Goal: Task Accomplishment & Management: Manage account settings

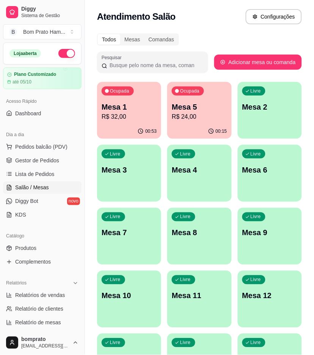
click at [128, 107] on p "Mesa 1" at bounding box center [129, 107] width 55 height 11
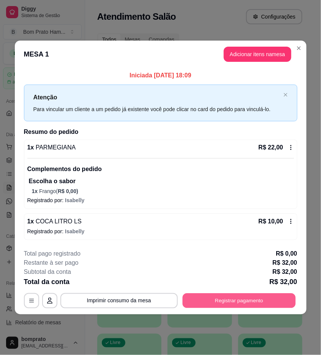
click at [257, 301] on button "Registrar pagamento" at bounding box center [238, 301] width 113 height 15
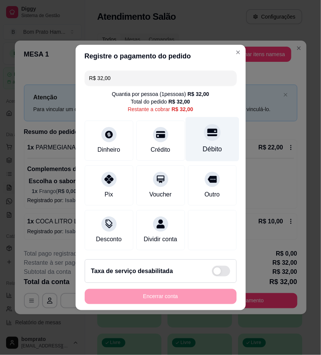
click at [212, 131] on div at bounding box center [212, 132] width 17 height 17
type input "R$ 0,00"
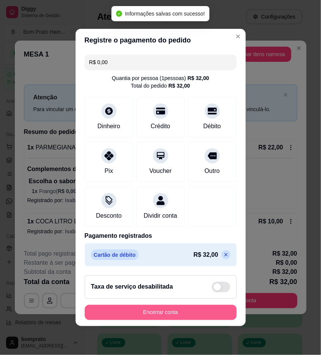
click at [194, 313] on button "Encerrar conta" at bounding box center [161, 312] width 152 height 15
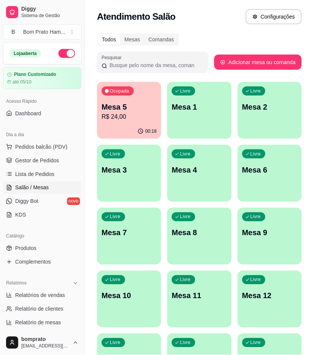
drag, startPoint x: 120, startPoint y: 63, endPoint x: 138, endPoint y: 93, distance: 35.4
click at [124, 70] on div "Pesquisar" at bounding box center [152, 62] width 111 height 21
click at [146, 122] on div "Ocupada Mesa 5 R$ 24,00" at bounding box center [129, 103] width 64 height 42
click at [60, 164] on link "Gestor de Pedidos" at bounding box center [42, 161] width 79 height 12
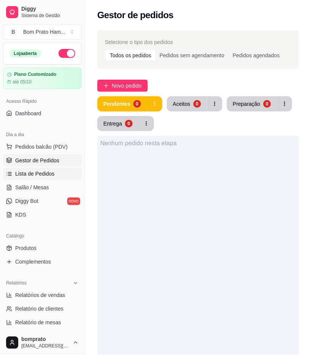
click at [58, 177] on link "Lista de Pedidos" at bounding box center [42, 174] width 79 height 12
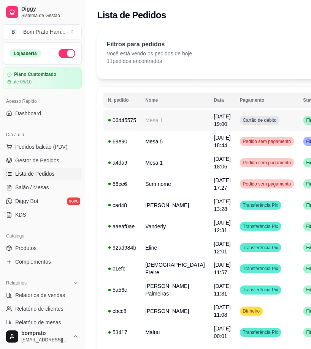
click at [305, 118] on span "Finalizado" at bounding box center [317, 120] width 24 height 6
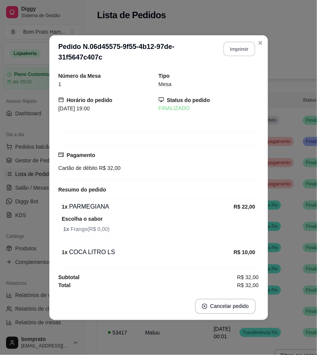
click at [241, 46] on button "Imprimir" at bounding box center [239, 48] width 32 height 15
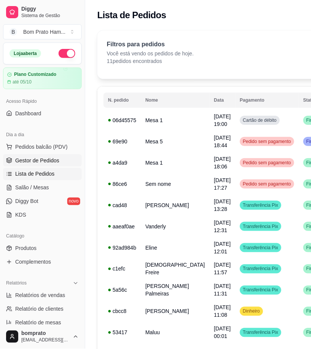
click at [72, 165] on link "Gestor de Pedidos" at bounding box center [42, 161] width 79 height 12
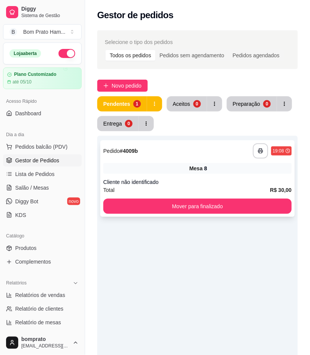
click at [273, 181] on div "Cliente não identificado" at bounding box center [197, 182] width 188 height 8
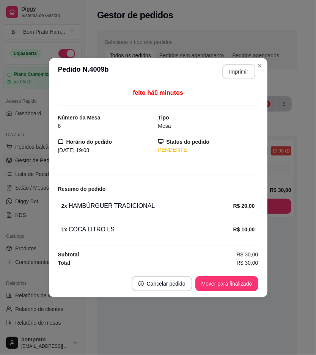
click at [246, 71] on button "Imprimir" at bounding box center [238, 71] width 33 height 15
click at [247, 287] on button "Mover para finalizado" at bounding box center [226, 283] width 61 height 15
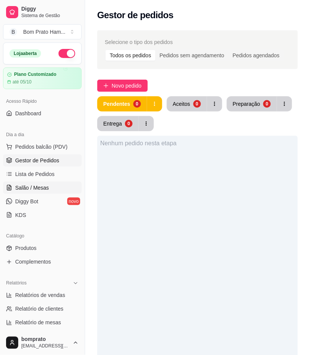
click at [65, 186] on link "Salão / Mesas" at bounding box center [42, 188] width 79 height 12
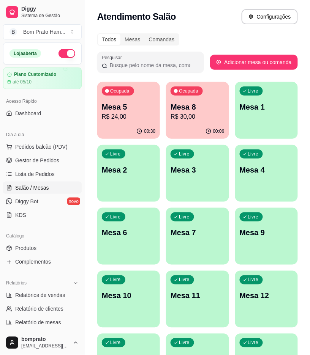
click at [128, 119] on p "R$ 24,00" at bounding box center [129, 116] width 54 height 9
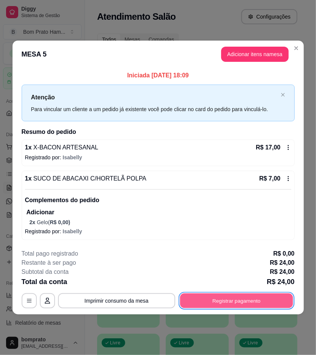
click at [279, 304] on button "Registrar pagamento" at bounding box center [236, 301] width 113 height 15
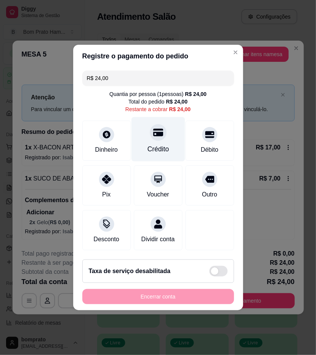
click at [158, 144] on div "Crédito" at bounding box center [158, 149] width 22 height 10
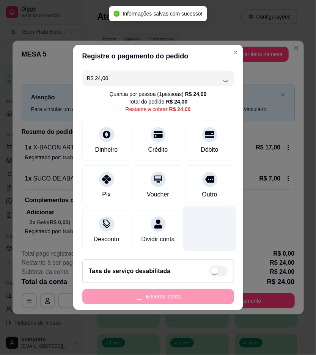
type input "R$ 0,00"
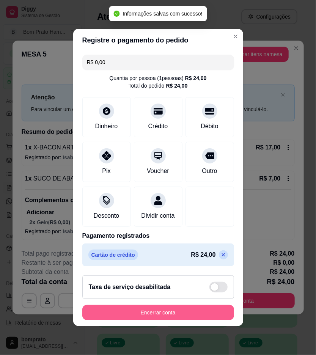
click at [173, 308] on footer "Taxa de serviço desabilitada Encerrar conta" at bounding box center [158, 298] width 170 height 57
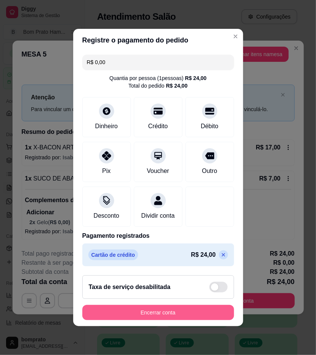
click at [207, 317] on button "Encerrar conta" at bounding box center [158, 312] width 152 height 15
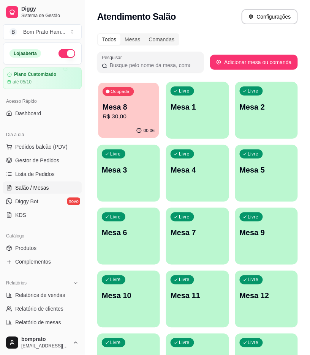
click at [141, 112] on p "R$ 30,00" at bounding box center [129, 116] width 52 height 9
drag, startPoint x: 62, startPoint y: 161, endPoint x: 84, endPoint y: 159, distance: 22.8
click at [62, 160] on link "Gestor de Pedidos" at bounding box center [42, 161] width 79 height 12
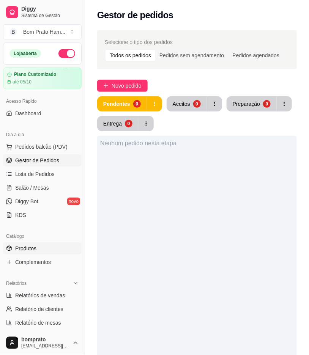
click at [57, 243] on link "Produtos" at bounding box center [42, 249] width 79 height 12
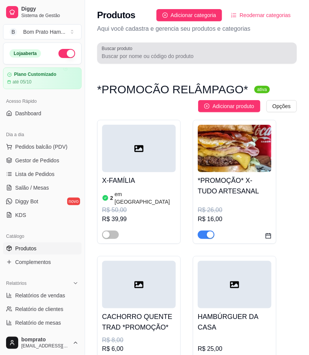
click at [164, 51] on div at bounding box center [197, 53] width 191 height 15
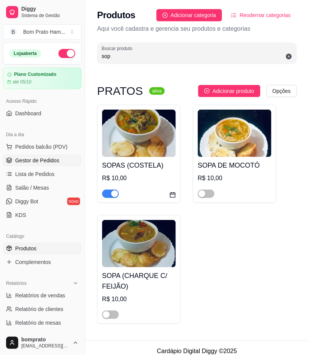
type input "sop"
click at [54, 156] on link "Gestor de Pedidos" at bounding box center [42, 161] width 79 height 12
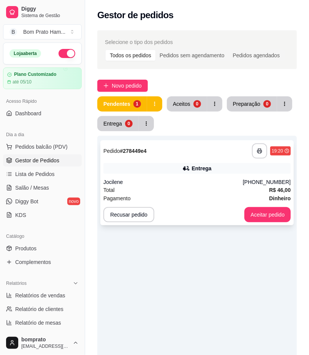
click at [228, 194] on div "Pagamento Dinheiro" at bounding box center [196, 198] width 187 height 8
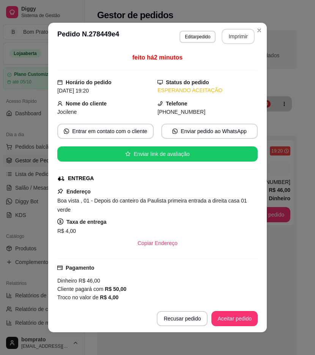
click at [239, 39] on button "Imprimir" at bounding box center [238, 36] width 33 height 15
click at [245, 323] on button "Aceitar pedido" at bounding box center [234, 318] width 46 height 15
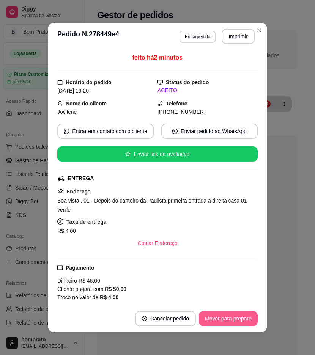
click at [252, 319] on button "Mover para preparo" at bounding box center [228, 318] width 59 height 15
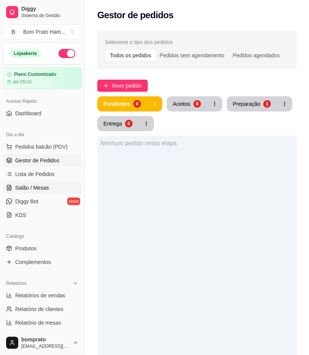
click at [52, 189] on link "Salão / Mesas" at bounding box center [42, 188] width 79 height 12
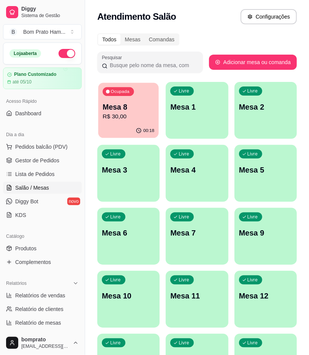
click at [132, 121] on div "Ocupada Mesa 8 R$ 30,00" at bounding box center [128, 103] width 60 height 41
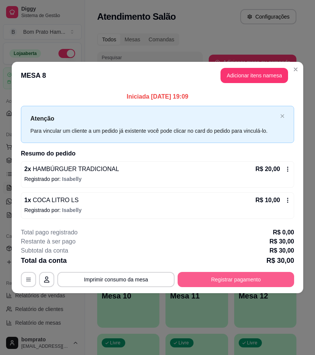
click at [284, 274] on button "Registrar pagamento" at bounding box center [236, 279] width 117 height 15
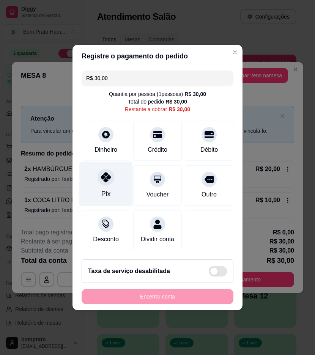
click at [110, 190] on div "Pix" at bounding box center [106, 184] width 54 height 44
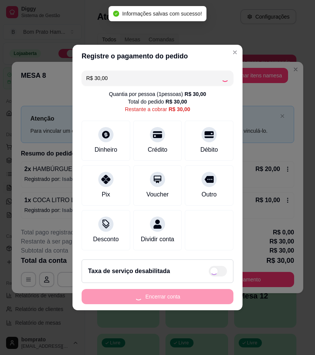
type input "R$ 0,00"
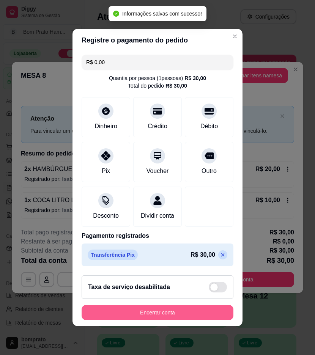
click at [177, 320] on button "Encerrar conta" at bounding box center [158, 312] width 152 height 15
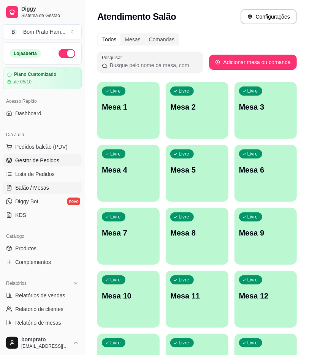
click at [53, 166] on link "Gestor de Pedidos" at bounding box center [42, 161] width 79 height 12
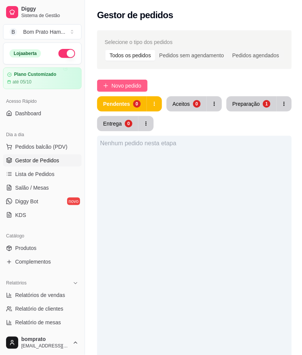
click at [134, 87] on span "Novo pedido" at bounding box center [127, 86] width 30 height 8
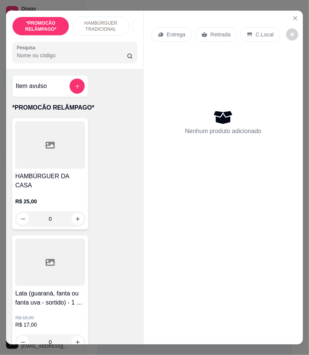
click at [51, 58] on input "Pesquisa" at bounding box center [72, 56] width 110 height 8
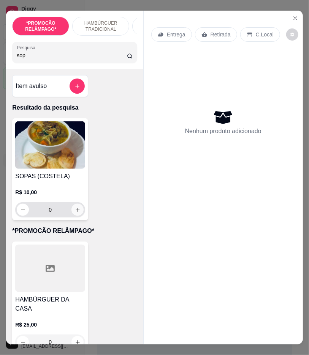
type input "sop"
click at [75, 213] on icon "increase-product-quantity" at bounding box center [78, 210] width 6 height 6
type input "1"
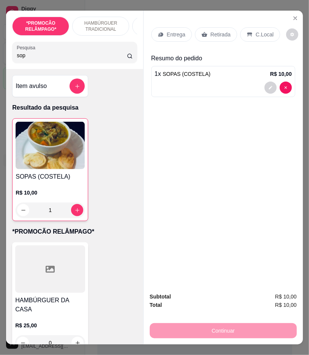
click at [175, 36] on div "Entrega" at bounding box center [171, 34] width 41 height 14
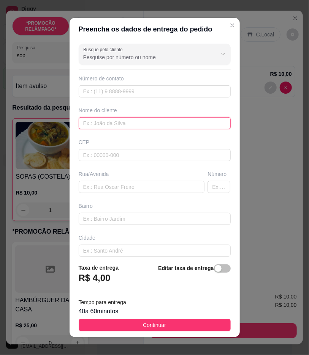
paste input "Naylla"
type input "Naylla"
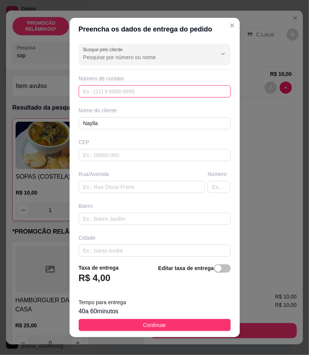
drag, startPoint x: 160, startPoint y: 96, endPoint x: 164, endPoint y: 96, distance: 4.2
paste input "558 78858-0860"
type input "558 78858-0860"
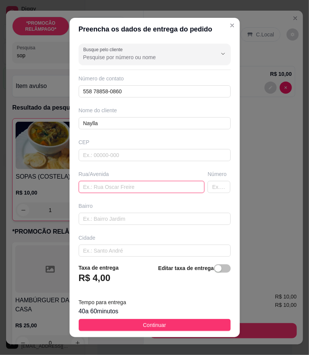
paste input "Expedito [PERSON_NAME]"
type input "Expedito [PERSON_NAME]"
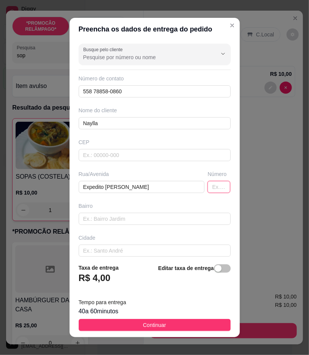
click at [208, 188] on input "text" at bounding box center [218, 187] width 23 height 12
type input "136"
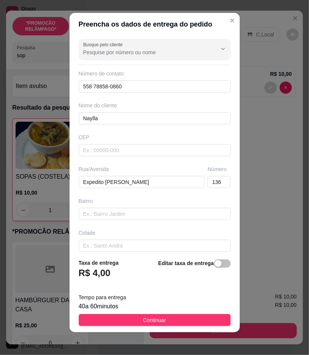
scroll to position [6, 0]
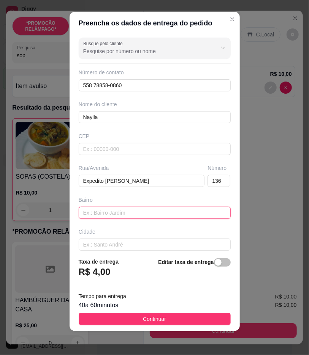
paste input "[PERSON_NAME]"
type input "[PERSON_NAME]"
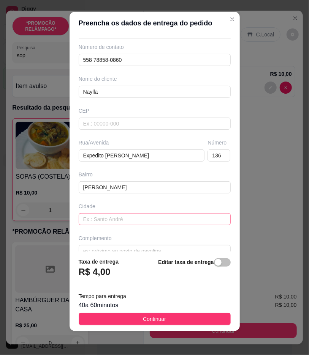
scroll to position [39, 0]
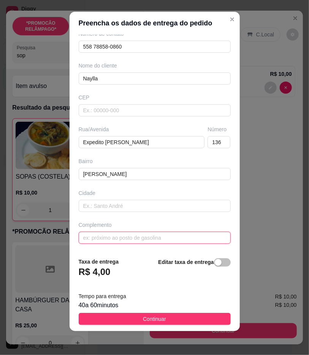
paste input "Próxima a [PERSON_NAME]"
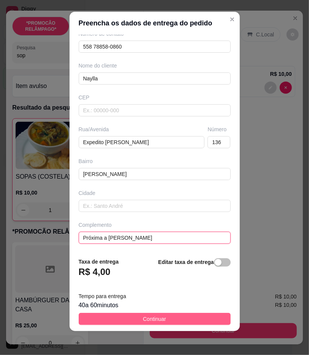
type input "Próxima a [PERSON_NAME]"
click at [208, 316] on button "Continuar" at bounding box center [155, 319] width 152 height 12
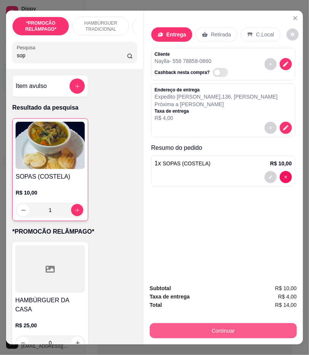
click at [245, 330] on button "Continuar" at bounding box center [223, 330] width 147 height 15
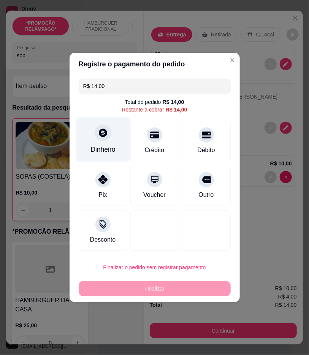
click at [114, 152] on div "Dinheiro" at bounding box center [103, 140] width 54 height 44
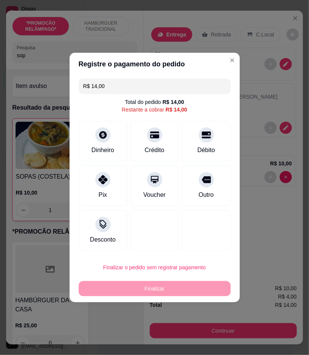
click at [153, 181] on div "Quantia recebida 0,00 Quantia à ser cobrada R$ 14,00" at bounding box center [154, 171] width 170 height 43
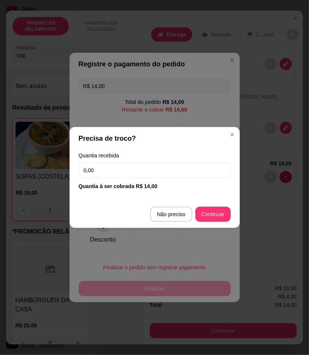
click at [156, 174] on input "0,00" at bounding box center [155, 170] width 152 height 15
click at [157, 174] on input "0,00" at bounding box center [155, 170] width 152 height 15
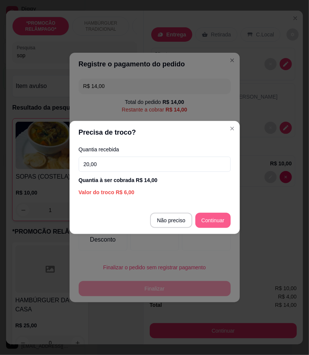
type input "20,00"
type input "R$ 0,00"
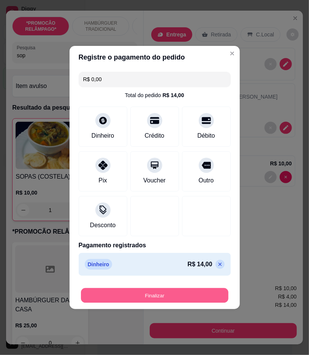
click at [222, 293] on button "Finalizar" at bounding box center [154, 296] width 147 height 15
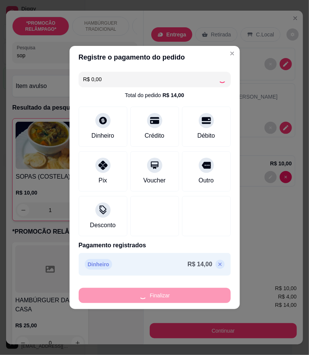
type input "0"
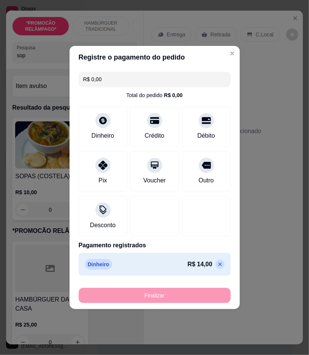
type input "-R$ 14,00"
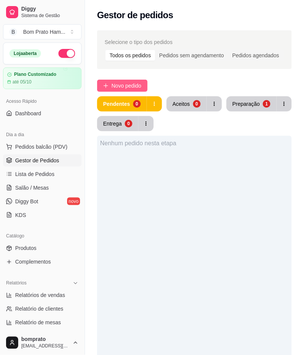
click at [135, 89] on span "Novo pedido" at bounding box center [127, 86] width 30 height 8
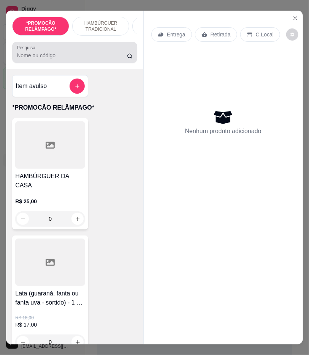
click at [91, 58] on input "Pesquisa" at bounding box center [72, 56] width 110 height 8
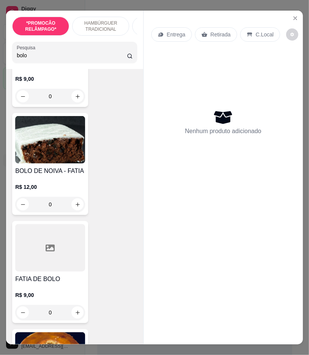
scroll to position [253, 0]
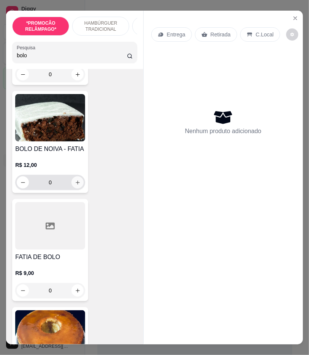
type input "bolo"
click at [76, 186] on icon "increase-product-quantity" at bounding box center [78, 183] width 6 height 6
type input "1"
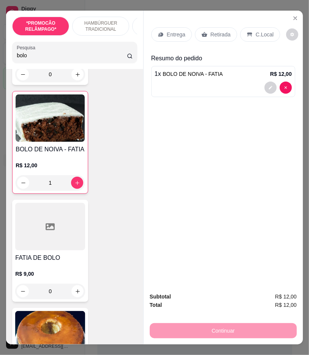
click at [181, 33] on p "Entrega" at bounding box center [176, 35] width 19 height 8
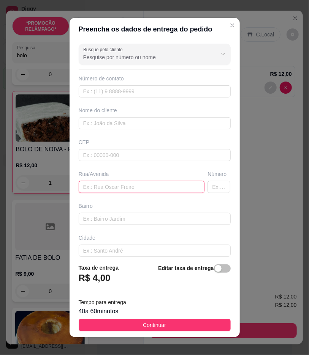
paste input "Na nova Sertânia ao lado a piscina flor do caribe"
type input "Na nova Sertânia ao lado a piscina flor do caribe"
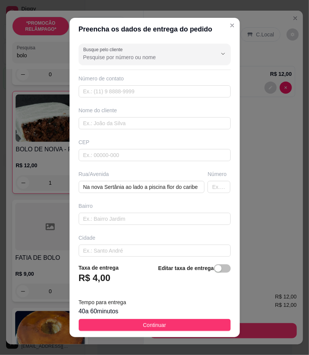
scroll to position [0, 0]
click at [152, 93] on input "text" at bounding box center [155, 91] width 152 height 12
click at [153, 93] on input "text" at bounding box center [155, 91] width 152 height 12
paste input "text"
paste input "+55 11 98427-5707"
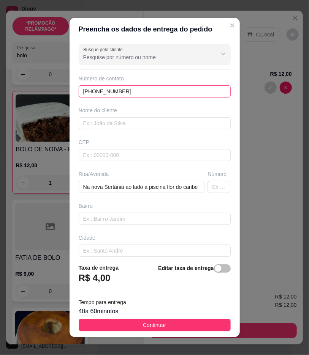
type input "+55 11 98427-5707"
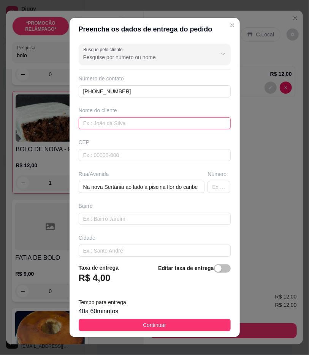
click at [155, 124] on input "text" at bounding box center [155, 123] width 152 height 12
paste input "Maisa"
type input "Maisa"
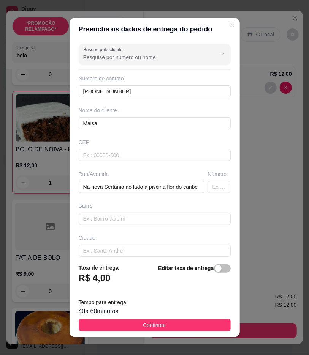
click at [210, 323] on button "Continuar" at bounding box center [155, 325] width 152 height 12
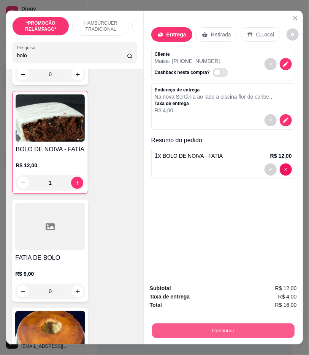
click at [227, 330] on button "Continuar" at bounding box center [223, 331] width 142 height 15
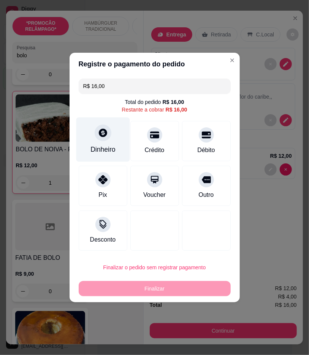
click at [106, 147] on div "Dinheiro" at bounding box center [102, 150] width 25 height 10
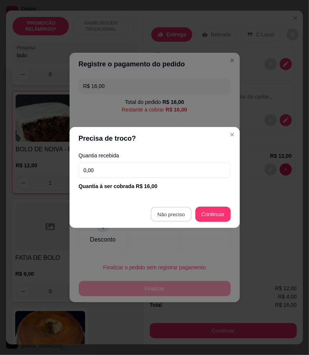
type input "R$ 0,00"
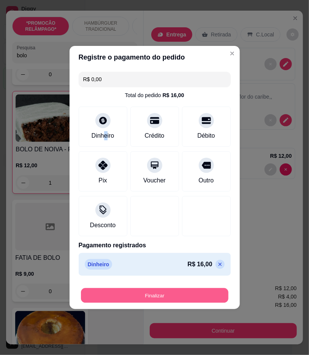
click at [214, 297] on button "Finalizar" at bounding box center [154, 296] width 147 height 15
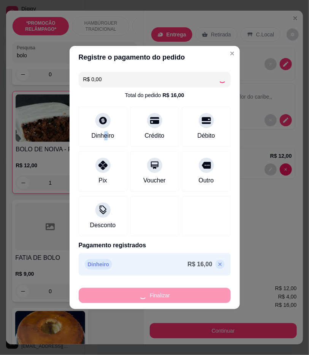
type input "0"
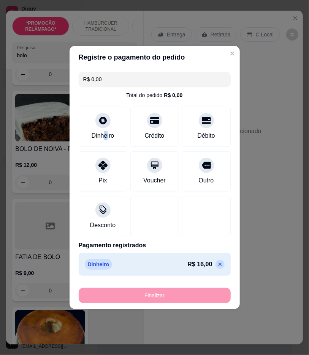
type input "-R$ 16,00"
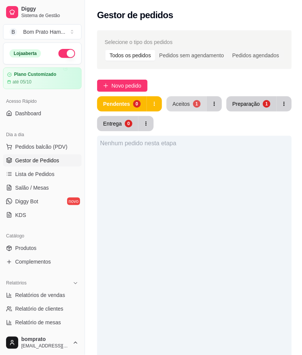
click at [193, 103] on div "1" at bounding box center [197, 104] width 8 height 8
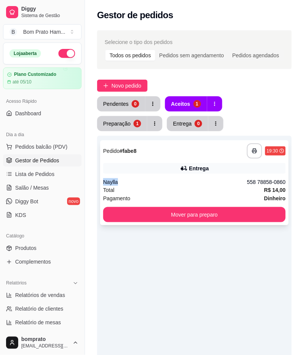
click at [207, 174] on div "**********" at bounding box center [194, 182] width 189 height 85
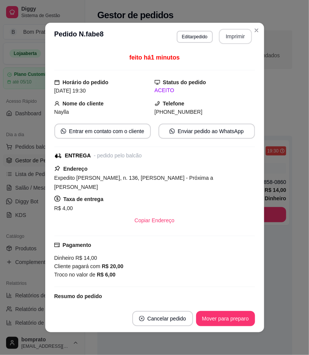
click at [230, 39] on button "Imprimir" at bounding box center [235, 36] width 33 height 15
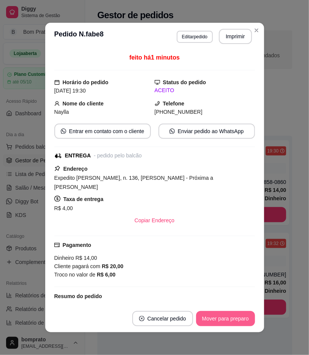
click at [232, 323] on button "Mover para preparo" at bounding box center [225, 318] width 59 height 15
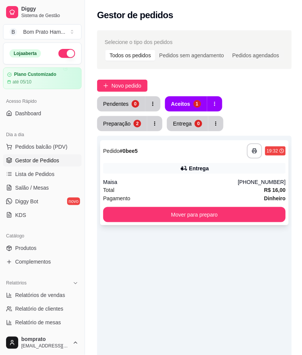
click at [262, 176] on div "**********" at bounding box center [194, 182] width 189 height 85
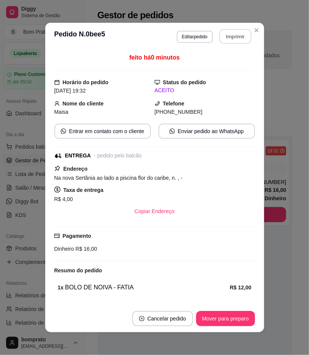
click at [226, 36] on button "Imprimir" at bounding box center [235, 36] width 32 height 15
click at [244, 322] on button "Mover para preparo" at bounding box center [225, 319] width 57 height 15
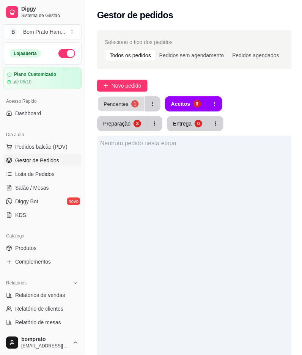
click at [104, 101] on div "Pendentes" at bounding box center [116, 103] width 25 height 7
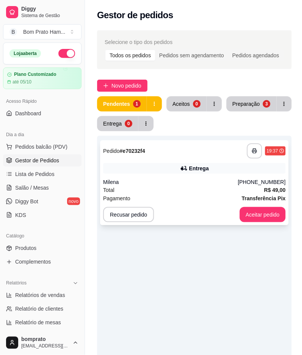
click at [192, 163] on div "Entrega" at bounding box center [194, 168] width 183 height 11
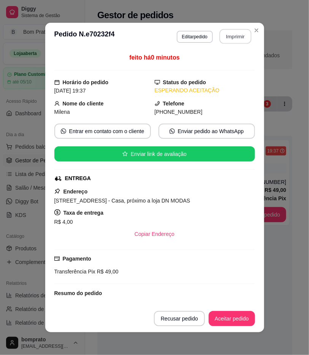
click at [240, 33] on button "Imprimir" at bounding box center [235, 36] width 32 height 15
click at [244, 317] on button "Aceitar pedido" at bounding box center [231, 318] width 46 height 15
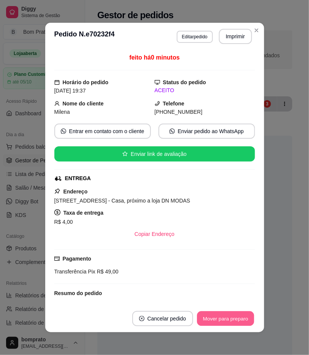
click at [244, 314] on button "Mover para preparo" at bounding box center [225, 319] width 57 height 15
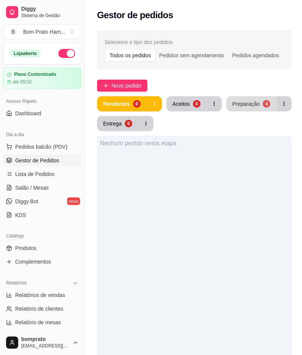
click at [240, 101] on div "Preparação" at bounding box center [246, 104] width 27 height 8
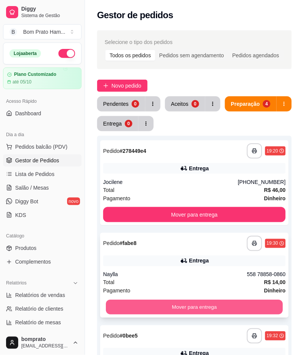
click at [267, 306] on button "Mover para entrega" at bounding box center [194, 307] width 177 height 15
click at [245, 301] on button "Mover para entrega" at bounding box center [194, 307] width 183 height 15
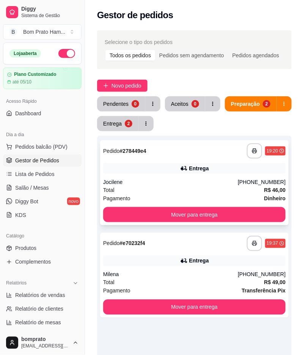
click at [207, 194] on div "Pagamento Dinheiro" at bounding box center [194, 198] width 183 height 8
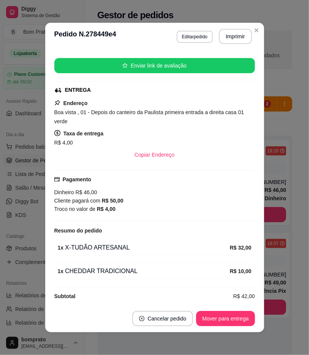
scroll to position [96, 0]
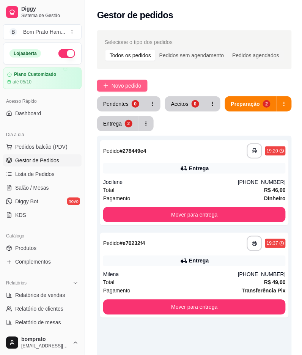
click at [120, 84] on span "Novo pedido" at bounding box center [127, 86] width 30 height 8
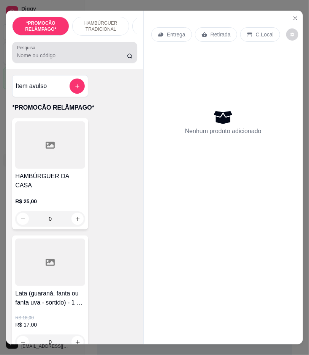
click at [103, 56] on input "Pesquisa" at bounding box center [72, 56] width 110 height 8
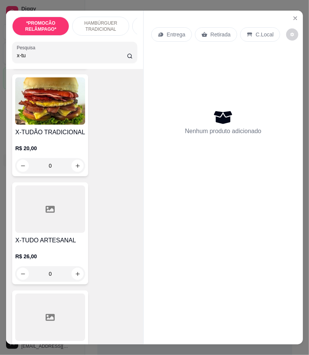
scroll to position [253, 0]
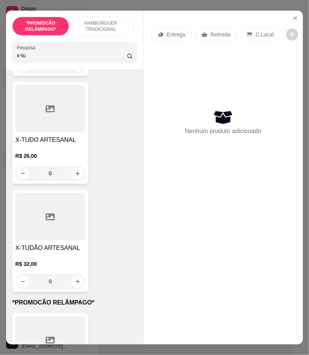
type input "x-tu"
click at [77, 287] on div "0" at bounding box center [50, 281] width 70 height 15
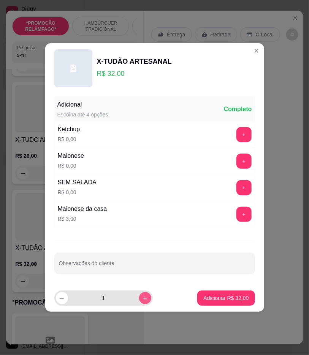
click at [142, 301] on icon "increase-product-quantity" at bounding box center [145, 299] width 6 height 6
type input "2"
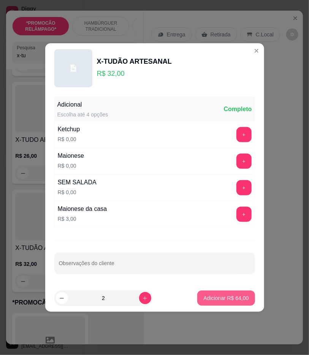
click at [216, 297] on p "Adicionar R$ 64,00" at bounding box center [225, 299] width 45 height 8
type input "2"
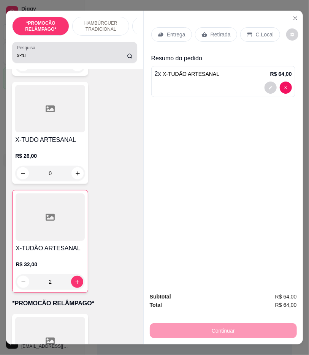
click at [65, 56] on input "x-tu" at bounding box center [72, 56] width 110 height 8
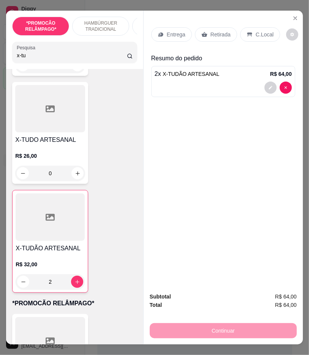
click at [65, 56] on input "x-tu" at bounding box center [72, 56] width 110 height 8
type input "x"
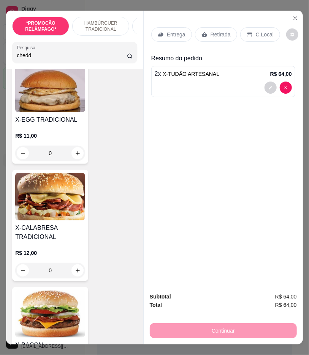
scroll to position [1741, 0]
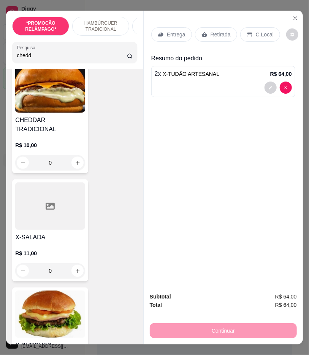
type input "chedd"
click at [78, 155] on div "0" at bounding box center [50, 162] width 70 height 15
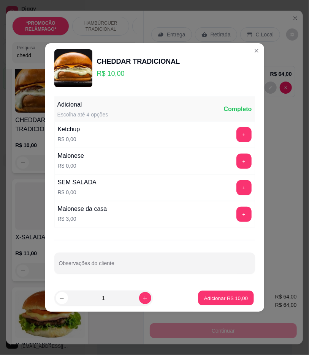
click at [246, 290] on footer "1 Adicionar R$ 10,00" at bounding box center [154, 298] width 219 height 27
click at [236, 295] on p "Adicionar R$ 10,00" at bounding box center [226, 298] width 44 height 7
type input "1"
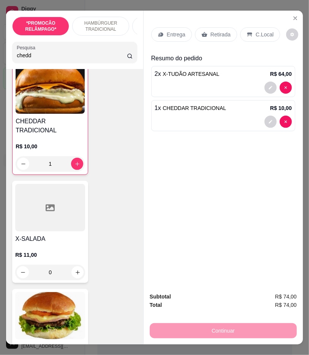
scroll to position [1743, 0]
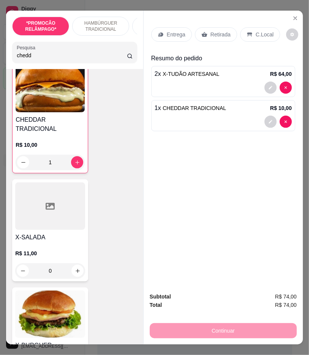
click at [172, 35] on p "Entrega" at bounding box center [176, 35] width 19 height 8
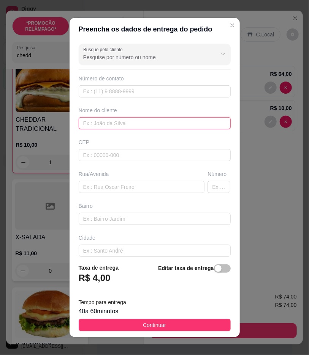
click at [191, 120] on input "text" at bounding box center [155, 123] width 152 height 12
drag, startPoint x: 191, startPoint y: 120, endPoint x: 186, endPoint y: 122, distance: 4.6
paste input "[PERSON_NAME]"
type input "[PERSON_NAME]"
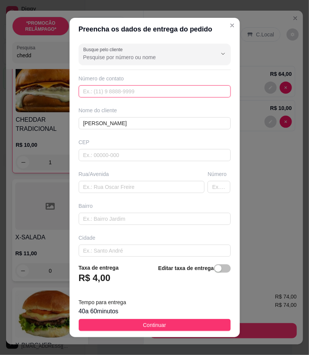
drag, startPoint x: 194, startPoint y: 89, endPoint x: 175, endPoint y: 90, distance: 19.0
paste input "558 79925-5798"
type input "558 79925-5798"
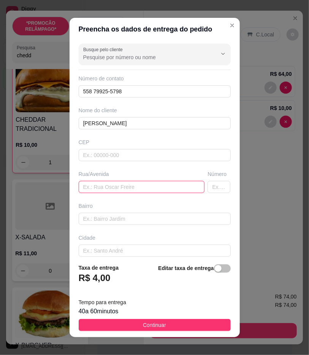
paste input "Boa vista , 01 - Depois do canteiro da Paulista primeira entrada a direita casa…"
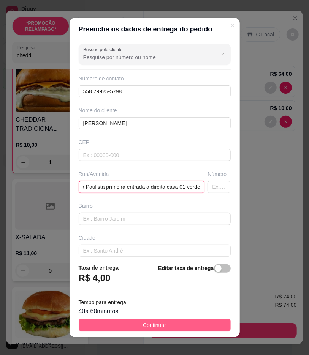
type input "Boa vista , 01 - Depois do canteiro da Paulista primeira entrada a direita casa…"
click at [210, 325] on button "Continuar" at bounding box center [155, 325] width 152 height 12
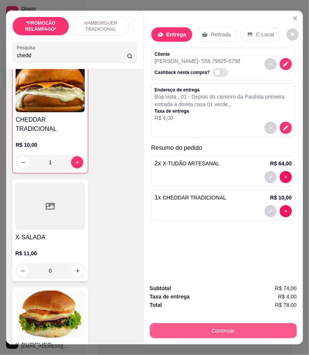
click at [257, 328] on button "Continuar" at bounding box center [223, 330] width 147 height 15
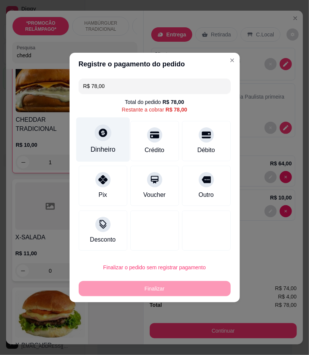
click at [110, 150] on div "Dinheiro" at bounding box center [102, 150] width 25 height 10
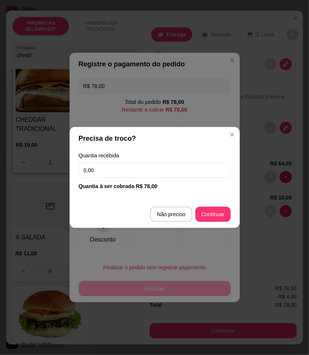
click at [181, 175] on input "0,00" at bounding box center [155, 170] width 152 height 15
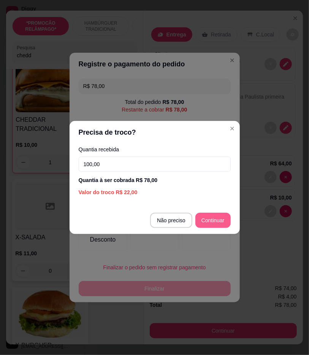
type input "100,00"
type input "R$ 0,00"
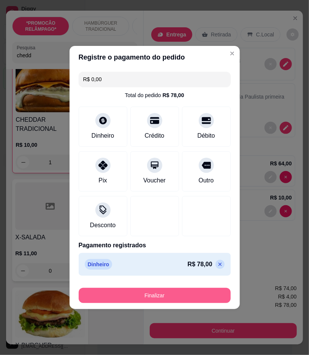
click at [195, 301] on button "Finalizar" at bounding box center [155, 295] width 152 height 15
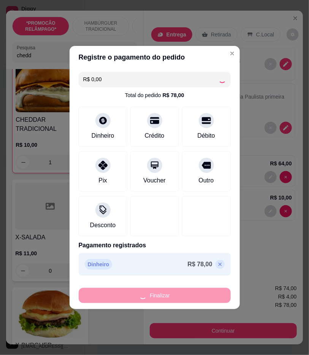
type input "0"
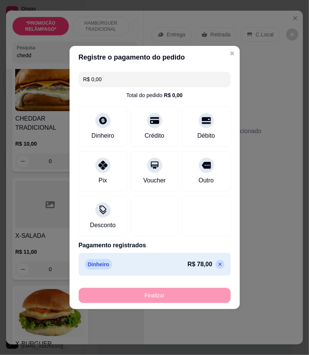
type input "-R$ 78,00"
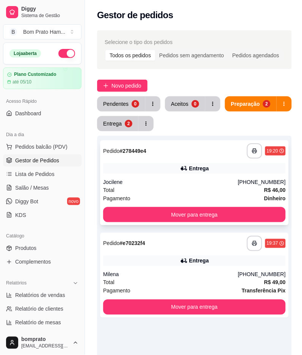
click at [256, 172] on div "Entrega" at bounding box center [194, 168] width 183 height 11
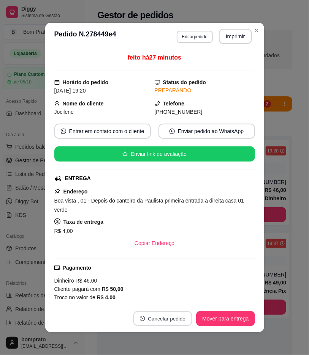
click at [177, 322] on button "Cancelar pedido" at bounding box center [162, 319] width 59 height 15
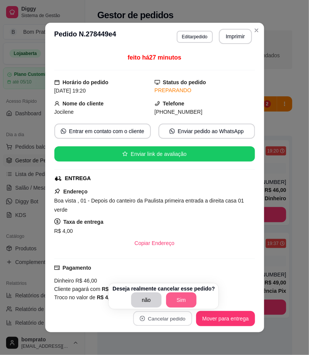
click at [183, 297] on button "Sim" at bounding box center [181, 300] width 30 height 15
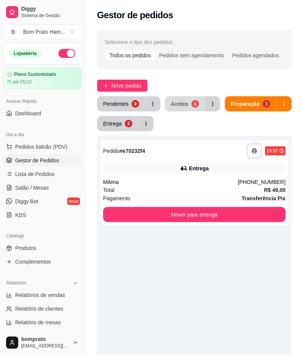
click at [187, 101] on button "Aceitos 1" at bounding box center [185, 103] width 40 height 15
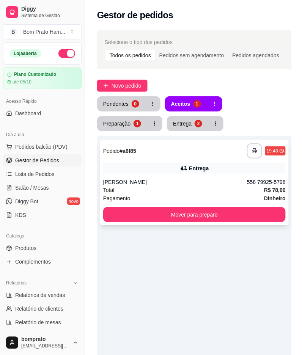
click at [202, 176] on div "**********" at bounding box center [194, 182] width 189 height 85
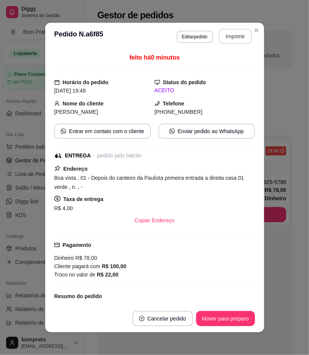
click at [233, 35] on button "Imprimir" at bounding box center [235, 36] width 33 height 15
click at [243, 321] on button "Mover para preparo" at bounding box center [225, 318] width 59 height 15
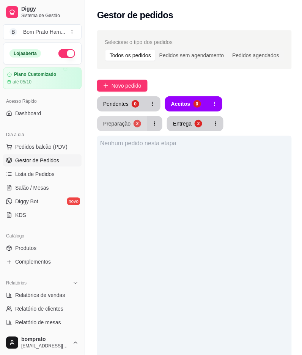
click at [147, 116] on button "Preparação 2" at bounding box center [122, 123] width 50 height 15
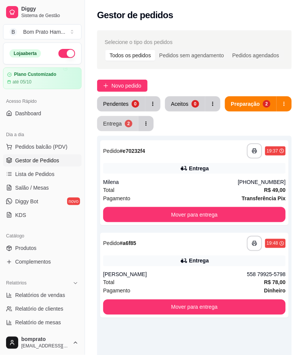
click at [112, 127] on button "Entrega 2" at bounding box center [117, 123] width 41 height 15
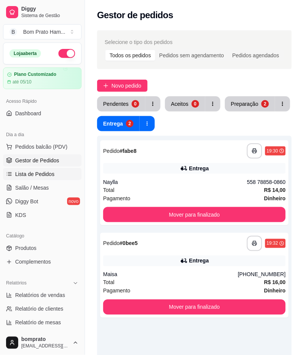
drag, startPoint x: 46, startPoint y: 174, endPoint x: 72, endPoint y: 177, distance: 26.8
click at [46, 174] on span "Lista de Pedidos" at bounding box center [34, 174] width 39 height 8
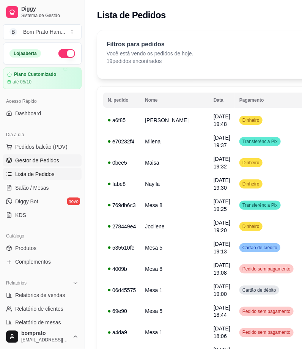
click at [62, 158] on link "Gestor de Pedidos" at bounding box center [42, 161] width 79 height 12
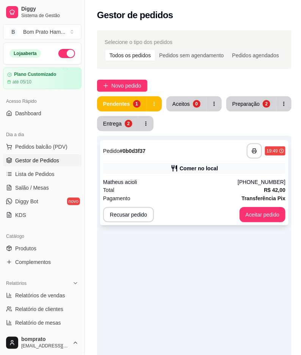
click at [267, 174] on div "**********" at bounding box center [194, 182] width 189 height 85
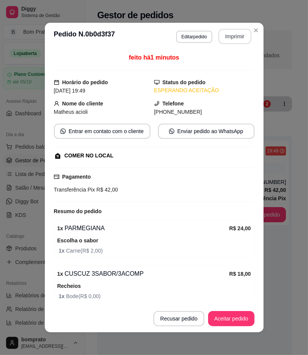
click at [232, 37] on button "Imprimir" at bounding box center [234, 36] width 33 height 15
click at [214, 317] on button "Aceitar pedido" at bounding box center [231, 318] width 46 height 15
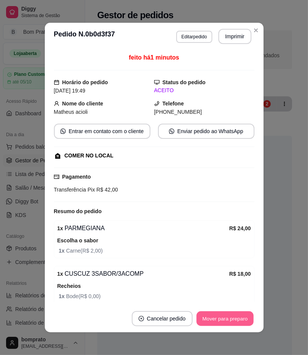
click at [241, 320] on button "Mover para preparo" at bounding box center [224, 319] width 57 height 15
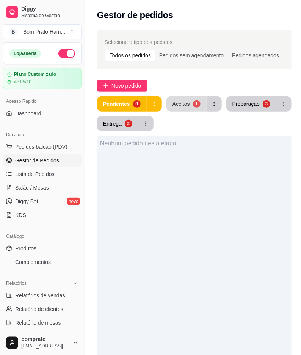
click at [191, 104] on button "Aceitos 1" at bounding box center [187, 103] width 40 height 15
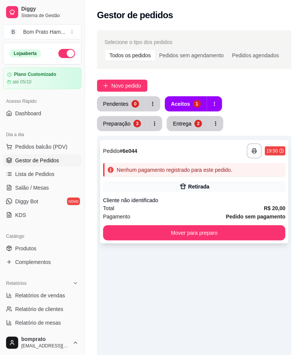
click at [196, 187] on div "Retirada" at bounding box center [199, 187] width 21 height 8
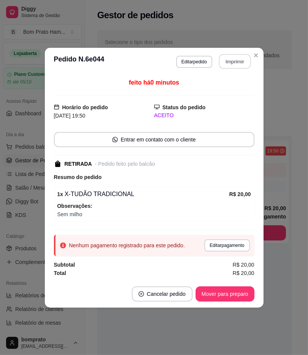
click at [237, 58] on button "Imprimir" at bounding box center [235, 61] width 32 height 15
click at [237, 289] on button "Mover para preparo" at bounding box center [225, 294] width 59 height 15
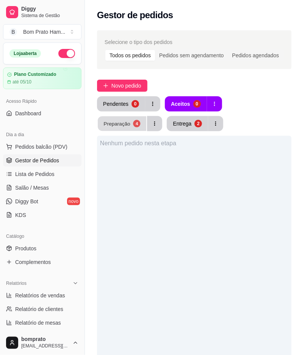
click at [147, 117] on button "Preparação 4" at bounding box center [122, 124] width 49 height 15
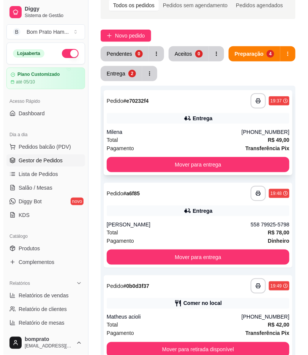
scroll to position [38, 0]
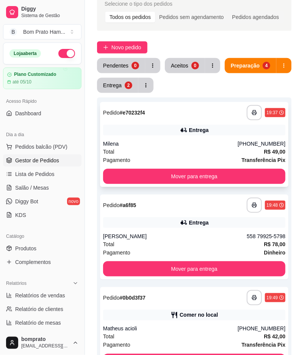
click at [220, 134] on div "Entrega" at bounding box center [194, 130] width 183 height 11
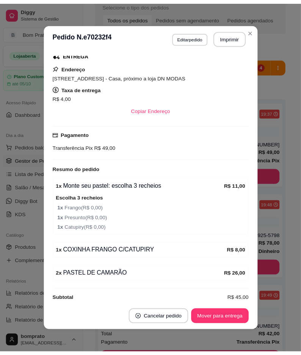
scroll to position [135, 0]
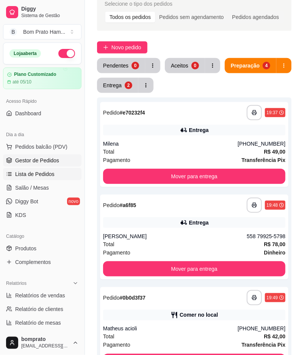
drag, startPoint x: 42, startPoint y: 172, endPoint x: 85, endPoint y: 213, distance: 59.4
click at [42, 172] on span "Lista de Pedidos" at bounding box center [34, 174] width 39 height 8
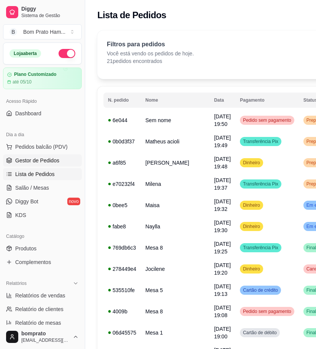
click at [65, 162] on link "Gestor de Pedidos" at bounding box center [42, 161] width 79 height 12
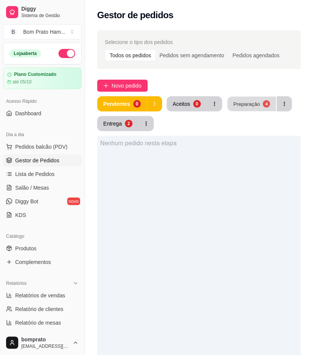
click at [253, 106] on div "Preparação" at bounding box center [246, 103] width 27 height 7
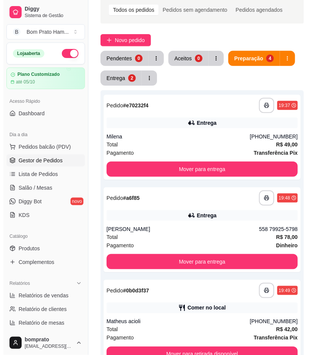
scroll to position [38, 0]
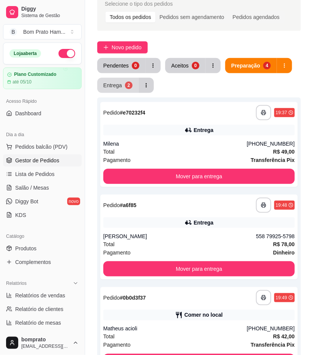
click at [128, 85] on div "2" at bounding box center [129, 86] width 8 height 8
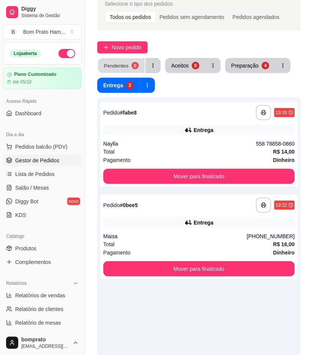
click at [113, 63] on div "Pendentes" at bounding box center [116, 65] width 25 height 7
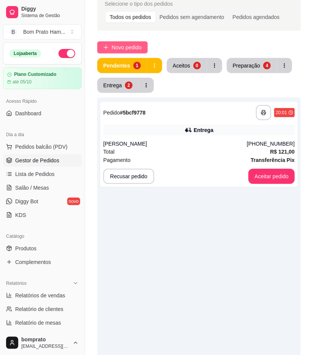
click at [139, 46] on span "Novo pedido" at bounding box center [127, 47] width 30 height 8
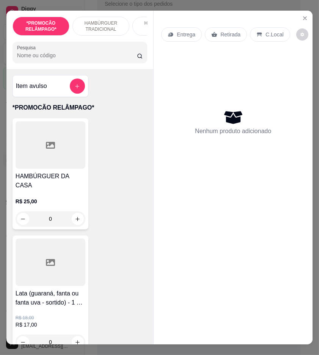
click at [122, 59] on input "Pesquisa" at bounding box center [77, 56] width 120 height 8
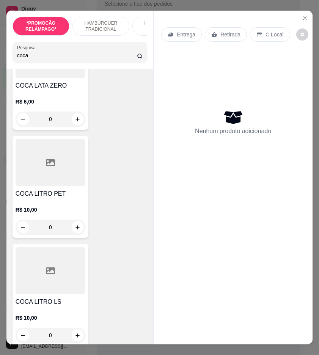
scroll to position [211, 0]
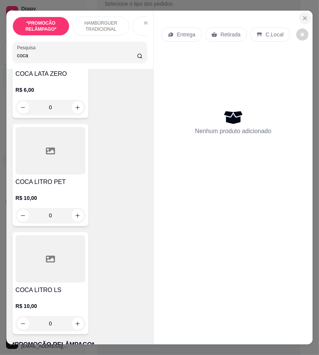
type input "coca"
click at [302, 15] on icon "Close" at bounding box center [305, 18] width 6 height 6
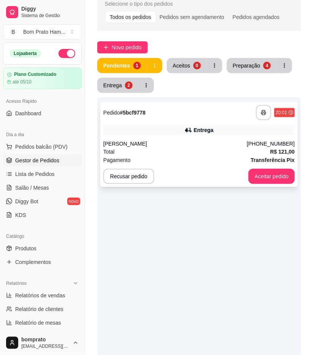
drag, startPoint x: 246, startPoint y: 131, endPoint x: 250, endPoint y: 122, distance: 9.5
click at [250, 122] on div "**********" at bounding box center [198, 144] width 197 height 85
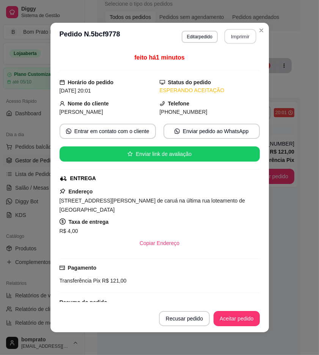
click at [236, 33] on button "Imprimir" at bounding box center [240, 36] width 32 height 15
click at [259, 306] on section "**********" at bounding box center [159, 178] width 219 height 310
click at [248, 317] on button "Aceitar pedido" at bounding box center [237, 319] width 45 height 15
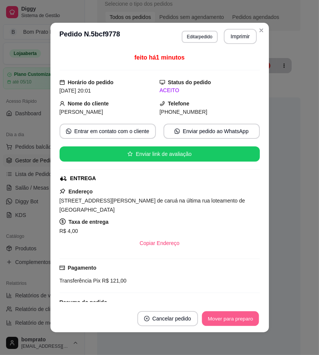
click at [259, 320] on footer "Cancelar pedido Mover para preparo" at bounding box center [159, 318] width 219 height 27
click at [253, 320] on button "Mover para preparo" at bounding box center [230, 318] width 59 height 15
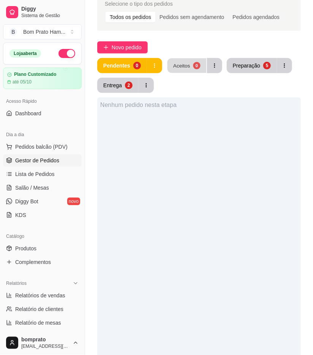
click at [201, 63] on button "Aceitos 0" at bounding box center [186, 65] width 39 height 15
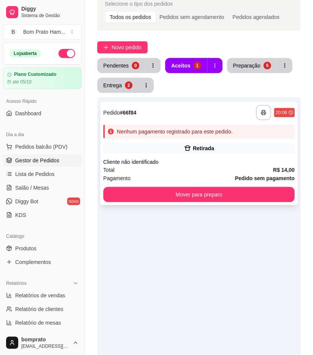
click at [216, 145] on div "Retirada" at bounding box center [198, 148] width 191 height 11
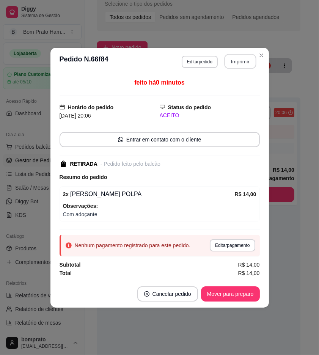
click at [241, 57] on button "Imprimir" at bounding box center [240, 61] width 32 height 15
drag, startPoint x: 256, startPoint y: 96, endPoint x: 237, endPoint y: 262, distance: 167.5
click at [237, 262] on div "Subtotal R$ 14,00" at bounding box center [160, 265] width 200 height 8
click at [248, 297] on button "Mover para preparo" at bounding box center [230, 294] width 57 height 15
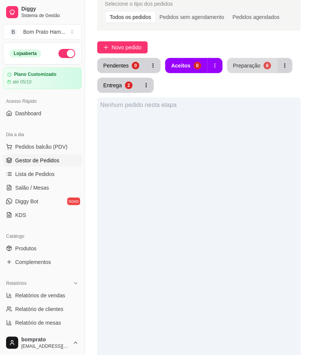
click at [243, 62] on div "Preparação" at bounding box center [246, 66] width 27 height 8
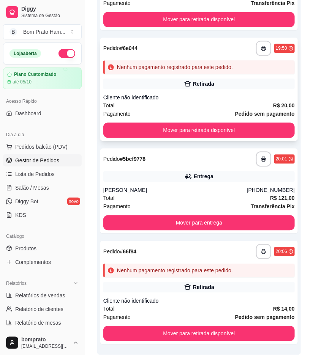
scroll to position [411, 0]
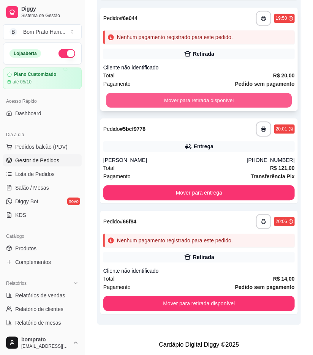
click at [266, 95] on button "Mover para retirada disponível" at bounding box center [199, 100] width 186 height 15
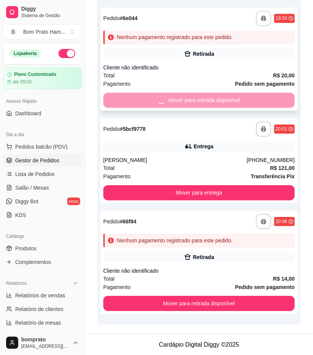
scroll to position [300, 0]
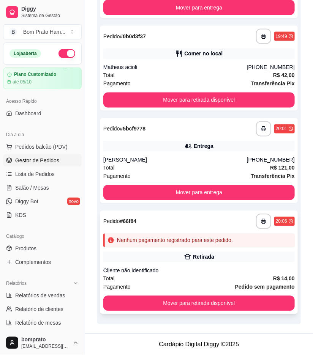
click at [234, 237] on div "Nenhum pagamento registrado para este pedido." at bounding box center [198, 241] width 191 height 14
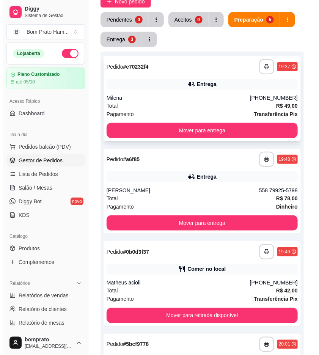
scroll to position [42, 0]
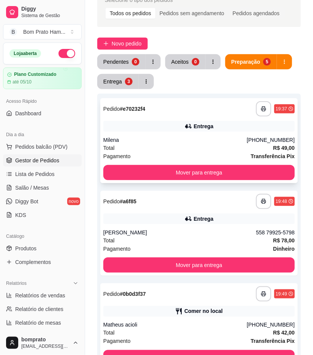
click at [195, 131] on div "Entrega" at bounding box center [198, 126] width 191 height 11
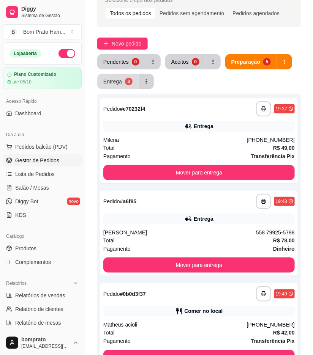
click at [128, 87] on button "Entrega 3" at bounding box center [117, 81] width 41 height 15
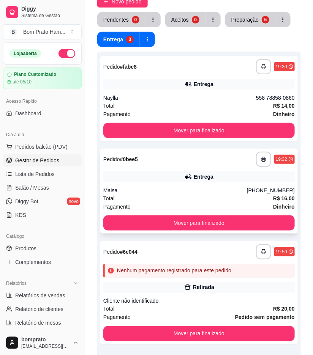
scroll to position [126, 0]
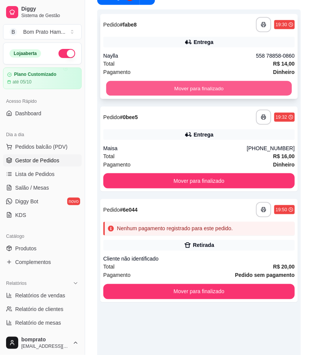
click at [249, 88] on button "Mover para finalizado" at bounding box center [199, 88] width 186 height 15
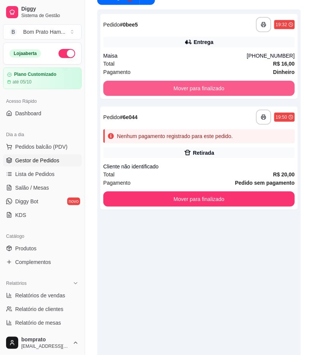
click at [249, 88] on button "Mover para finalizado" at bounding box center [198, 88] width 191 height 15
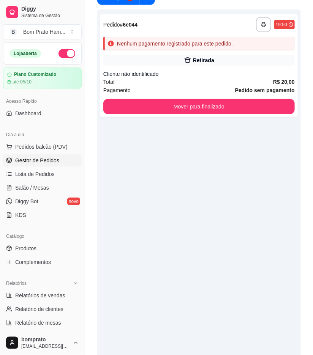
click at [249, 88] on strong "Pedido sem pagamento" at bounding box center [265, 90] width 60 height 6
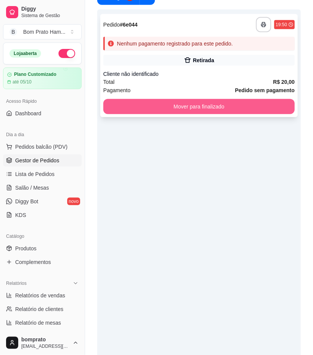
click at [281, 112] on button "Mover para finalizado" at bounding box center [198, 106] width 191 height 15
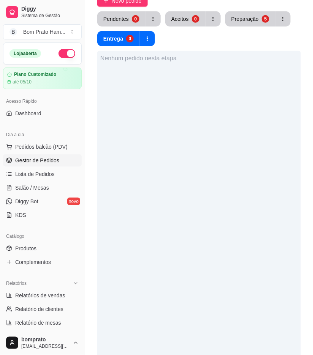
scroll to position [0, 0]
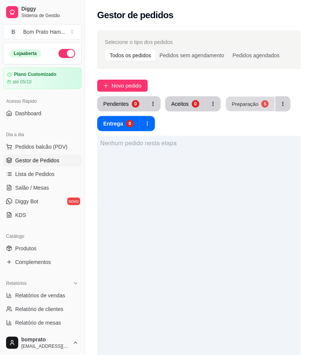
click at [252, 101] on div "Preparação" at bounding box center [245, 103] width 27 height 7
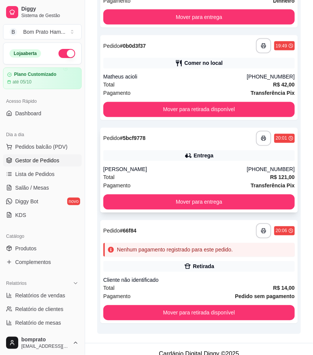
scroll to position [295, 0]
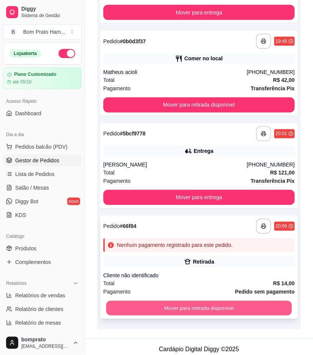
click at [234, 308] on button "Mover para retirada disponível" at bounding box center [199, 308] width 186 height 15
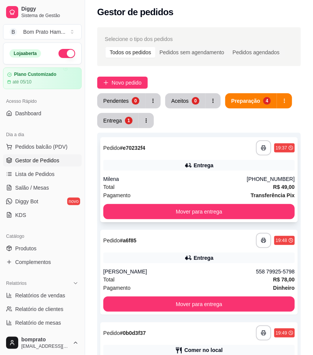
scroll to position [0, 0]
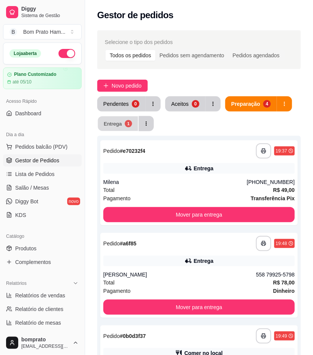
click at [127, 126] on div "1" at bounding box center [128, 123] width 7 height 7
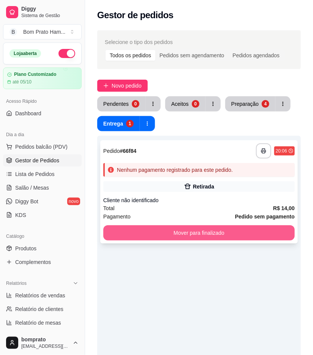
click at [173, 233] on button "Mover para finalizado" at bounding box center [198, 233] width 191 height 15
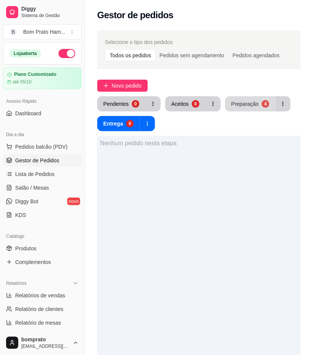
click at [248, 106] on button "Preparação 4" at bounding box center [250, 103] width 50 height 15
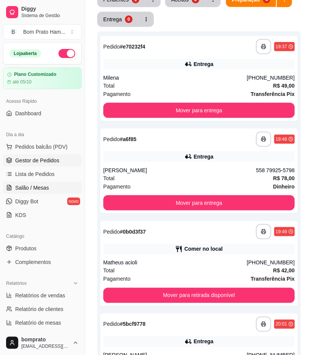
scroll to position [188, 0]
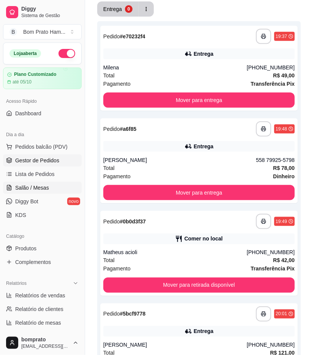
click at [57, 189] on div "Loja aberta Plano Customizado até 05/10 Acesso Rápido Dashboard Dia a dia Pedid…" at bounding box center [42, 187] width 85 height 289
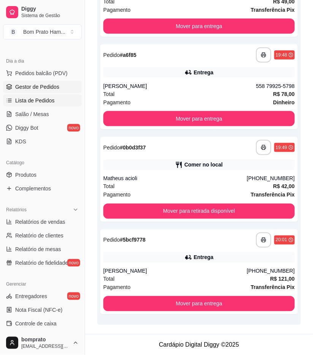
scroll to position [64, 0]
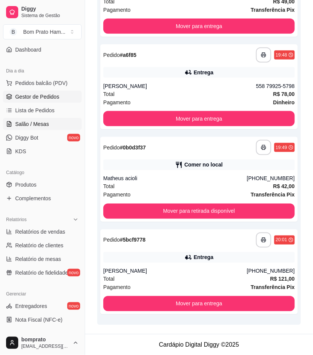
click at [47, 120] on link "Salão / Mesas" at bounding box center [42, 124] width 79 height 12
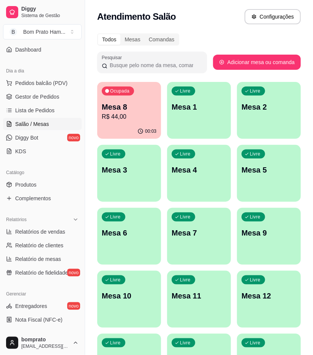
click at [121, 103] on p "Mesa 8" at bounding box center [129, 107] width 55 height 11
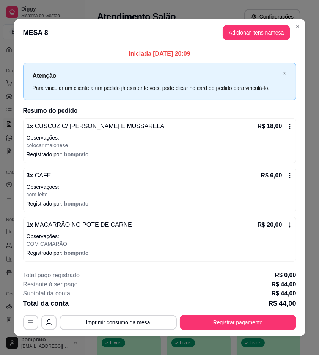
scroll to position [5, 0]
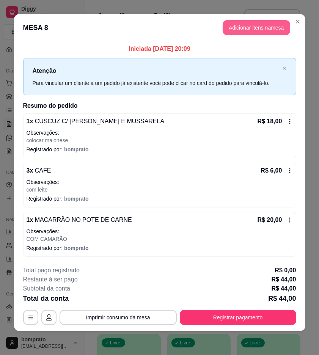
click at [243, 31] on button "Adicionar itens na mesa" at bounding box center [257, 27] width 68 height 15
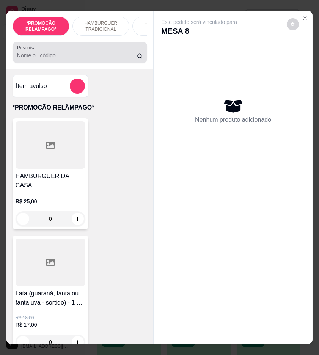
click at [101, 59] on input "Pesquisa" at bounding box center [77, 56] width 120 height 8
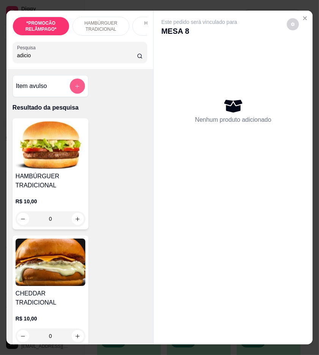
type input "adicio"
click at [74, 89] on icon "add-separate-item" at bounding box center [77, 87] width 6 height 6
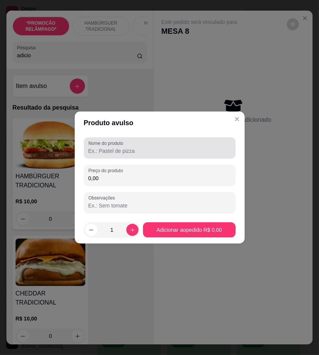
click at [118, 153] on input "Nome do produto" at bounding box center [159, 151] width 143 height 8
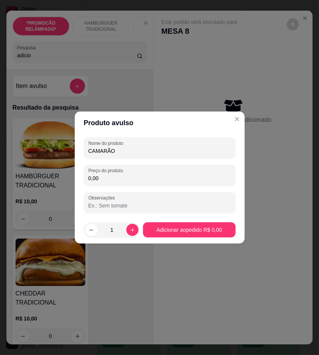
type input "CAMARÃO"
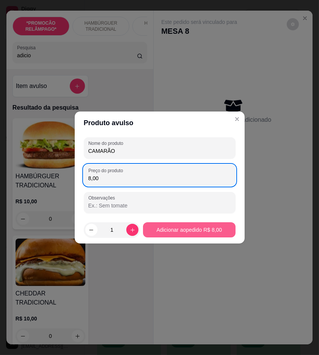
type input "8,00"
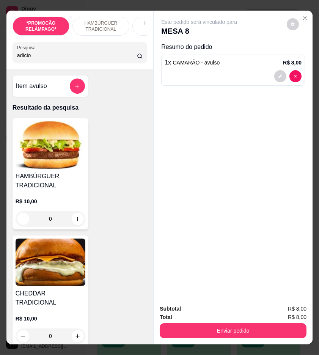
click at [201, 323] on button "Enviar pedido" at bounding box center [233, 330] width 147 height 15
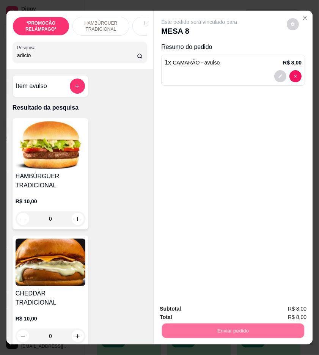
click at [202, 311] on button "Não registrar e enviar pedido" at bounding box center [207, 309] width 77 height 14
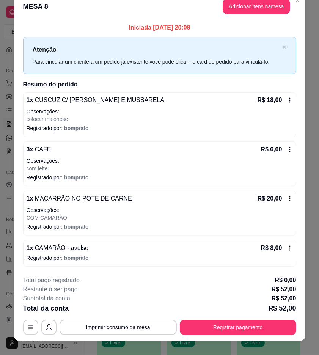
scroll to position [21, 0]
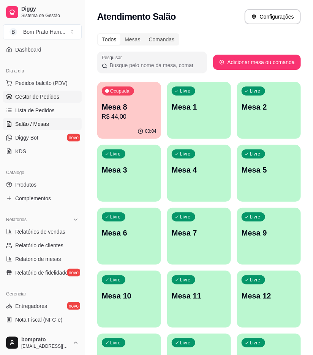
click at [43, 96] on span "Gestor de Pedidos" at bounding box center [37, 97] width 44 height 8
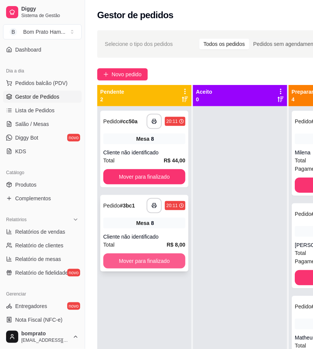
click at [163, 265] on button "Mover para finalizado" at bounding box center [144, 261] width 82 height 15
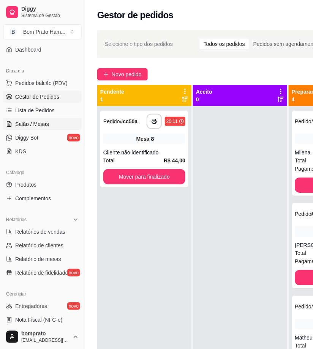
click at [43, 124] on span "Salão / Mesas" at bounding box center [32, 124] width 34 height 8
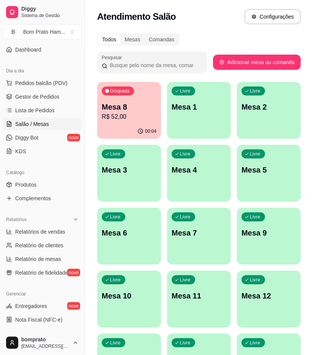
click at [99, 109] on div "Ocupada Mesa 8 R$ 52,00" at bounding box center [129, 103] width 64 height 42
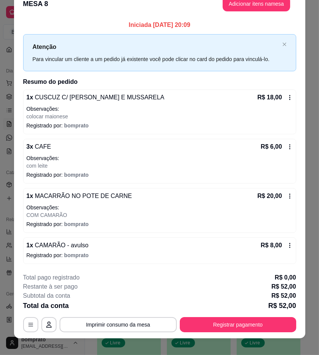
scroll to position [21, 0]
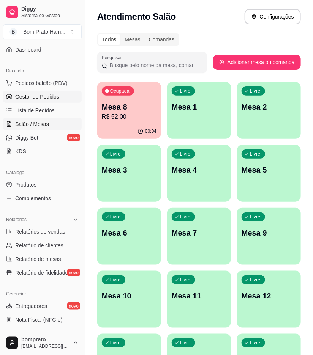
click at [48, 92] on link "Gestor de Pedidos" at bounding box center [42, 97] width 79 height 12
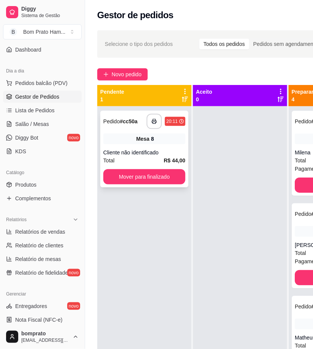
click at [161, 134] on div "**********" at bounding box center [144, 149] width 88 height 77
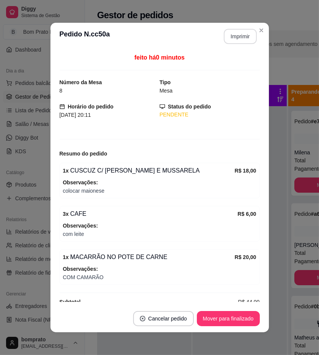
click at [237, 36] on button "Imprimir" at bounding box center [240, 36] width 33 height 15
click at [237, 318] on button "Mover para finalizado" at bounding box center [228, 318] width 63 height 15
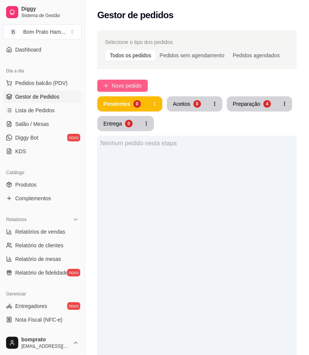
click at [134, 85] on span "Novo pedido" at bounding box center [127, 86] width 30 height 8
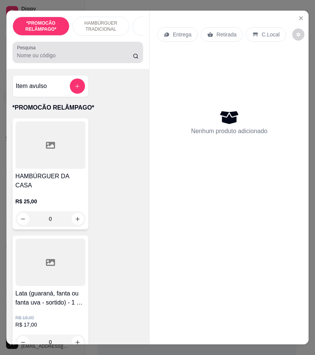
click at [87, 58] on input "Pesquisa" at bounding box center [75, 56] width 116 height 8
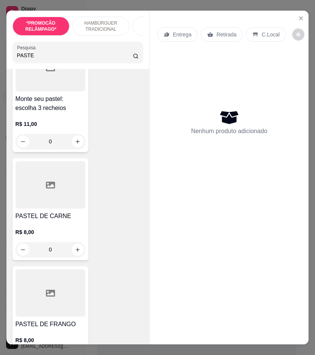
scroll to position [84, 0]
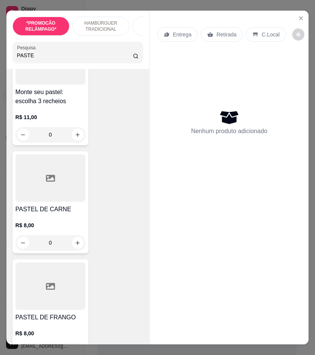
type input "PASTE"
click at [75, 242] on div "0" at bounding box center [51, 242] width 70 height 15
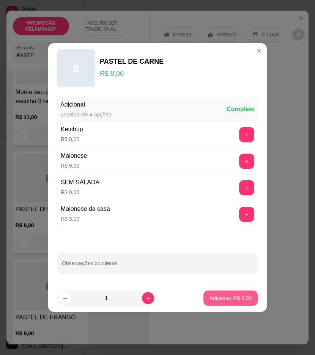
click at [235, 293] on button "Adicionar R$ 8,00" at bounding box center [231, 298] width 54 height 15
type input "1"
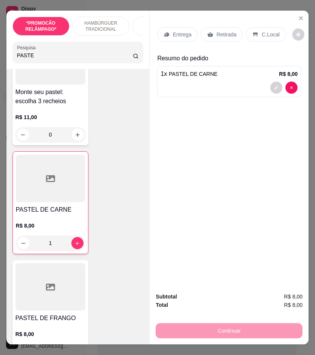
click at [226, 32] on p "Retirada" at bounding box center [226, 35] width 20 height 8
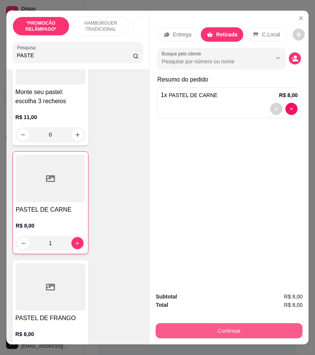
click at [255, 329] on button "Continuar" at bounding box center [229, 330] width 147 height 15
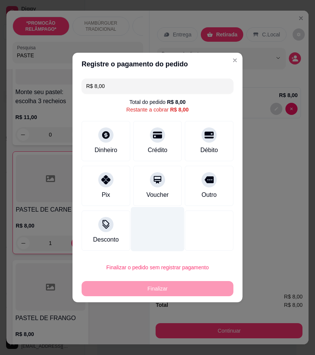
drag, startPoint x: 101, startPoint y: 174, endPoint x: 167, endPoint y: 210, distance: 75.8
click at [101, 175] on div at bounding box center [105, 179] width 15 height 15
type input "R$ 0,00"
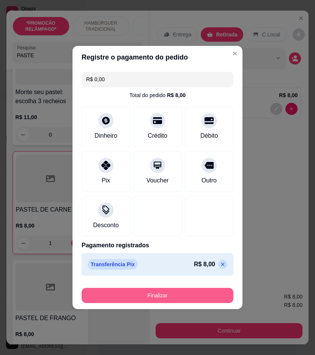
click at [210, 298] on button "Finalizar" at bounding box center [158, 295] width 152 height 15
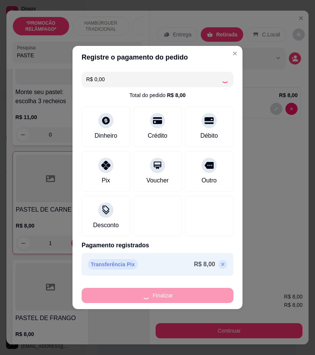
type input "0"
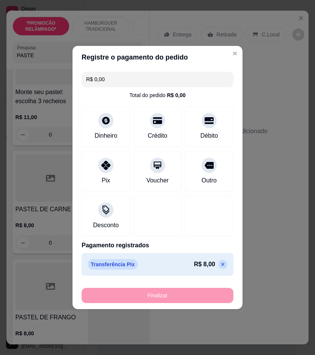
type input "-R$ 8,00"
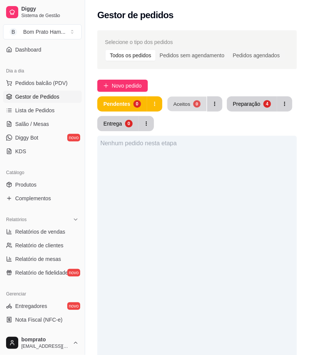
click at [193, 104] on div "0" at bounding box center [196, 103] width 7 height 7
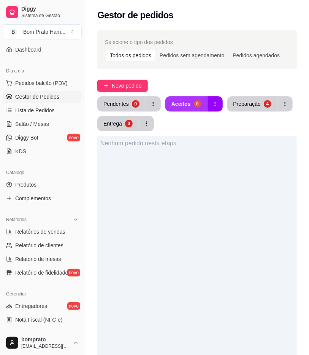
click at [191, 109] on button "Aceitos 0" at bounding box center [186, 103] width 42 height 15
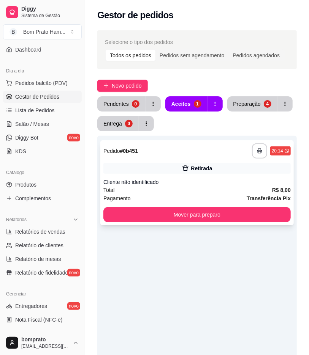
click at [211, 157] on div "**********" at bounding box center [196, 151] width 187 height 15
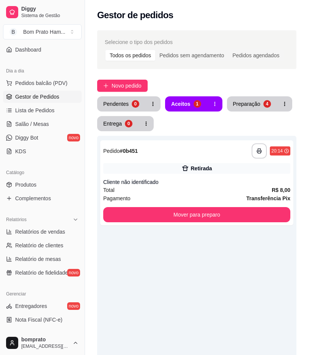
click at [246, 73] on header "**********" at bounding box center [157, 62] width 219 height 27
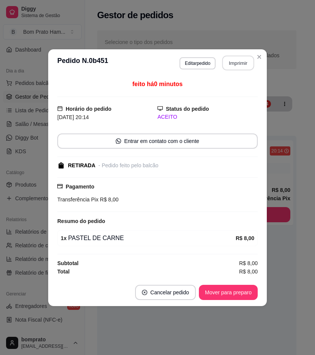
click at [248, 59] on button "Imprimir" at bounding box center [238, 62] width 32 height 15
click at [250, 288] on button "Mover para preparo" at bounding box center [228, 292] width 57 height 15
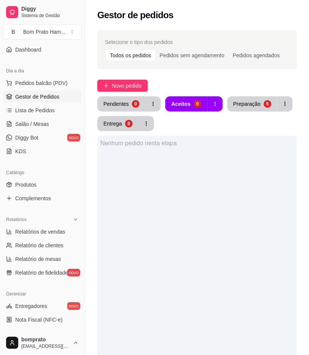
click at [246, 102] on div "Preparação" at bounding box center [246, 104] width 27 height 8
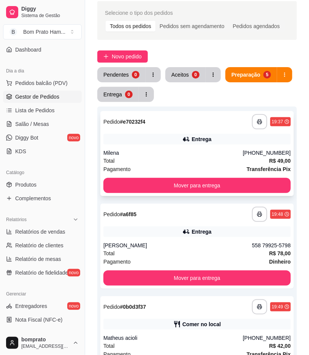
scroll to position [42, 0]
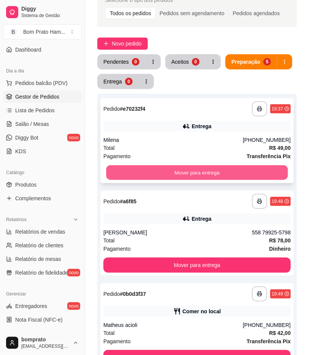
click at [241, 169] on button "Mover para entrega" at bounding box center [196, 173] width 181 height 15
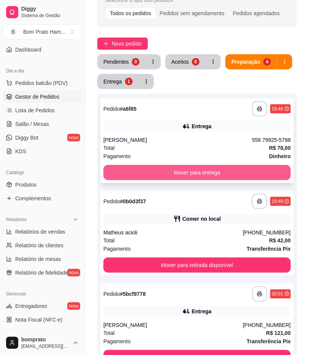
click at [227, 169] on button "Mover para entrega" at bounding box center [196, 172] width 187 height 15
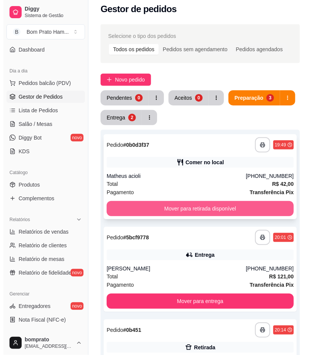
scroll to position [0, 0]
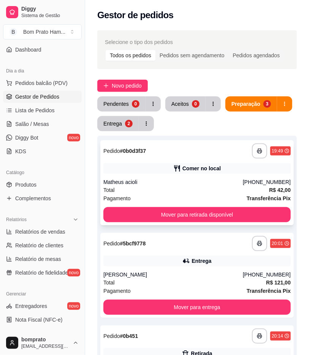
click at [237, 181] on div "Matheus acioli" at bounding box center [172, 182] width 139 height 8
click at [120, 128] on button "Entrega 2" at bounding box center [117, 123] width 41 height 15
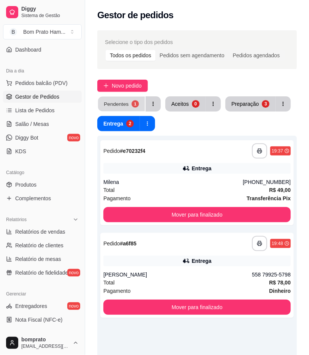
click at [118, 99] on button "Pendentes 1" at bounding box center [121, 104] width 47 height 15
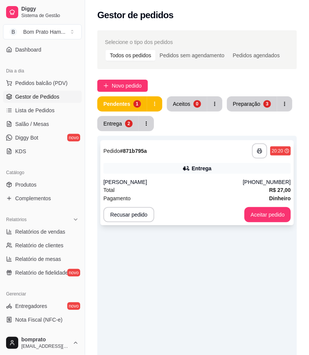
click at [192, 185] on div "**********" at bounding box center [196, 182] width 193 height 85
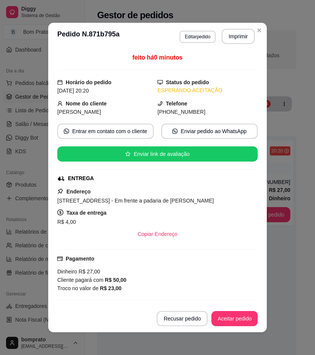
click at [222, 41] on button "Imprimir" at bounding box center [238, 36] width 33 height 15
click at [238, 321] on button "Aceitar pedido" at bounding box center [234, 318] width 46 height 15
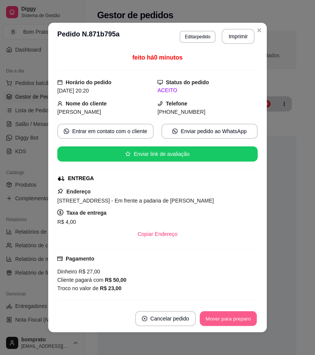
click at [241, 316] on button "Mover para preparo" at bounding box center [228, 319] width 57 height 15
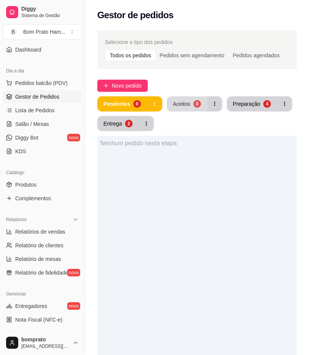
click at [175, 105] on div "Aceitos" at bounding box center [181, 104] width 17 height 8
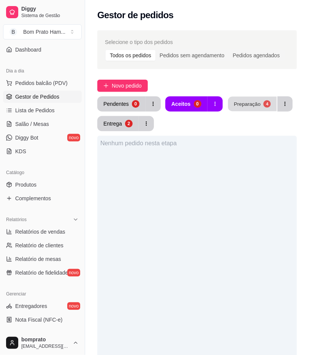
click at [234, 101] on div "Preparação" at bounding box center [247, 103] width 27 height 7
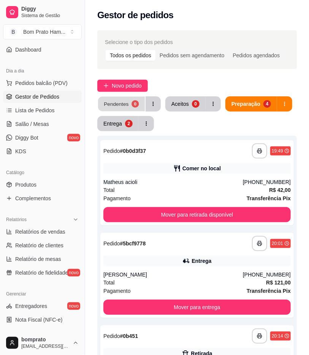
click at [128, 108] on button "Pendentes 0" at bounding box center [121, 104] width 47 height 15
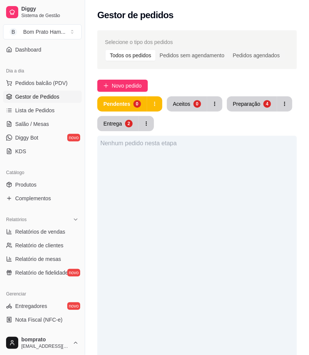
click at [257, 112] on div "Pendentes 0 Aceitos 0 Preparação 4 Entrega 2" at bounding box center [196, 113] width 199 height 35
click at [253, 109] on button "Preparação 4" at bounding box center [251, 104] width 49 height 15
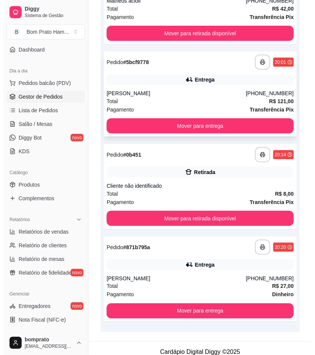
scroll to position [189, 0]
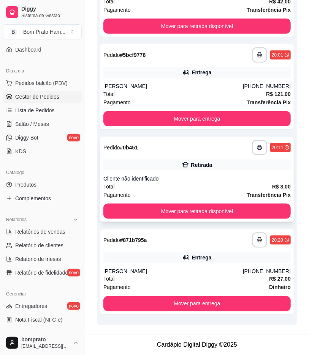
click at [267, 164] on div "Retirada" at bounding box center [196, 165] width 187 height 11
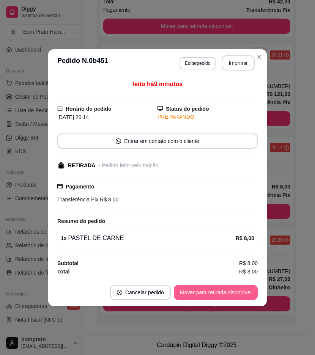
click at [249, 293] on button "Mover para retirada disponível" at bounding box center [216, 292] width 84 height 15
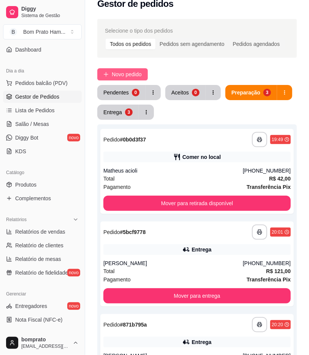
scroll to position [0, 0]
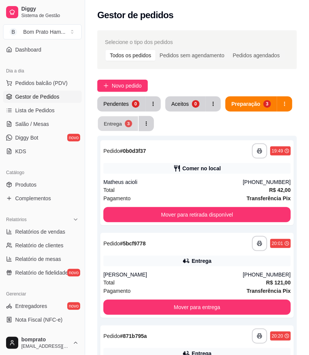
click at [124, 119] on button "Entrega 3" at bounding box center [118, 124] width 40 height 15
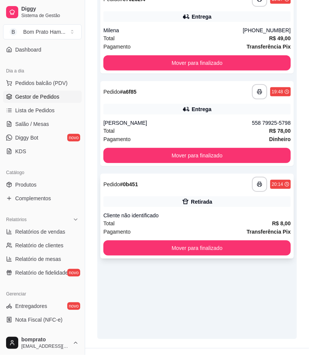
scroll to position [166, 0]
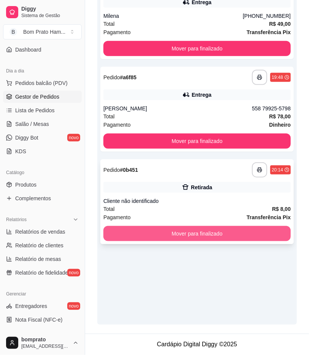
click at [274, 230] on button "Mover para finalizado" at bounding box center [196, 233] width 187 height 15
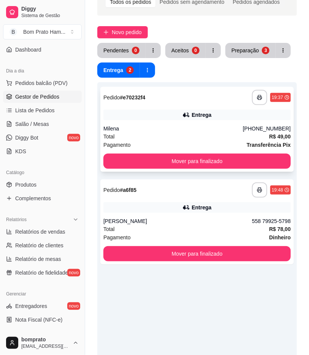
scroll to position [40, 0]
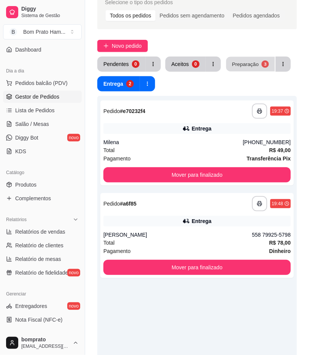
click at [242, 47] on div "**********" at bounding box center [197, 223] width 224 height 475
click at [233, 48] on div "Novo pedido" at bounding box center [196, 46] width 199 height 12
click at [237, 61] on div "Preparação" at bounding box center [244, 64] width 27 height 8
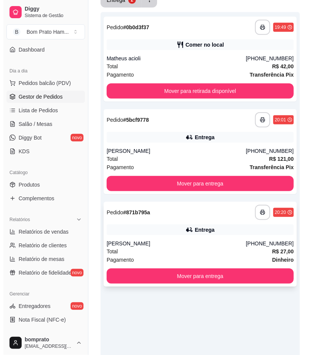
scroll to position [124, 0]
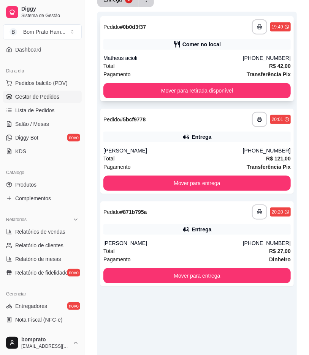
click at [251, 49] on div "Comer no local" at bounding box center [196, 44] width 187 height 11
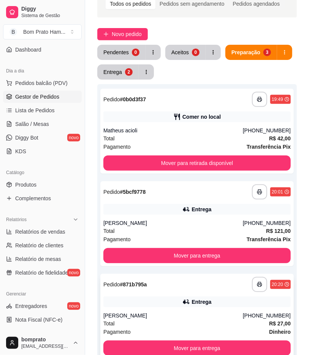
scroll to position [0, 0]
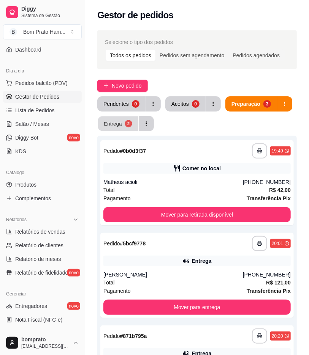
click at [116, 119] on button "Entrega 2" at bounding box center [118, 124] width 40 height 15
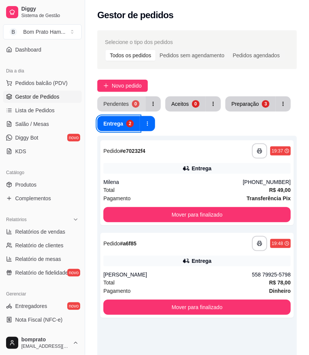
click at [133, 96] on button "Pendentes 0" at bounding box center [121, 103] width 48 height 15
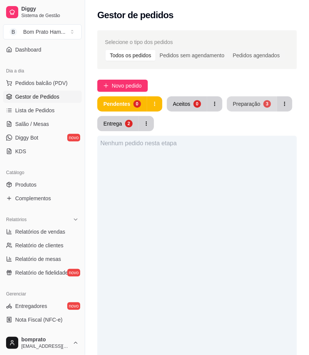
click at [259, 111] on button "Preparação 3" at bounding box center [252, 103] width 50 height 15
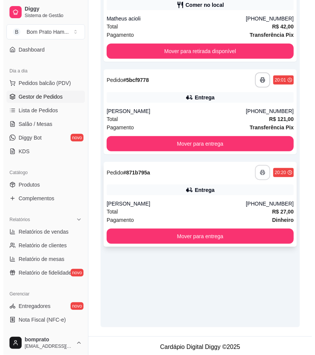
scroll to position [166, 0]
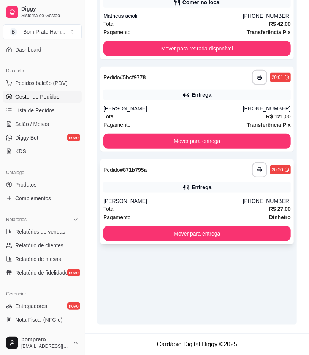
click at [259, 191] on div "Entrega" at bounding box center [196, 187] width 187 height 11
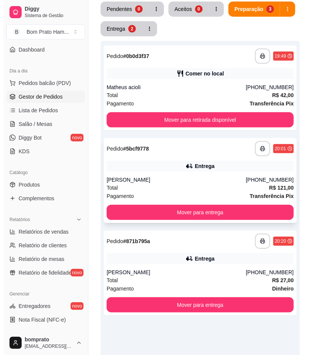
scroll to position [82, 0]
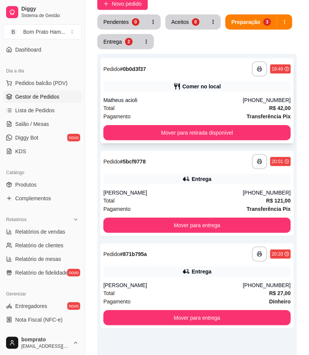
click at [234, 89] on div "Comer no local" at bounding box center [196, 86] width 187 height 11
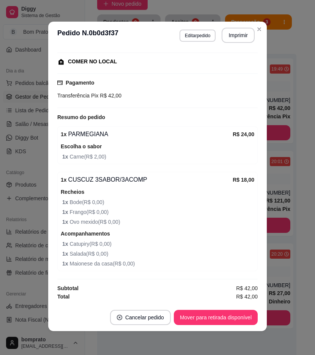
scroll to position [2, 0]
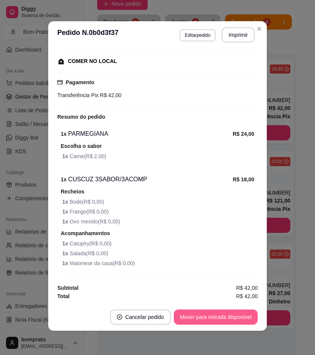
click at [198, 318] on button "Mover para retirada disponível" at bounding box center [216, 317] width 84 height 15
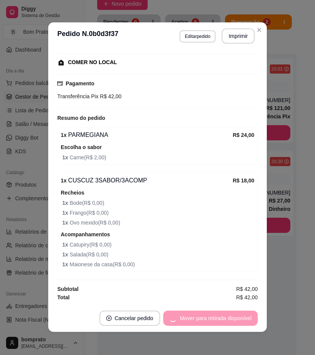
scroll to position [0, 0]
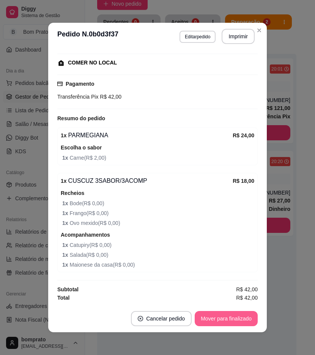
click at [244, 321] on button "Mover para finalizado" at bounding box center [226, 318] width 63 height 15
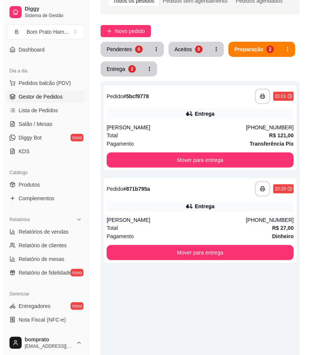
scroll to position [40, 0]
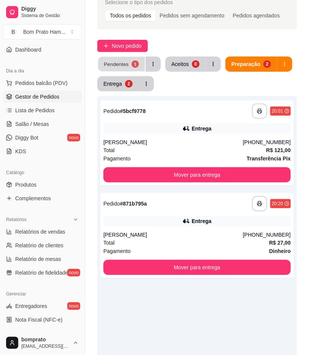
click at [116, 62] on div "Pendentes" at bounding box center [116, 63] width 25 height 7
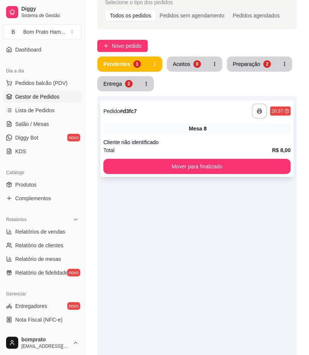
click at [175, 127] on div "Mesa 8" at bounding box center [196, 128] width 187 height 11
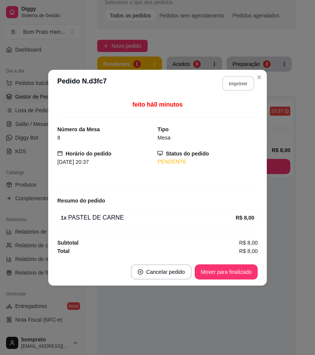
click at [229, 85] on button "Imprimir" at bounding box center [238, 83] width 32 height 15
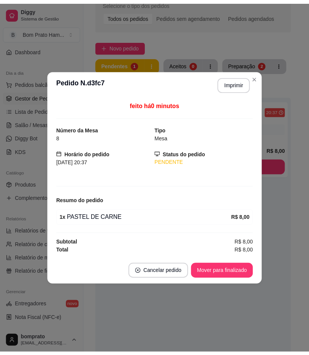
scroll to position [0, 0]
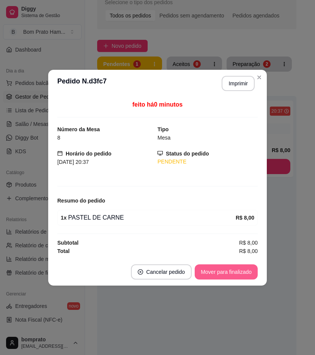
click at [248, 273] on button "Mover para finalizado" at bounding box center [226, 272] width 63 height 15
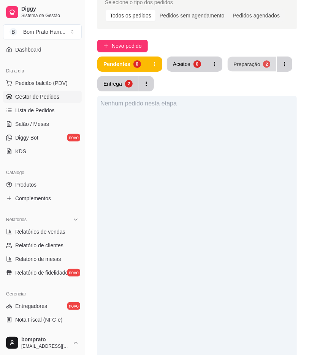
click at [254, 69] on button "Preparação 2" at bounding box center [251, 64] width 49 height 15
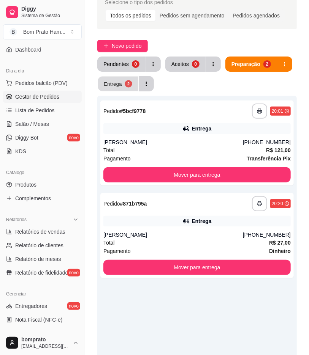
click at [134, 85] on button "Entrega 2" at bounding box center [118, 84] width 40 height 15
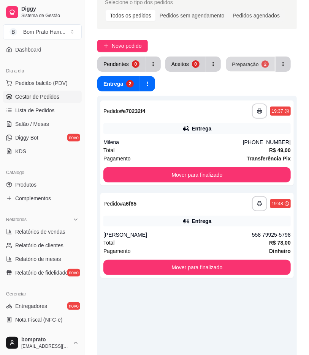
click at [239, 60] on div "Preparação" at bounding box center [245, 63] width 27 height 7
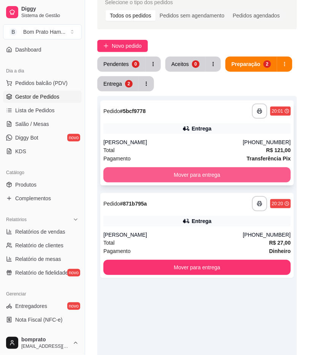
click at [216, 169] on button "Mover para entrega" at bounding box center [196, 174] width 187 height 15
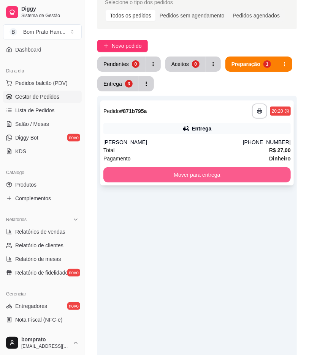
click at [222, 167] on button "Mover para entrega" at bounding box center [196, 174] width 187 height 15
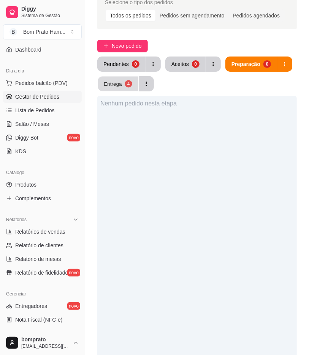
click at [116, 84] on div "Entrega" at bounding box center [113, 83] width 18 height 7
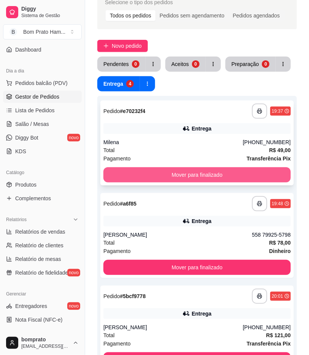
click at [234, 173] on button "Mover para finalizado" at bounding box center [196, 174] width 187 height 15
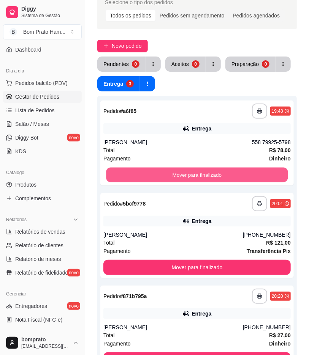
click at [234, 173] on button "Mover para finalizado" at bounding box center [196, 175] width 181 height 15
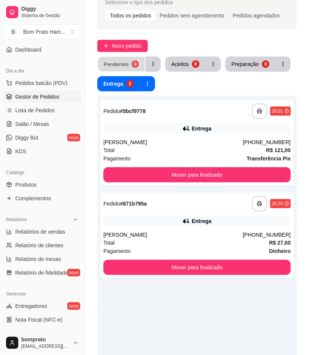
click at [127, 65] on button "Pendentes 0" at bounding box center [121, 64] width 47 height 15
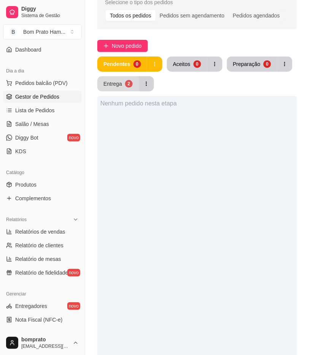
click at [128, 81] on div "2" at bounding box center [129, 84] width 8 height 8
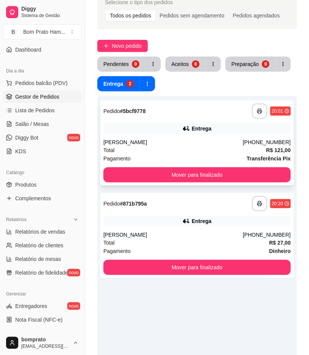
click at [177, 169] on button "Mover para finalizado" at bounding box center [196, 174] width 187 height 15
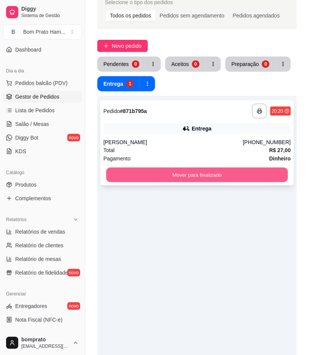
click at [188, 178] on button "Mover para finalizado" at bounding box center [196, 175] width 181 height 15
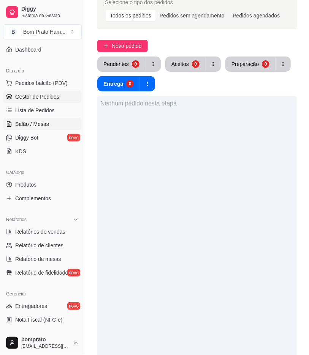
click at [51, 128] on link "Salão / Mesas" at bounding box center [42, 124] width 79 height 12
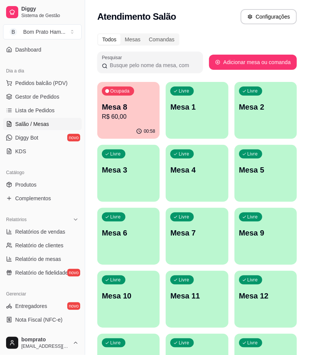
click at [151, 115] on p "R$ 60,00" at bounding box center [128, 116] width 53 height 9
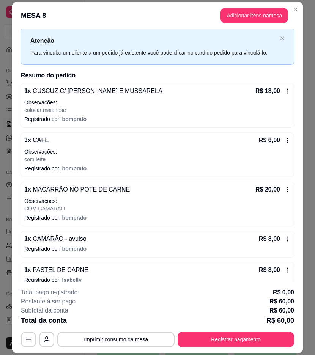
scroll to position [27, 0]
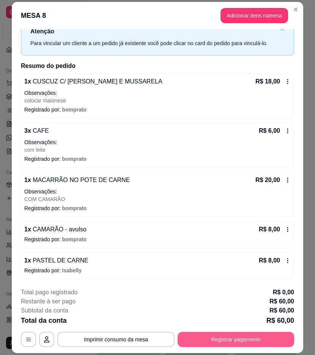
click at [196, 340] on button "Registrar pagamento" at bounding box center [236, 339] width 117 height 15
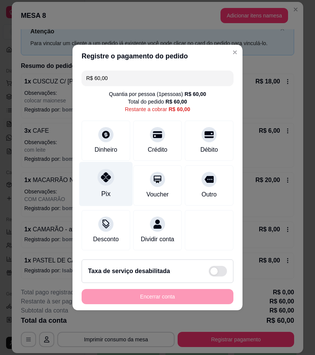
click at [96, 166] on div "Pix" at bounding box center [106, 184] width 54 height 44
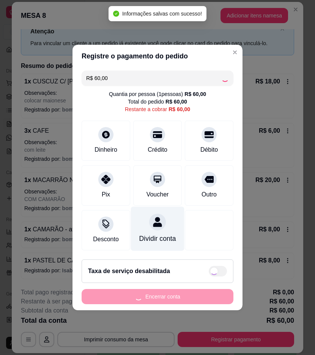
type input "R$ 0,00"
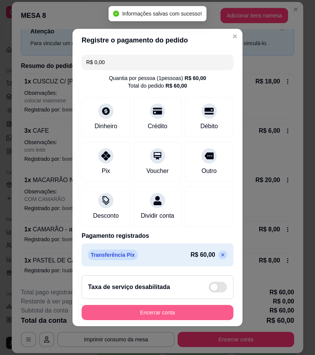
click at [188, 320] on button "Encerrar conta" at bounding box center [158, 312] width 152 height 15
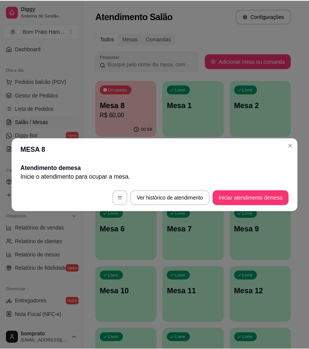
scroll to position [0, 0]
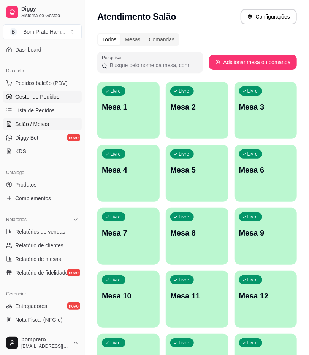
click at [24, 95] on span "Gestor de Pedidos" at bounding box center [37, 97] width 44 height 8
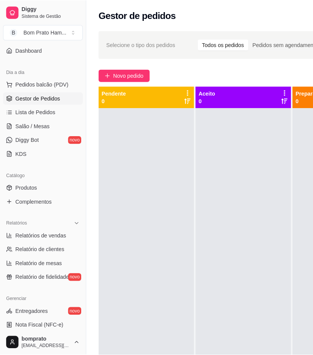
scroll to position [1, 0]
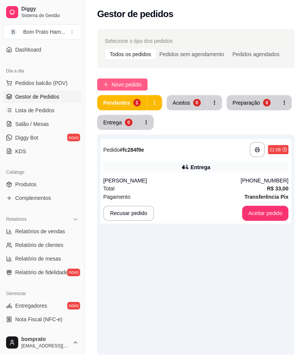
click at [115, 85] on span "Novo pedido" at bounding box center [127, 84] width 30 height 8
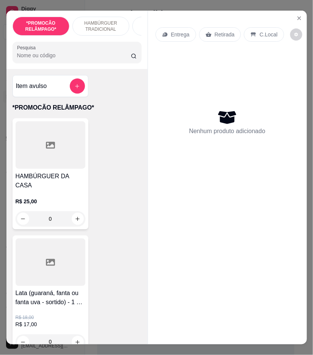
click at [84, 59] on input "Pesquisa" at bounding box center [74, 56] width 114 height 8
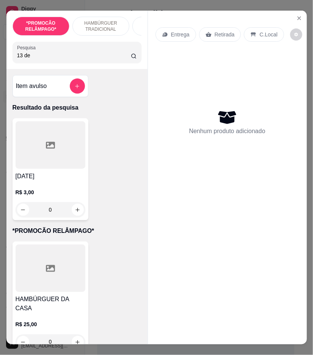
type input "13 de"
click at [63, 169] on div at bounding box center [51, 144] width 70 height 47
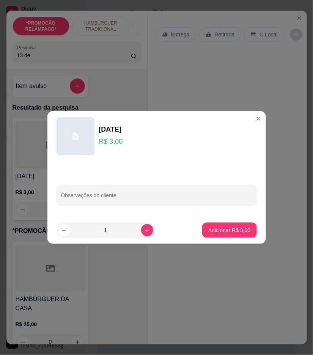
click at [88, 147] on div at bounding box center [76, 136] width 38 height 38
click at [114, 134] on div "[DATE]" at bounding box center [111, 129] width 24 height 11
click at [115, 146] on p "R$ 3,00" at bounding box center [111, 141] width 24 height 11
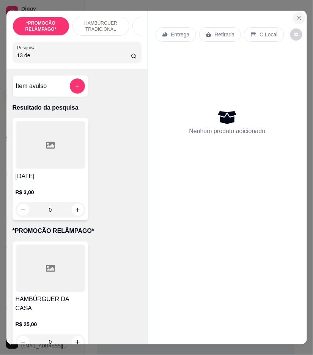
click at [297, 15] on icon "Close" at bounding box center [300, 18] width 6 height 6
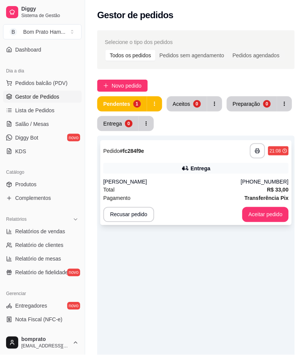
click at [195, 174] on div "**********" at bounding box center [195, 182] width 191 height 85
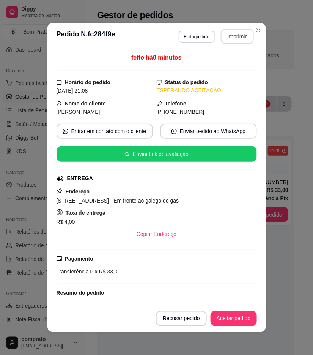
click at [221, 37] on button "Imprimir" at bounding box center [237, 36] width 33 height 15
click at [241, 309] on footer "Recusar pedido Aceitar pedido" at bounding box center [156, 318] width 219 height 27
click at [240, 320] on button "Aceitar pedido" at bounding box center [234, 318] width 46 height 15
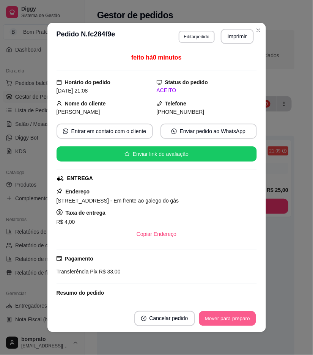
click at [240, 319] on button "Mover para preparo" at bounding box center [227, 319] width 57 height 15
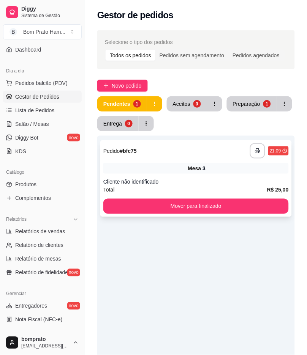
click at [257, 180] on div "Cliente não identificado" at bounding box center [195, 182] width 185 height 8
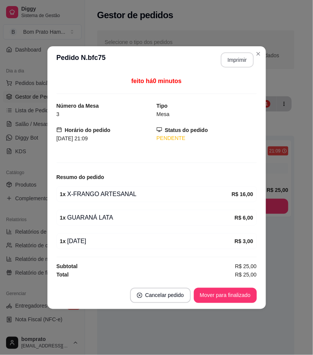
click at [230, 59] on button "Imprimir" at bounding box center [237, 59] width 33 height 15
click at [248, 291] on button "Mover para finalizado" at bounding box center [225, 295] width 63 height 15
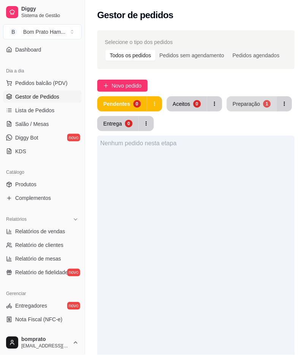
click at [260, 106] on button "Preparação 1" at bounding box center [252, 103] width 50 height 15
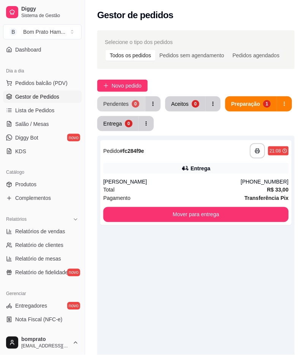
click at [132, 103] on div "0" at bounding box center [136, 104] width 8 height 8
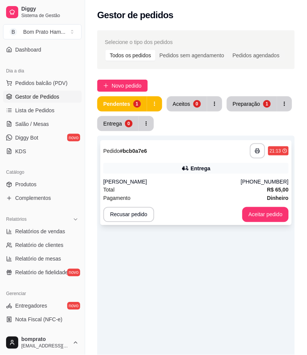
click at [279, 166] on div "Entrega" at bounding box center [195, 168] width 185 height 11
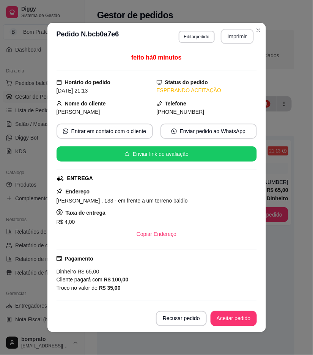
click at [229, 42] on button "Imprimir" at bounding box center [237, 36] width 33 height 15
click at [245, 320] on button "Aceitar pedido" at bounding box center [233, 319] width 45 height 15
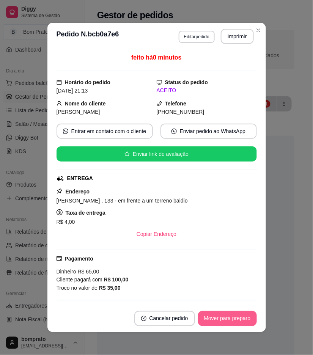
click at [242, 317] on button "Mover para preparo" at bounding box center [227, 318] width 59 height 15
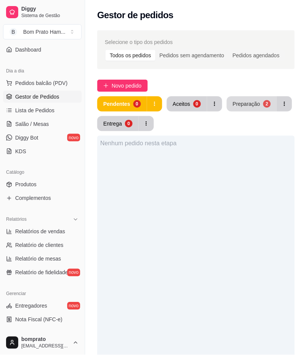
click at [255, 107] on div "Preparação" at bounding box center [246, 104] width 27 height 8
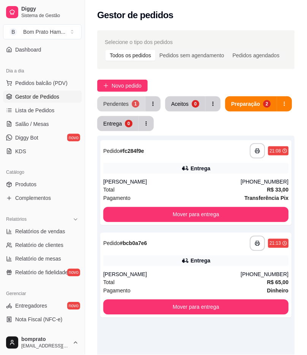
click at [129, 103] on button "Pendentes 1" at bounding box center [121, 103] width 48 height 15
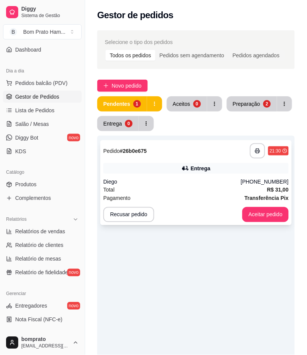
click at [211, 178] on div "Diego" at bounding box center [171, 182] width 137 height 8
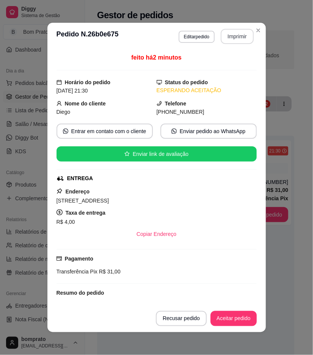
click at [231, 32] on button "Imprimir" at bounding box center [237, 36] width 33 height 15
click at [233, 325] on button "Aceitar pedido" at bounding box center [234, 318] width 46 height 15
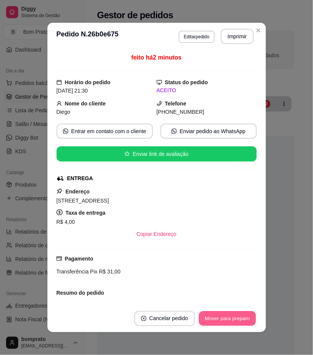
click at [228, 316] on button "Mover para preparo" at bounding box center [227, 319] width 57 height 15
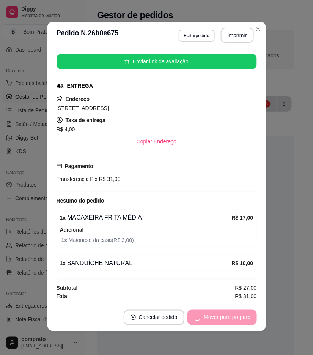
scroll to position [2, 0]
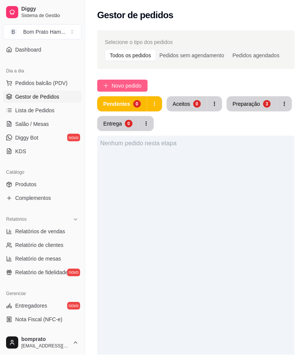
click at [124, 80] on button "Novo pedido" at bounding box center [122, 86] width 50 height 12
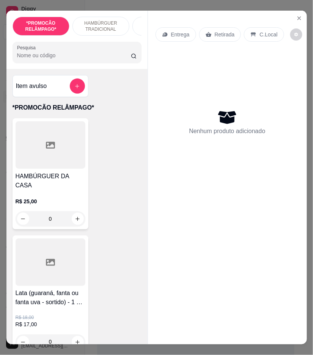
click at [81, 59] on input "Pesquisa" at bounding box center [74, 56] width 114 height 8
click at [80, 60] on div at bounding box center [77, 52] width 120 height 15
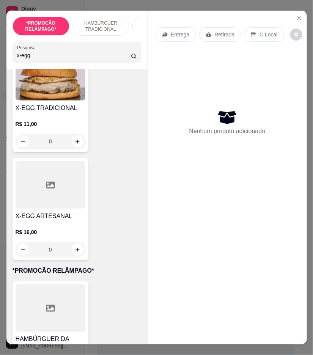
scroll to position [84, 0]
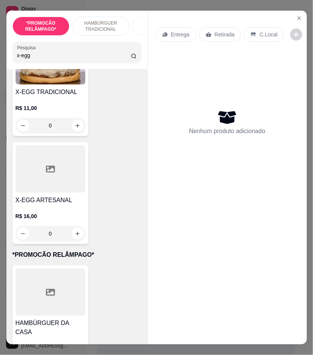
type input "x-egg"
click at [74, 235] on div "0" at bounding box center [51, 233] width 70 height 15
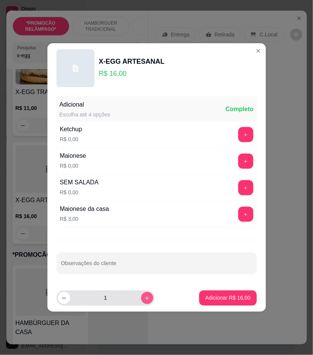
click at [141, 301] on button "increase-product-quantity" at bounding box center [147, 298] width 12 height 12
type input "5"
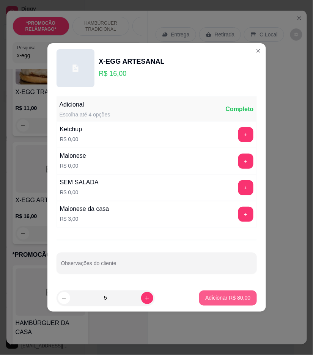
click at [244, 301] on p "Adicionar R$ 80,00" at bounding box center [227, 299] width 45 height 8
type input "5"
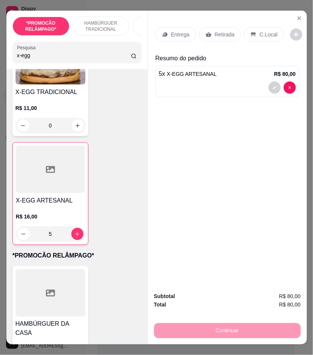
click at [175, 31] on p "Entrega" at bounding box center [180, 35] width 19 height 8
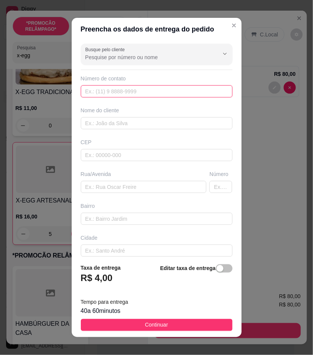
drag, startPoint x: 153, startPoint y: 90, endPoint x: 289, endPoint y: 86, distance: 136.7
click at [153, 90] on input "text" at bounding box center [157, 91] width 152 height 12
click at [124, 92] on input "text" at bounding box center [157, 91] width 152 height 12
drag, startPoint x: 124, startPoint y: 92, endPoint x: 124, endPoint y: 101, distance: 9.1
paste input "558 79210-2794"
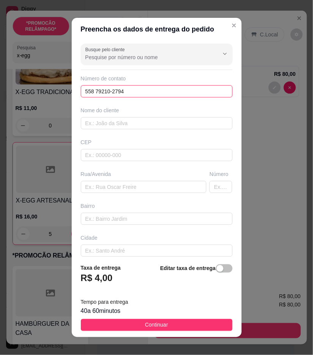
type input "558 79210-2794"
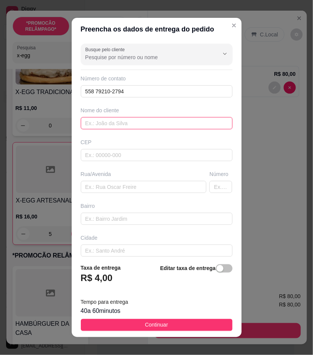
paste input "Pâmela"
type input "Pâmela"
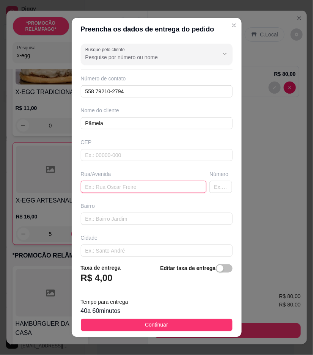
click at [183, 191] on input "text" at bounding box center [144, 187] width 126 height 12
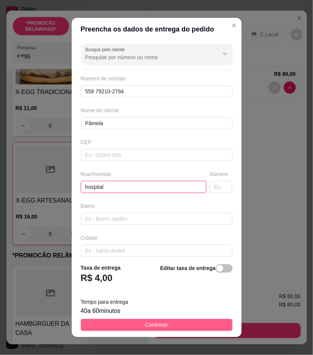
type input "hospital"
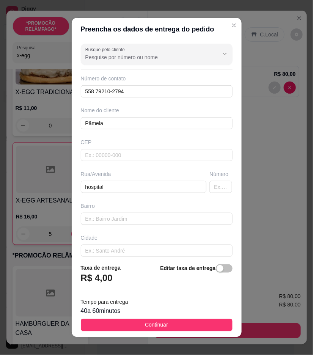
drag, startPoint x: 178, startPoint y: 325, endPoint x: 221, endPoint y: 308, distance: 45.9
click at [181, 325] on button "Continuar" at bounding box center [157, 325] width 152 height 12
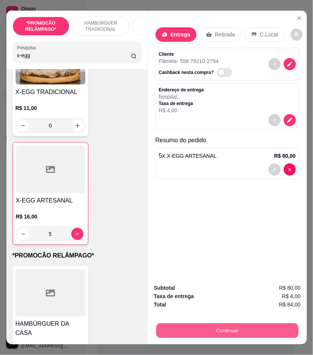
click at [251, 324] on button "Continuar" at bounding box center [227, 331] width 142 height 15
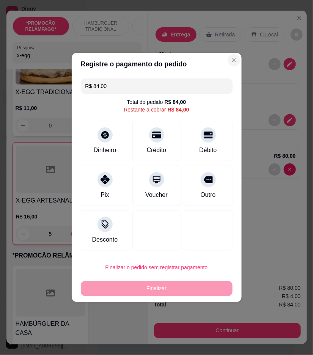
click at [237, 55] on section "Registre o pagamento do pedido R$ 84,00 Total do pedido R$ 84,00 Restante a cob…" at bounding box center [157, 178] width 170 height 250
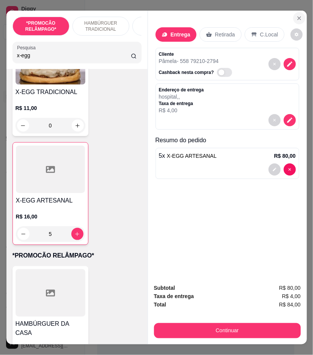
click at [298, 17] on icon "Close" at bounding box center [299, 18] width 3 height 3
click at [297, 14] on div "Gestor de pedidos" at bounding box center [196, 13] width 222 height 26
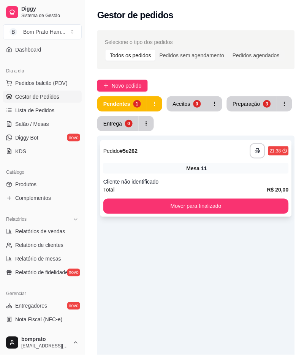
click at [271, 158] on div "**********" at bounding box center [269, 151] width 39 height 15
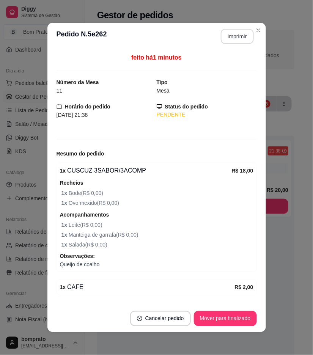
click at [233, 37] on button "Imprimir" at bounding box center [237, 36] width 33 height 15
click at [248, 316] on button "Mover para finalizado" at bounding box center [225, 319] width 61 height 15
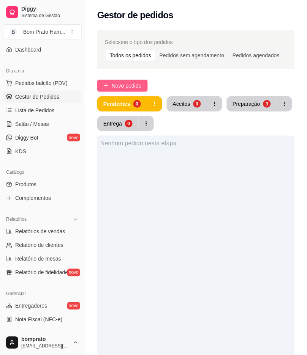
click at [137, 84] on span "Novo pedido" at bounding box center [127, 86] width 30 height 8
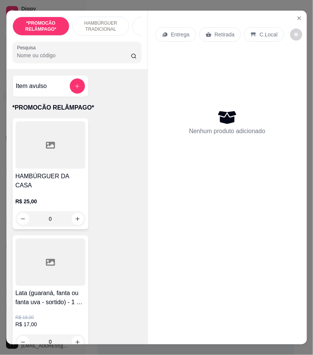
click at [107, 56] on input "Pesquisa" at bounding box center [74, 56] width 114 height 8
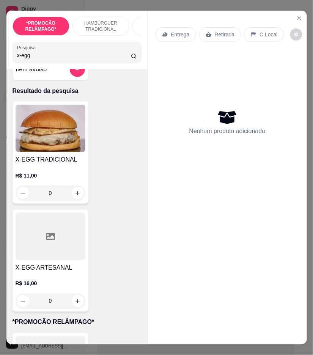
scroll to position [42, 0]
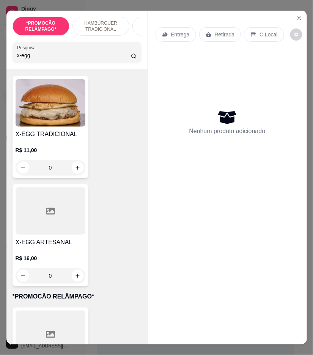
type input "x-egg"
click at [73, 283] on div "0" at bounding box center [51, 275] width 70 height 15
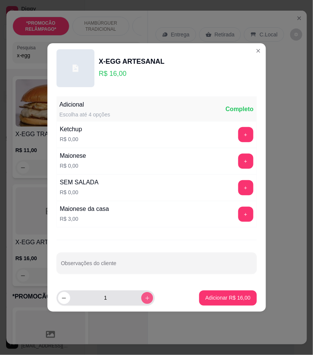
click at [144, 298] on icon "increase-product-quantity" at bounding box center [147, 299] width 6 height 6
click at [145, 297] on button "increase-product-quantity" at bounding box center [147, 298] width 12 height 12
click at [145, 297] on icon "increase-product-quantity" at bounding box center [147, 299] width 6 height 6
type input "5"
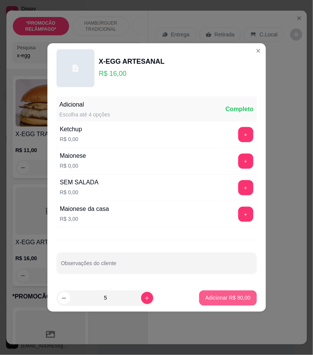
click at [218, 300] on p "Adicionar R$ 80,00" at bounding box center [227, 299] width 45 height 8
type input "5"
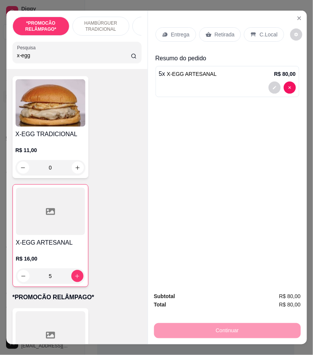
drag, startPoint x: 102, startPoint y: 41, endPoint x: 100, endPoint y: 52, distance: 11.5
click at [102, 41] on div "*PROMOCÃO RELÂMPAGO* HAMBÚRGUER TRADICIONAL HAMBÚRGUER ARTESANAL BATATA PALITO …" at bounding box center [76, 40] width 141 height 58
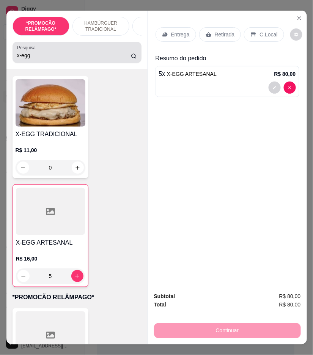
click at [100, 58] on input "x-egg" at bounding box center [74, 56] width 114 height 8
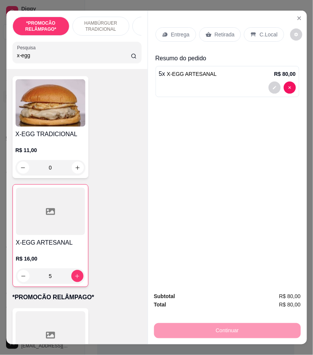
click at [100, 58] on input "x-egg" at bounding box center [74, 56] width 114 height 8
type input "x"
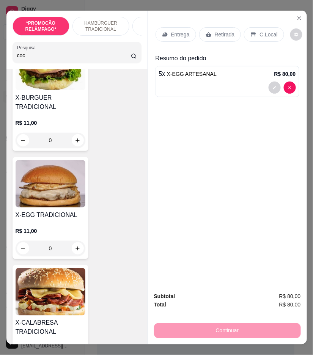
scroll to position [1714, 0]
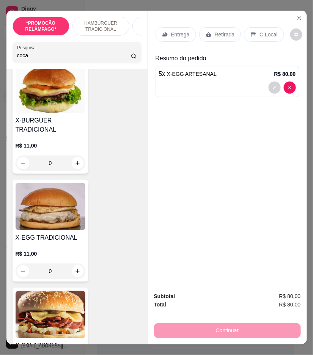
type input "coca"
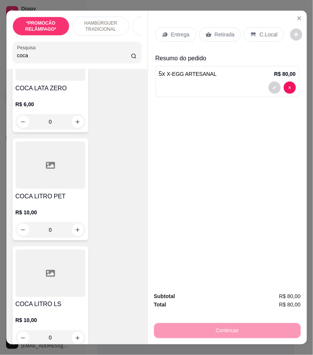
scroll to position [211, 0]
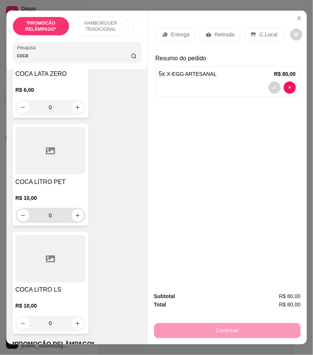
click at [80, 222] on div "0" at bounding box center [50, 215] width 67 height 15
click at [75, 218] on icon "increase-product-quantity" at bounding box center [78, 216] width 6 height 6
type input "1"
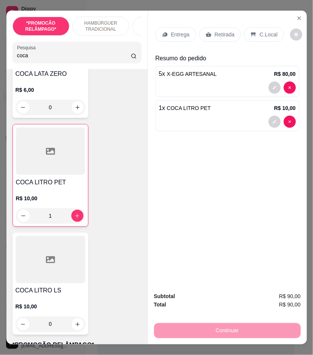
click at [163, 33] on icon at bounding box center [165, 35] width 5 height 4
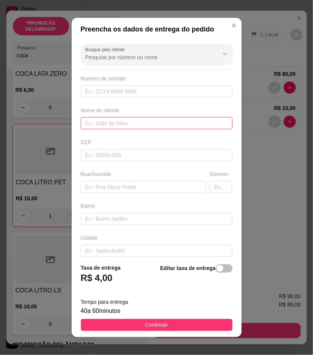
paste input "Pâmela [PERSON_NAME]"
type input "Pâmela [PERSON_NAME]"
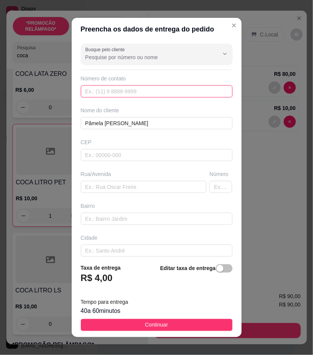
click at [204, 90] on input "text" at bounding box center [157, 91] width 152 height 12
paste input "558 79210-2794"
type input "558 79210-2794"
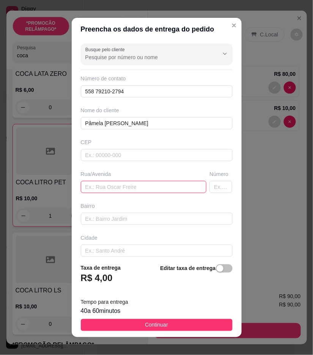
drag, startPoint x: 167, startPoint y: 191, endPoint x: 183, endPoint y: 174, distance: 23.7
click at [167, 191] on input "text" at bounding box center [144, 187] width 126 height 12
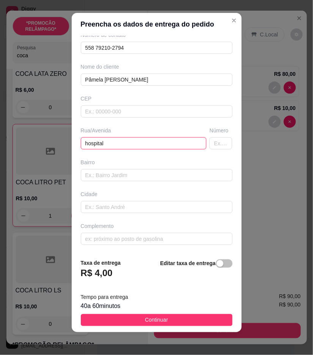
scroll to position [6, 0]
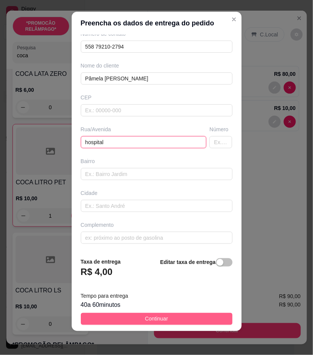
type input "hospital"
click at [202, 320] on button "Continuar" at bounding box center [157, 319] width 152 height 12
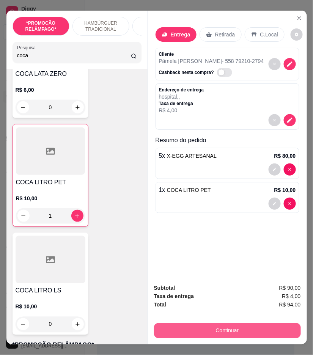
click at [277, 323] on button "Continuar" at bounding box center [227, 330] width 147 height 15
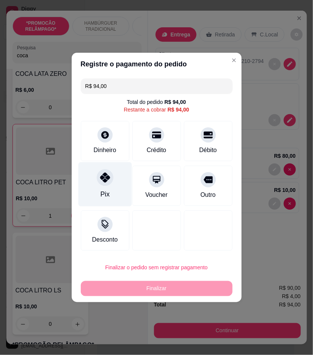
click at [122, 203] on div "Pix" at bounding box center [105, 185] width 54 height 44
type input "R$ 0,00"
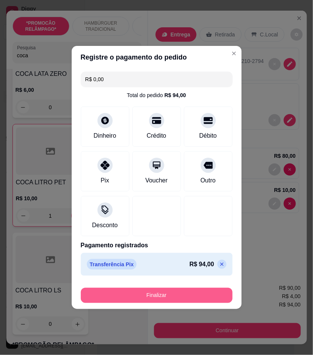
click at [215, 300] on button "Finalizar" at bounding box center [157, 295] width 152 height 15
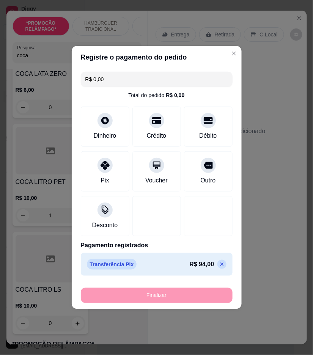
type input "0"
type input "-R$ 94,00"
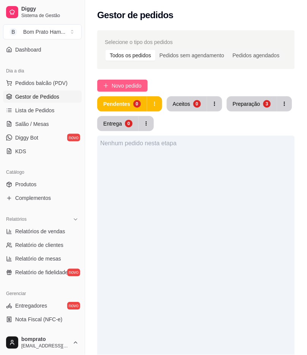
click at [137, 84] on span "Novo pedido" at bounding box center [127, 86] width 30 height 8
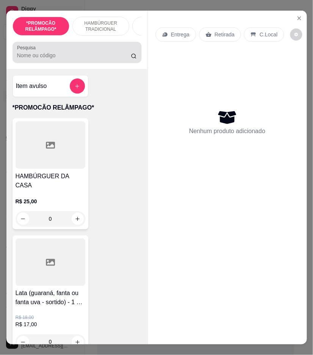
drag, startPoint x: 80, startPoint y: 53, endPoint x: 75, endPoint y: 53, distance: 4.9
click at [77, 53] on div at bounding box center [77, 52] width 120 height 15
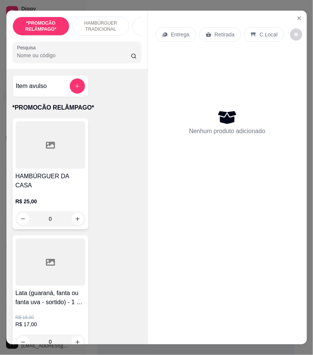
click at [75, 53] on div at bounding box center [77, 52] width 120 height 15
click at [89, 59] on input "Pesquisa" at bounding box center [74, 56] width 114 height 8
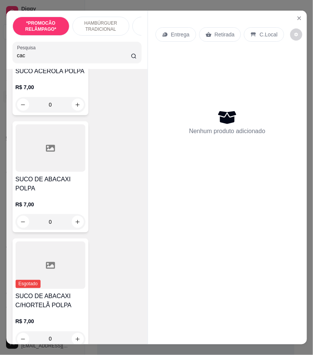
scroll to position [1272, 0]
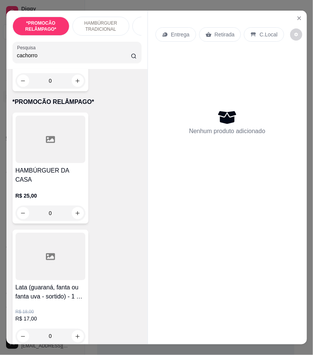
type input "cachorro"
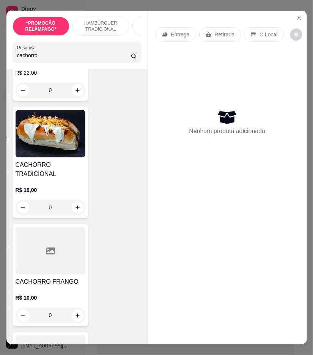
scroll to position [169, 0]
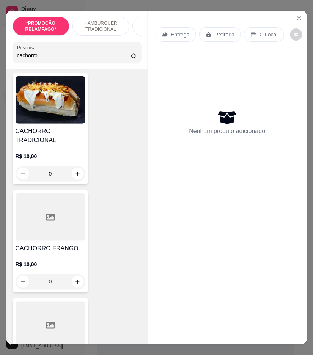
click at [79, 180] on div "0" at bounding box center [51, 173] width 70 height 15
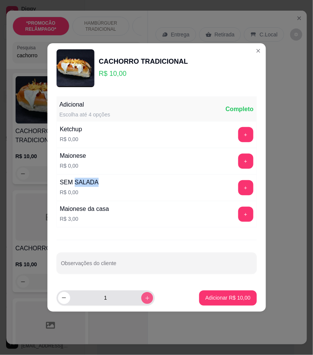
click at [145, 297] on button "increase-product-quantity" at bounding box center [147, 298] width 12 height 12
type input "2"
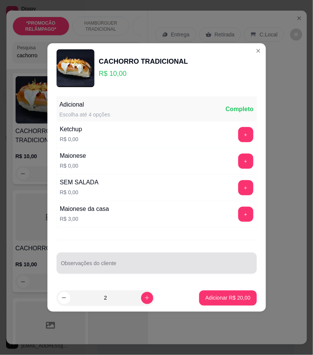
click at [125, 270] on input "Observações do cliente" at bounding box center [156, 267] width 191 height 8
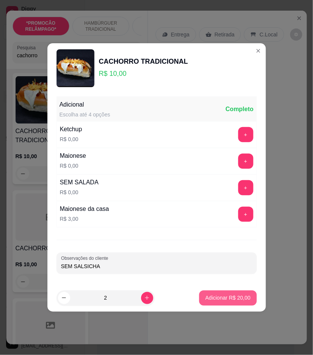
type input "SEM SALSICHA"
click at [215, 301] on p "Adicionar R$ 20,00" at bounding box center [227, 299] width 45 height 8
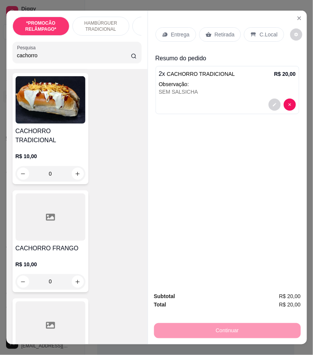
click at [177, 31] on p "Entrega" at bounding box center [180, 35] width 19 height 8
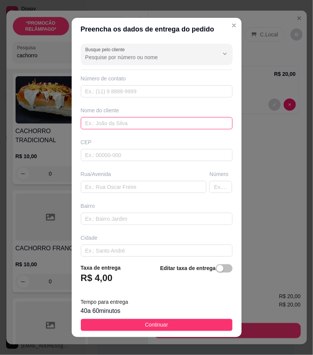
click at [153, 127] on input "text" at bounding box center [157, 123] width 152 height 12
click at [177, 128] on input "text" at bounding box center [157, 123] width 152 height 12
paste input "Enicleysla"
type input "Enicleysla"
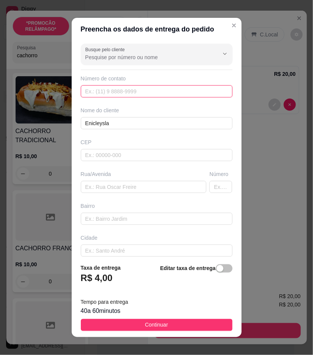
drag, startPoint x: 143, startPoint y: 93, endPoint x: 135, endPoint y: 92, distance: 8.6
paste input "558 79152-7470"
type input "558 79152-7470"
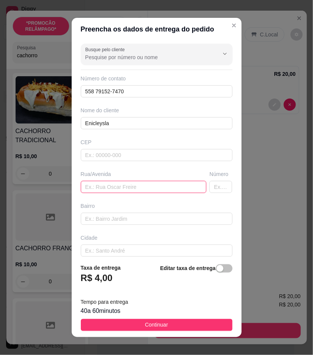
paste input "[GEOGRAPHIC_DATA] , [GEOGRAPHIC_DATA]"
type input "[GEOGRAPHIC_DATA] , [GEOGRAPHIC_DATA]"
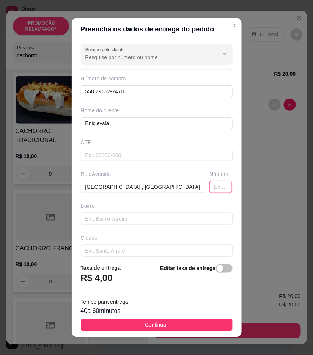
click at [215, 186] on input "text" at bounding box center [221, 187] width 23 height 12
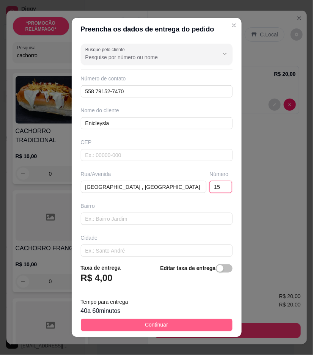
type input "15"
click at [213, 325] on button "Continuar" at bounding box center [157, 325] width 152 height 12
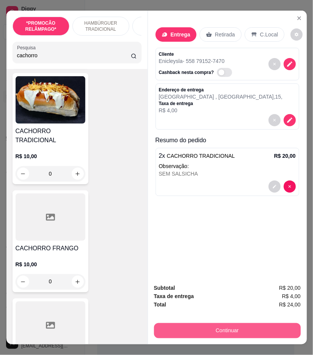
click at [264, 327] on button "Continuar" at bounding box center [227, 330] width 147 height 15
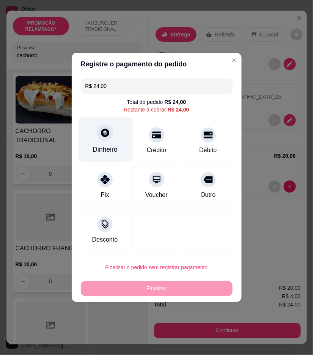
click at [115, 141] on div "Dinheiro" at bounding box center [105, 140] width 54 height 44
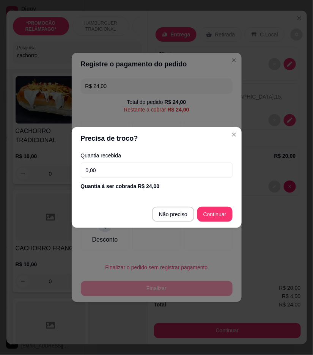
click at [189, 172] on input "0,00" at bounding box center [157, 170] width 152 height 15
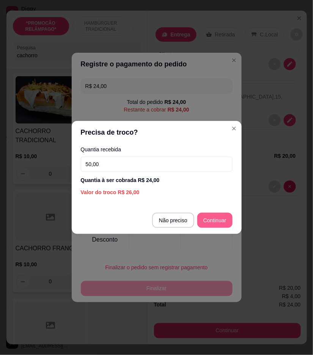
type input "50,00"
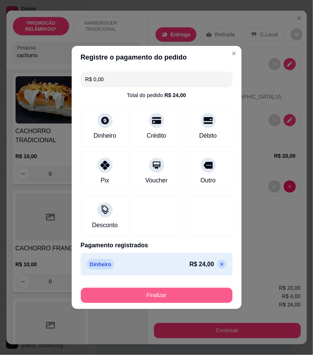
click at [209, 289] on button "Finalizar" at bounding box center [157, 295] width 152 height 15
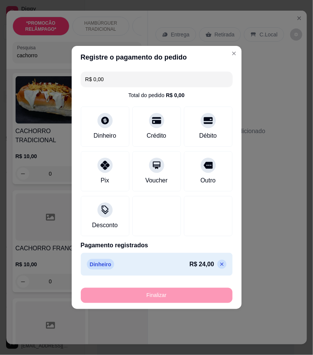
type input "-R$ 24,00"
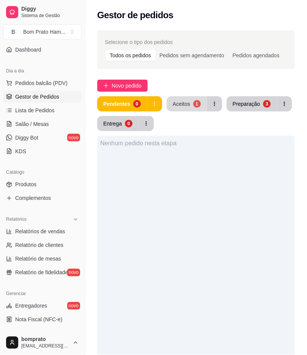
click at [182, 100] on button "Aceitos 1" at bounding box center [187, 103] width 40 height 15
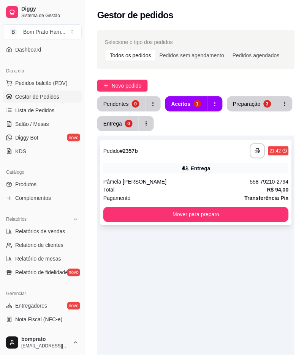
click at [183, 176] on div "**********" at bounding box center [195, 182] width 191 height 85
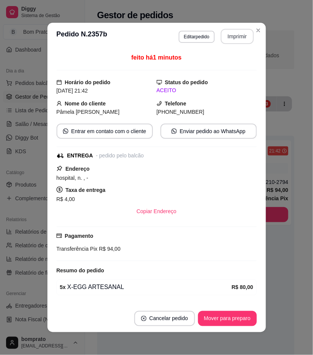
click at [224, 32] on button "Imprimir" at bounding box center [237, 36] width 33 height 15
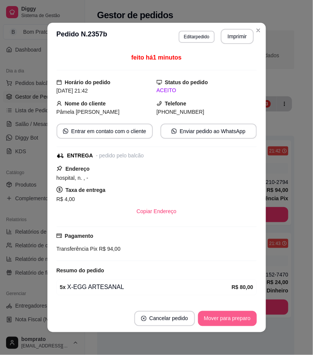
click at [240, 308] on footer "Cancelar pedido Mover para preparo" at bounding box center [156, 318] width 219 height 27
click at [240, 312] on button "Mover para preparo" at bounding box center [227, 319] width 57 height 15
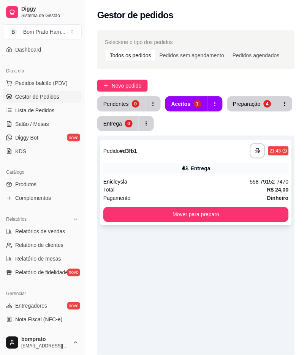
click at [279, 166] on div "Entrega" at bounding box center [195, 168] width 185 height 11
click at [226, 27] on div "**********" at bounding box center [196, 263] width 222 height 475
drag, startPoint x: 226, startPoint y: 179, endPoint x: 226, endPoint y: 165, distance: 13.7
click at [226, 165] on div "**********" at bounding box center [195, 182] width 191 height 85
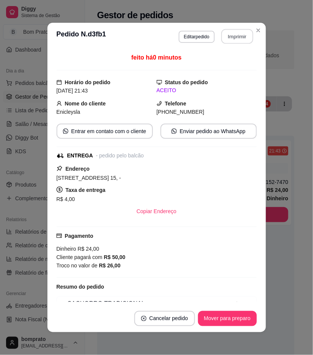
click at [226, 41] on button "Imprimir" at bounding box center [237, 36] width 32 height 15
click at [233, 320] on button "Mover para preparo" at bounding box center [227, 318] width 59 height 15
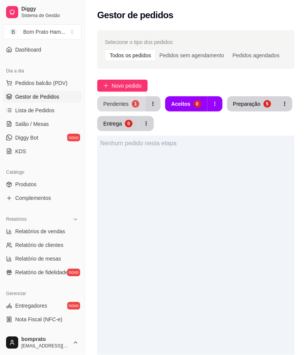
click at [132, 110] on button "Pendentes 1" at bounding box center [121, 103] width 48 height 15
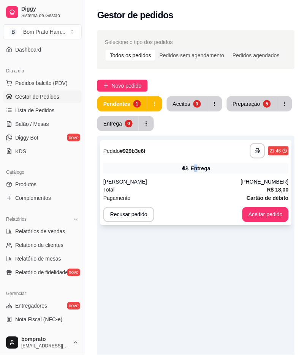
drag, startPoint x: 194, startPoint y: 171, endPoint x: 201, endPoint y: 166, distance: 9.0
click at [201, 166] on div "Entrega" at bounding box center [201, 169] width 20 height 8
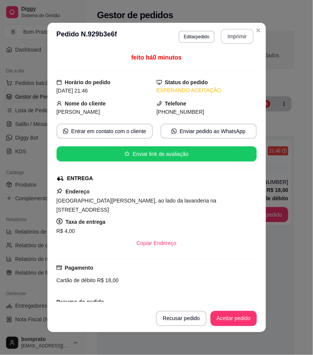
click at [239, 42] on button "Imprimir" at bounding box center [237, 36] width 33 height 15
click at [228, 327] on footer "Recusar pedido Aceitar pedido" at bounding box center [156, 318] width 219 height 27
click at [237, 311] on footer "Recusar pedido Aceitar pedido" at bounding box center [156, 318] width 219 height 27
click at [237, 311] on div "Recusar pedido Aceitar pedido" at bounding box center [206, 318] width 101 height 15
click at [236, 322] on button "Aceitar pedido" at bounding box center [233, 319] width 45 height 15
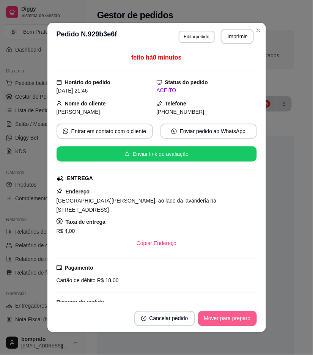
click at [238, 322] on button "Mover para preparo" at bounding box center [227, 318] width 59 height 15
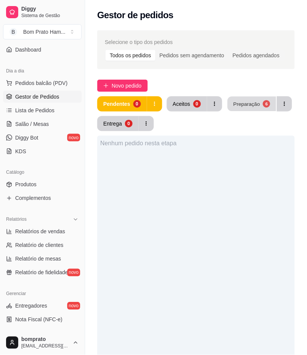
click at [260, 107] on button "Preparação 6" at bounding box center [251, 104] width 49 height 15
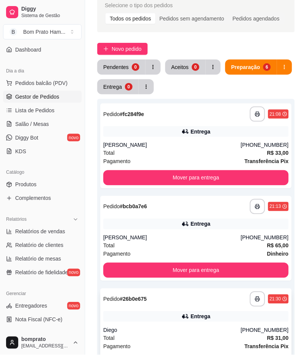
scroll to position [36, 0]
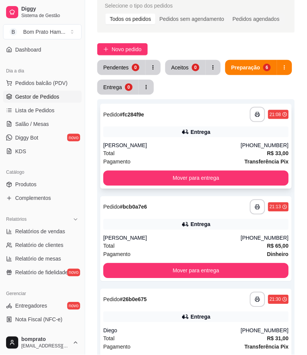
click at [244, 170] on div "**********" at bounding box center [195, 146] width 191 height 85
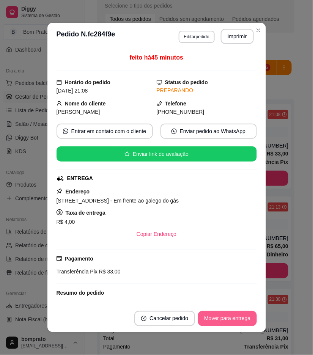
click at [228, 313] on button "Mover para entrega" at bounding box center [227, 318] width 58 height 15
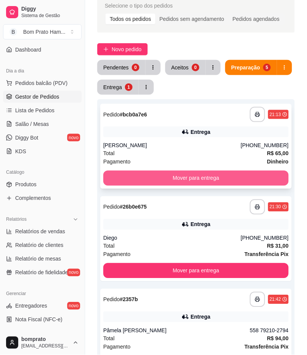
click at [256, 173] on button "Mover para entrega" at bounding box center [195, 178] width 185 height 15
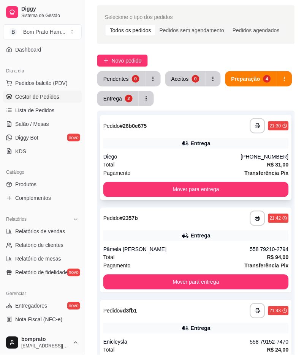
scroll to position [20, 0]
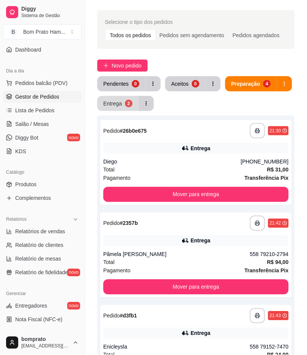
click at [123, 99] on button "Entrega 2" at bounding box center [117, 103] width 41 height 15
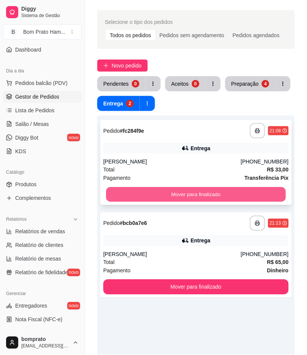
click at [160, 190] on button "Mover para finalizado" at bounding box center [196, 195] width 180 height 15
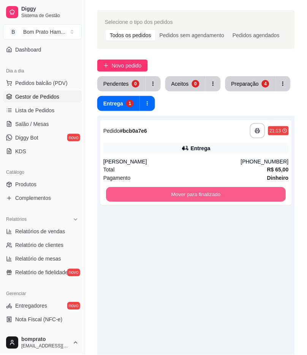
click at [160, 190] on button "Mover para finalizado" at bounding box center [196, 195] width 180 height 15
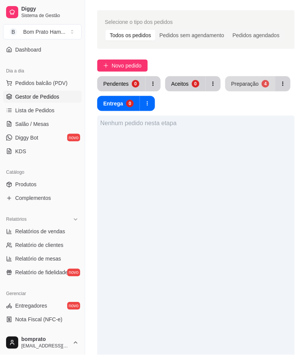
click at [271, 85] on button "Preparação 4" at bounding box center [250, 83] width 50 height 15
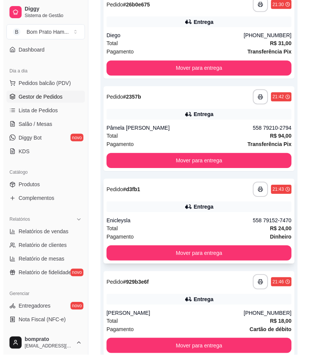
scroll to position [189, 0]
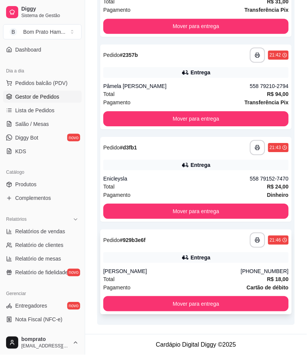
click at [259, 270] on div "[PHONE_NUMBER]" at bounding box center [265, 272] width 48 height 8
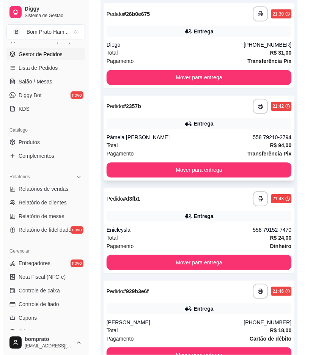
scroll to position [147, 0]
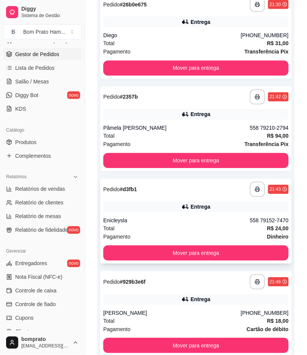
click at [200, 217] on div "Enicleysla" at bounding box center [176, 221] width 147 height 8
click at [218, 217] on div "Enicleysla" at bounding box center [176, 221] width 147 height 8
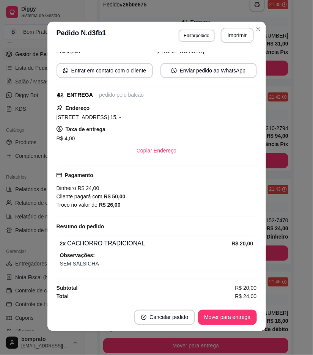
scroll to position [2, 0]
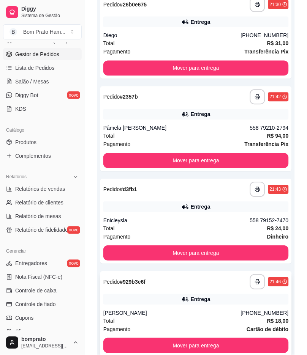
click at [258, 304] on div "Entrega" at bounding box center [195, 300] width 185 height 11
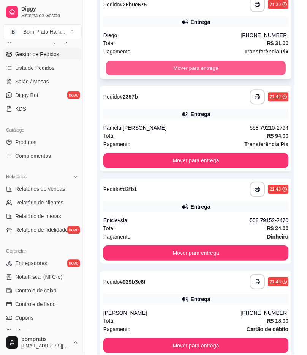
click at [242, 70] on button "Mover para entrega" at bounding box center [196, 68] width 180 height 15
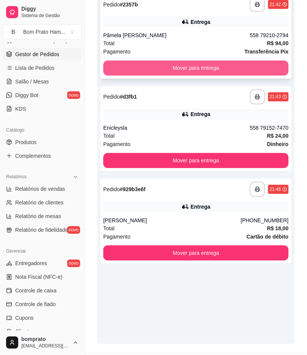
click at [241, 66] on button "Mover para entrega" at bounding box center [195, 68] width 185 height 15
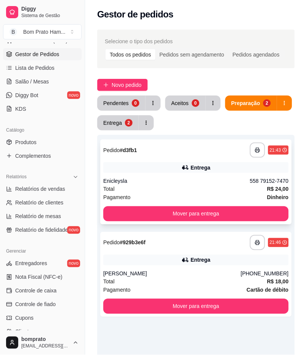
scroll to position [0, 0]
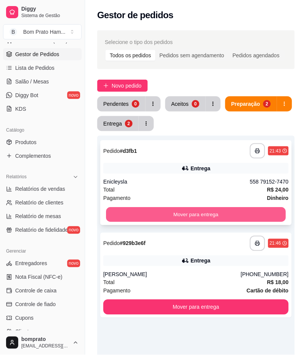
click at [256, 215] on button "Mover para entrega" at bounding box center [196, 215] width 180 height 15
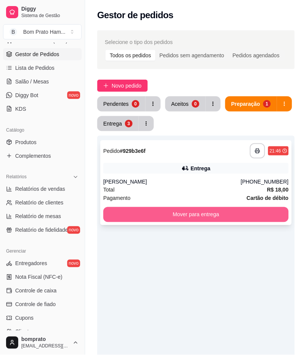
click at [249, 213] on button "Mover para entrega" at bounding box center [195, 214] width 185 height 15
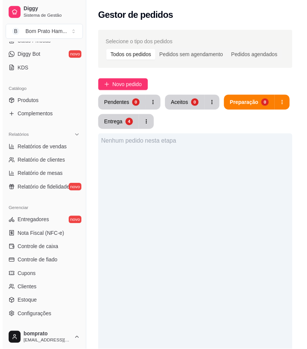
scroll to position [148, 0]
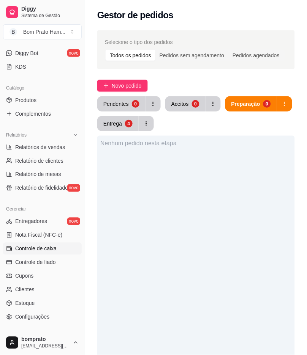
click at [57, 252] on link "Controle de caixa" at bounding box center [42, 249] width 79 height 12
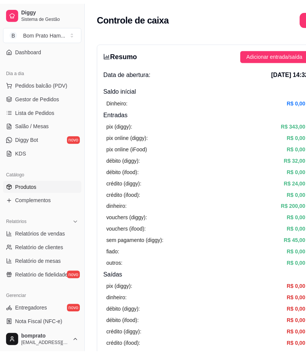
scroll to position [64, 0]
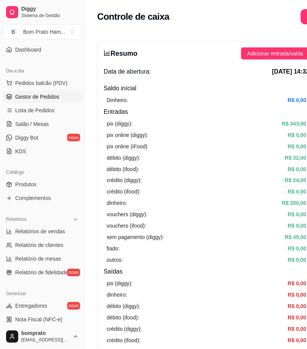
click at [54, 94] on span "Gestor de Pedidos" at bounding box center [37, 97] width 44 height 8
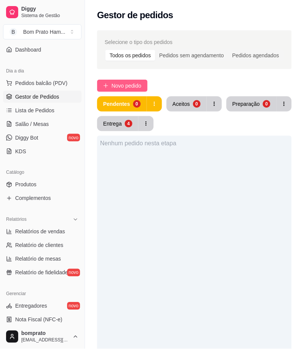
click at [145, 86] on button "Novo pedido" at bounding box center [122, 86] width 50 height 12
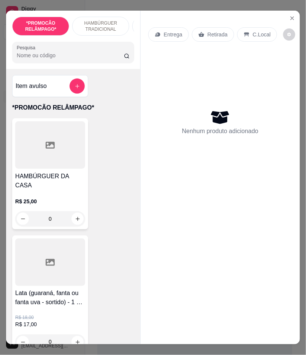
click at [82, 59] on input "Pesquisa" at bounding box center [70, 56] width 107 height 8
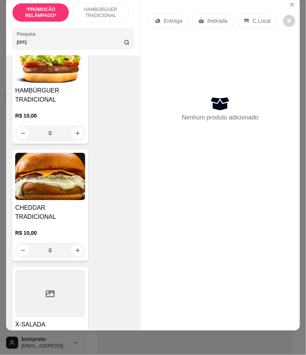
scroll to position [1519, 0]
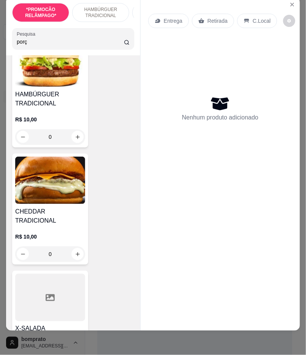
click at [78, 49] on div "Pesquisa porç" at bounding box center [73, 38] width 122 height 21
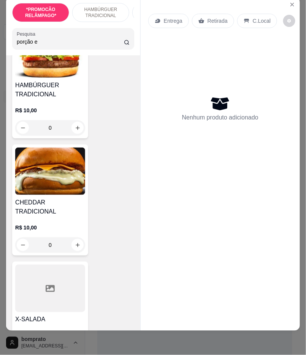
scroll to position [0, 0]
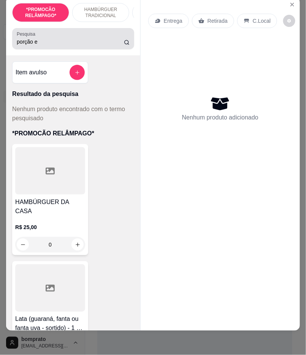
click at [92, 35] on div "porção e" at bounding box center [73, 38] width 113 height 15
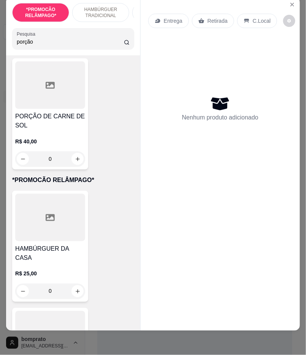
scroll to position [506, 0]
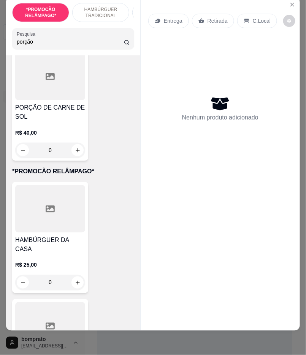
click at [54, 107] on h4 "PORÇÃO DE CARNE DE SOL" at bounding box center [50, 112] width 70 height 18
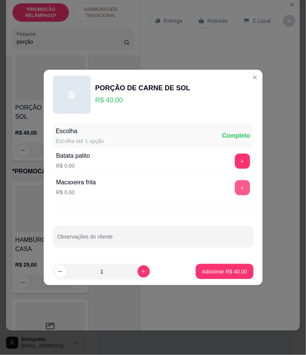
click at [235, 188] on button "+" at bounding box center [242, 187] width 15 height 15
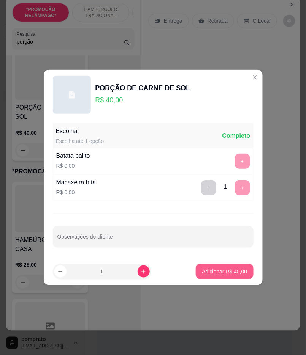
click at [243, 276] on button "Adicionar R$ 40,00" at bounding box center [224, 271] width 57 height 15
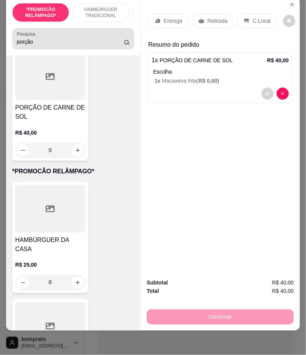
click at [88, 36] on div "porção" at bounding box center [73, 38] width 113 height 15
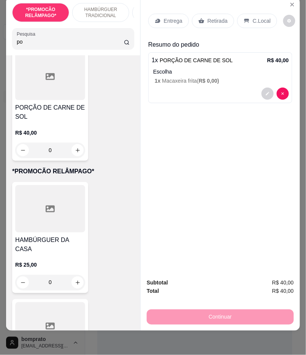
type input "p"
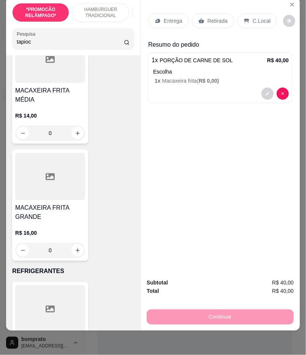
scroll to position [6824, 0]
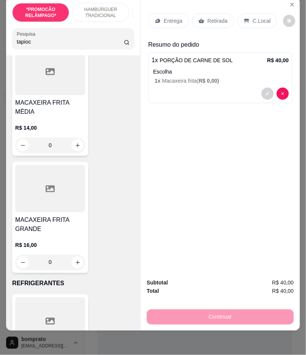
type input "tapioc"
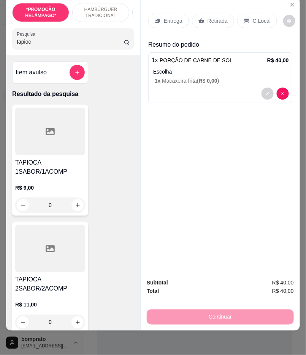
click at [73, 208] on div "0" at bounding box center [50, 205] width 70 height 15
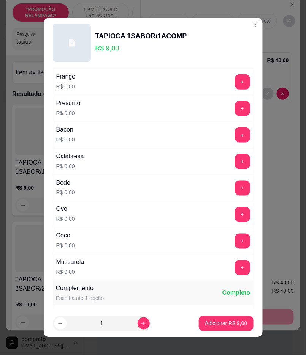
scroll to position [169, 0]
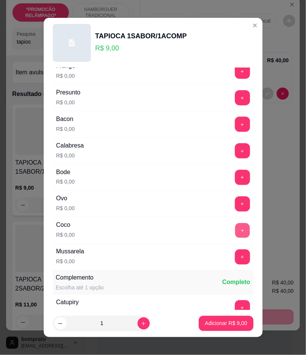
click at [235, 226] on button "+" at bounding box center [242, 230] width 15 height 15
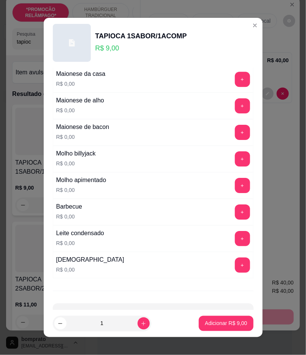
scroll to position [464, 0]
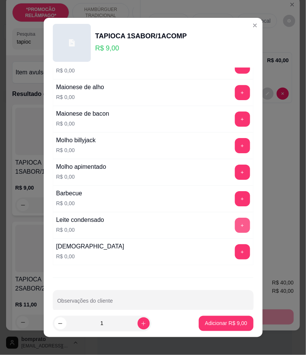
click at [235, 233] on button "+" at bounding box center [242, 225] width 15 height 15
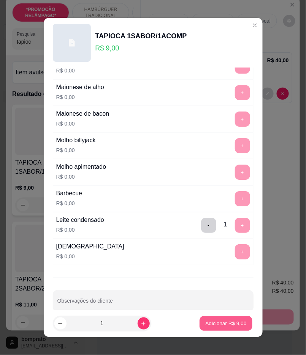
click at [230, 317] on button "Adicionar R$ 9,00" at bounding box center [225, 324] width 53 height 15
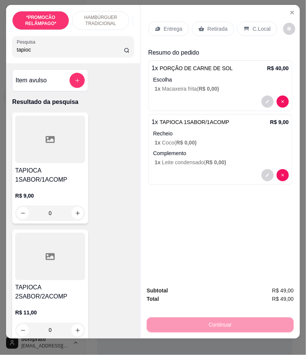
scroll to position [0, 0]
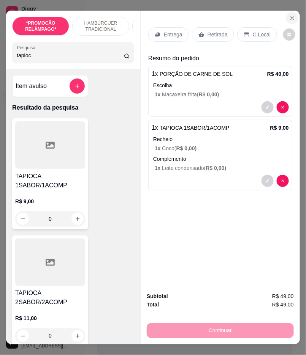
click at [289, 17] on icon "Close" at bounding box center [292, 18] width 6 height 6
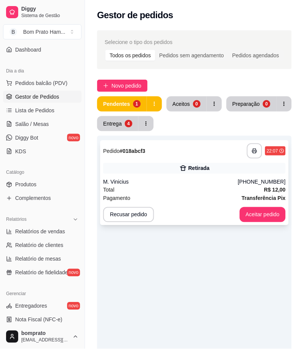
click at [168, 172] on div "Retirada" at bounding box center [194, 168] width 183 height 11
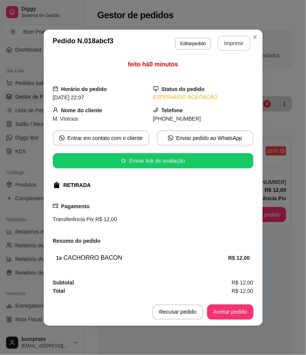
click at [230, 46] on button "Imprimir" at bounding box center [233, 43] width 33 height 15
click at [248, 319] on button "Aceitar pedido" at bounding box center [230, 312] width 46 height 15
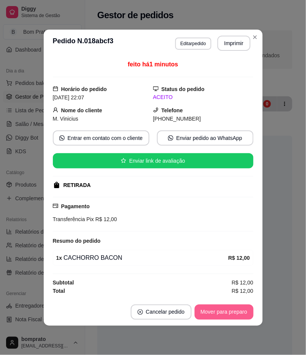
click at [247, 314] on button "Mover para preparo" at bounding box center [223, 312] width 59 height 15
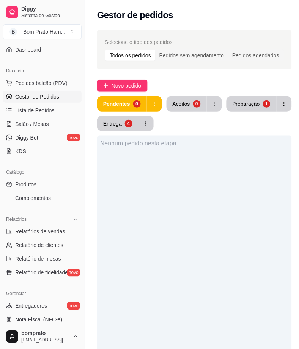
drag, startPoint x: 116, startPoint y: 77, endPoint x: 116, endPoint y: 86, distance: 9.1
click at [116, 81] on div "Selecione o tipo dos pedidos Todos os pedidos Pedidos sem agendamento Pedidos a…" at bounding box center [194, 260] width 219 height 469
click at [116, 86] on span "Novo pedido" at bounding box center [127, 86] width 30 height 8
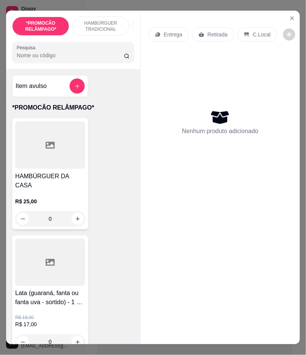
click at [84, 59] on input "Pesquisa" at bounding box center [70, 56] width 107 height 8
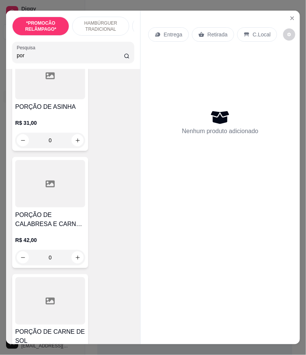
scroll to position [422, 0]
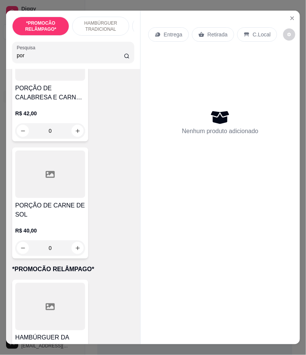
click at [75, 242] on div "0" at bounding box center [50, 248] width 70 height 15
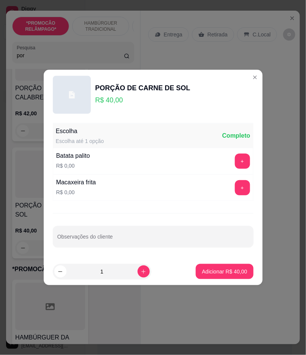
drag, startPoint x: 241, startPoint y: 181, endPoint x: 237, endPoint y: 190, distance: 10.4
click at [241, 182] on div "+" at bounding box center [242, 187] width 21 height 15
click at [236, 191] on button "+" at bounding box center [242, 187] width 15 height 15
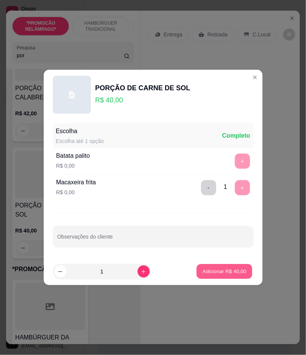
click at [236, 268] on p "Adicionar R$ 40,00" at bounding box center [224, 271] width 44 height 7
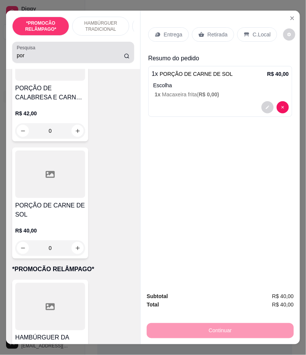
click at [93, 54] on div "por" at bounding box center [73, 52] width 113 height 15
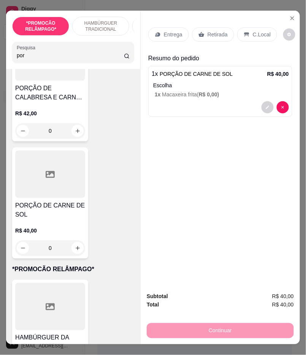
click at [92, 58] on input "por" at bounding box center [70, 56] width 107 height 8
click at [93, 56] on input "por" at bounding box center [70, 56] width 107 height 8
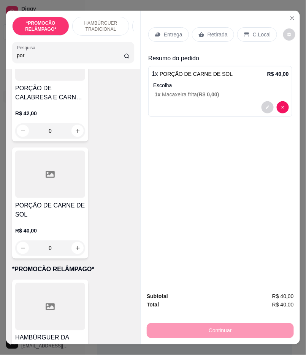
click at [80, 55] on input "por" at bounding box center [70, 56] width 107 height 8
type input "a"
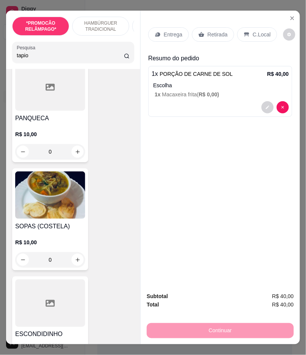
scroll to position [16971, 0]
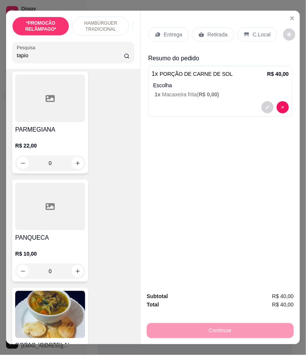
type input "tapio"
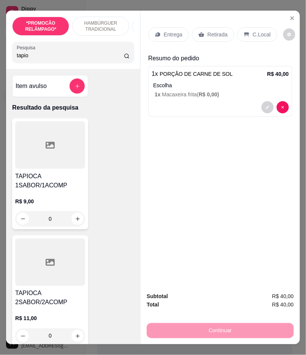
click at [60, 185] on h4 "TAPIOCA 1SABOR/1ACOMP" at bounding box center [50, 181] width 70 height 18
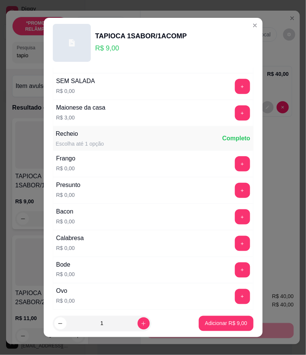
scroll to position [169, 0]
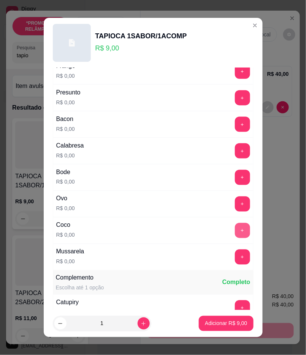
click at [235, 230] on button "+" at bounding box center [242, 230] width 15 height 15
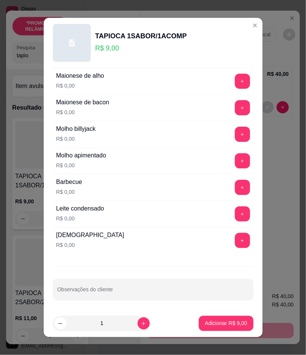
scroll to position [477, 0]
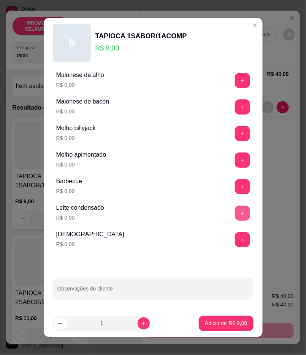
click at [232, 210] on div "+" at bounding box center [242, 213] width 21 height 15
click at [235, 217] on button "+" at bounding box center [242, 213] width 15 height 15
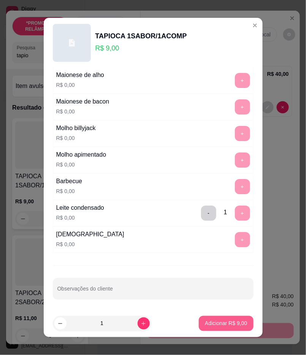
click at [219, 322] on p "Adicionar R$ 9,00" at bounding box center [226, 324] width 42 height 8
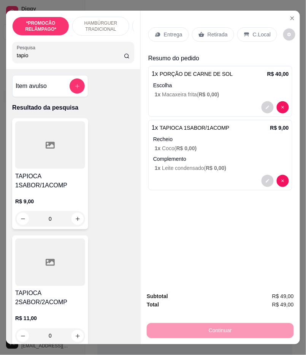
click at [176, 27] on div "Entrega" at bounding box center [168, 34] width 41 height 14
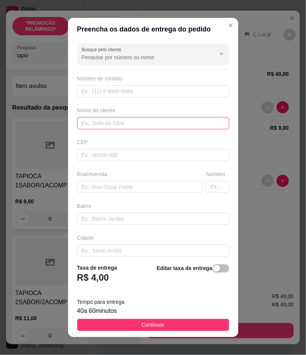
click at [160, 123] on input "text" at bounding box center [153, 123] width 152 height 12
drag, startPoint x: 160, startPoint y: 123, endPoint x: 177, endPoint y: 145, distance: 27.5
click at [160, 125] on input "text" at bounding box center [153, 123] width 152 height 12
paste input "Jefersson Kenned🐶"
type input "Jefersson Kenned🐶"
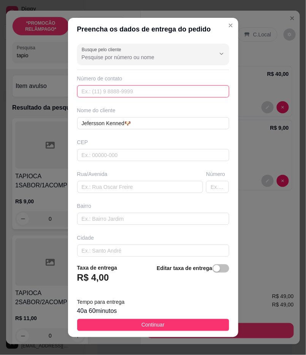
paste input "558 79196-3895"
type input "558 79196-3895"
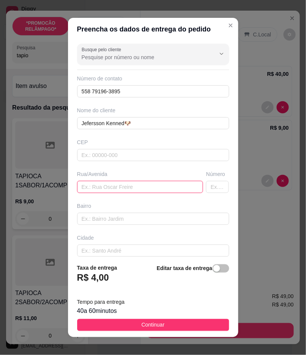
paste input "Depois do corredor de [PERSON_NAME], em frente ao condomínio Cruzeiro do sul, f…"
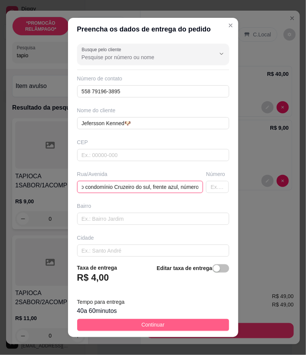
type input "Depois do corredor de [PERSON_NAME], em frente ao condomínio Cruzeiro do sul, f…"
click at [180, 326] on button "Continuar" at bounding box center [153, 325] width 152 height 12
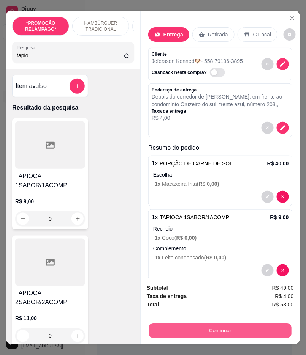
click at [223, 325] on button "Continuar" at bounding box center [220, 331] width 142 height 15
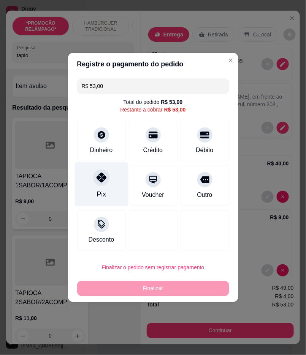
click at [89, 178] on div "Pix" at bounding box center [101, 185] width 54 height 44
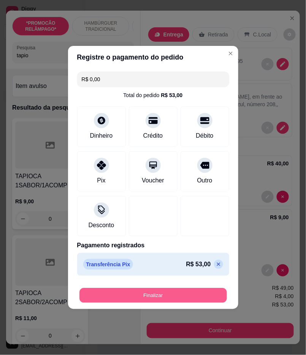
click at [99, 295] on button "Finalizar" at bounding box center [152, 296] width 147 height 15
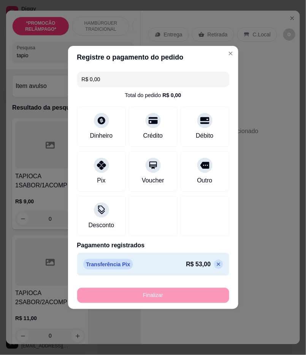
type input "-R$ 53,00"
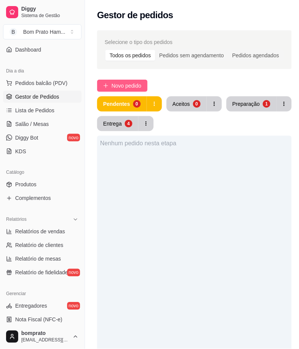
click at [115, 80] on button "Novo pedido" at bounding box center [122, 86] width 50 height 12
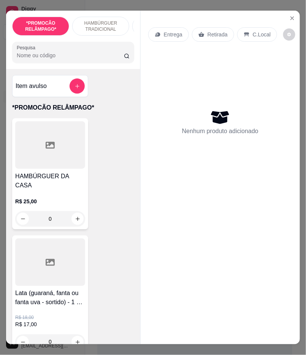
drag, startPoint x: 66, startPoint y: 58, endPoint x: 94, endPoint y: 64, distance: 28.2
click at [69, 57] on input "Pesquisa" at bounding box center [70, 56] width 107 height 8
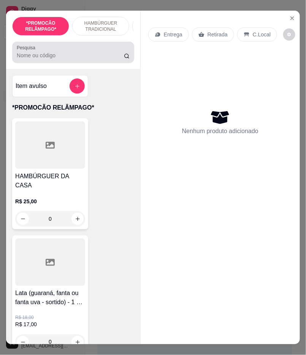
click at [84, 55] on input "Pesquisa" at bounding box center [70, 56] width 107 height 8
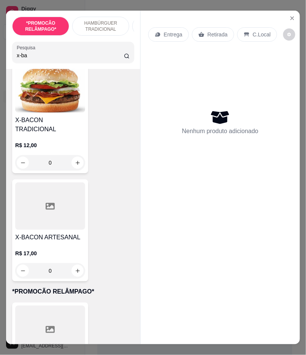
scroll to position [211, 0]
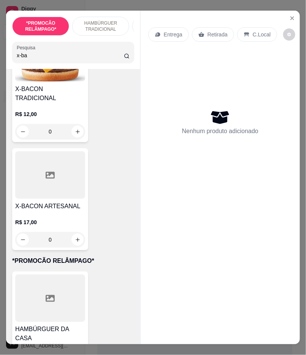
type input "x-ba"
click at [76, 237] on div "0" at bounding box center [50, 239] width 70 height 15
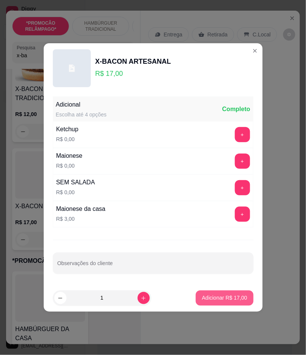
click at [211, 295] on p "Adicionar R$ 17,00" at bounding box center [224, 299] width 45 height 8
type input "1"
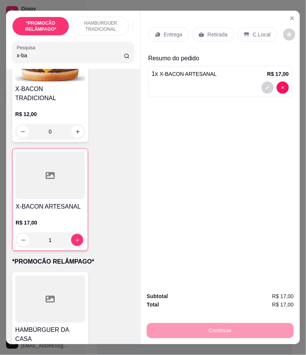
click at [155, 33] on icon at bounding box center [157, 35] width 5 height 4
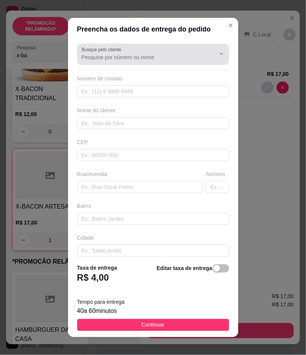
click at [150, 50] on div at bounding box center [153, 54] width 143 height 15
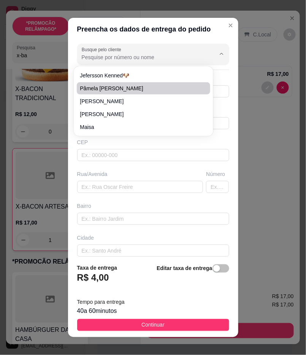
click at [139, 85] on span "Pâmela [PERSON_NAME]" at bounding box center [140, 89] width 120 height 8
type input "Pâmela [PERSON_NAME]"
type input "558792102794"
type input "Pâmela [PERSON_NAME]"
type input "hospital"
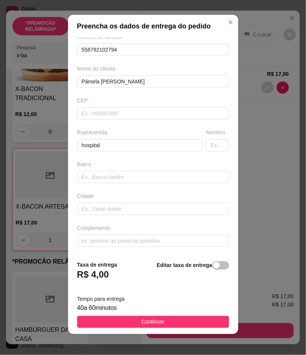
scroll to position [6, 0]
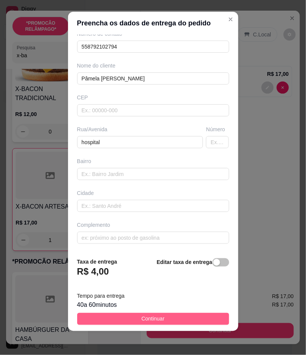
click at [179, 316] on button "Continuar" at bounding box center [153, 319] width 152 height 12
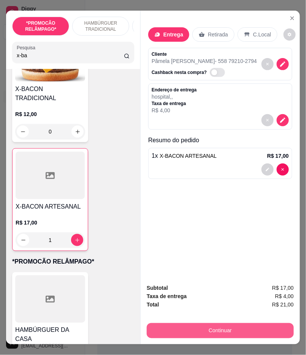
click at [219, 323] on button "Continuar" at bounding box center [220, 330] width 147 height 15
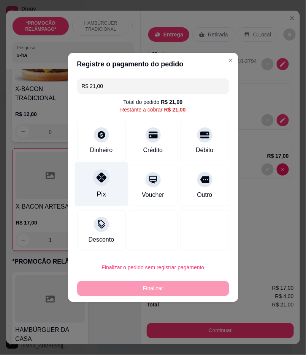
click at [100, 183] on icon at bounding box center [101, 178] width 10 height 10
type input "R$ 0,00"
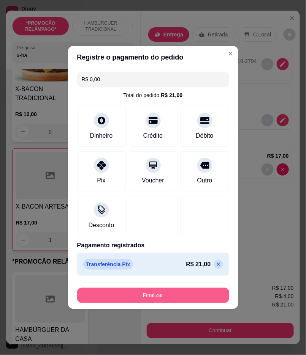
click at [209, 293] on button "Finalizar" at bounding box center [153, 295] width 152 height 15
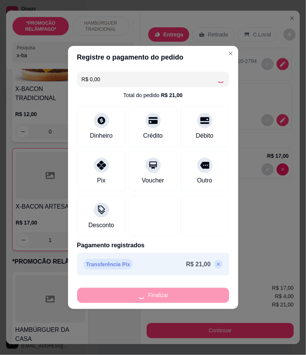
type input "0"
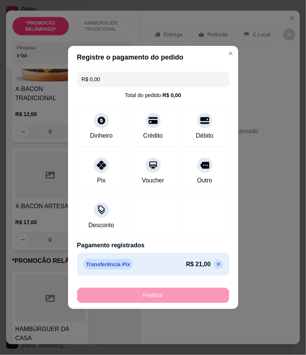
type input "-R$ 21,00"
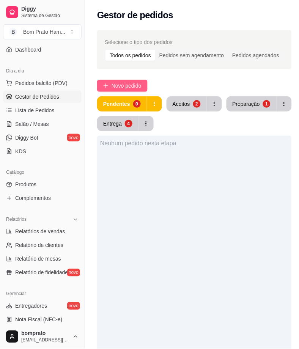
click at [121, 82] on span "Novo pedido" at bounding box center [127, 86] width 30 height 8
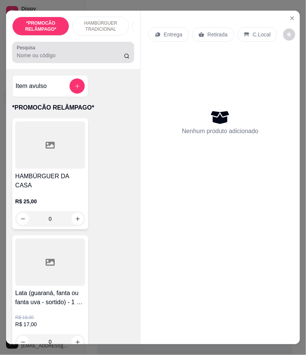
click at [19, 47] on div "Pesquisa" at bounding box center [73, 52] width 122 height 21
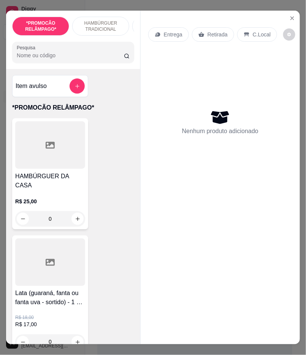
click at [25, 51] on label "Pesquisa" at bounding box center [27, 47] width 21 height 6
click at [25, 54] on input "Pesquisa" at bounding box center [70, 56] width 107 height 8
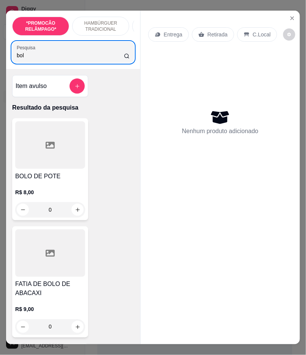
type input "bol"
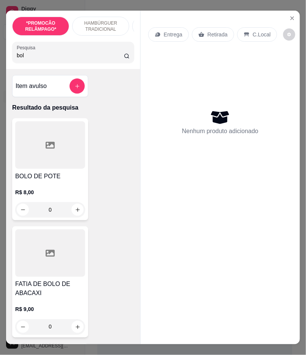
click at [79, 210] on div "0" at bounding box center [50, 209] width 70 height 15
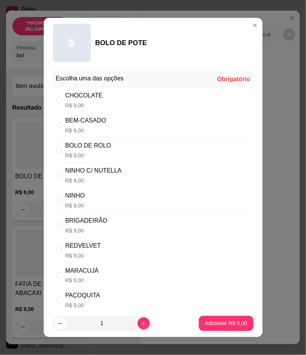
click at [96, 125] on div "BEM-CASADO" at bounding box center [85, 120] width 41 height 9
radio input "true"
click at [215, 321] on p "Adicionar R$ 9,00" at bounding box center [226, 324] width 42 height 8
type input "1"
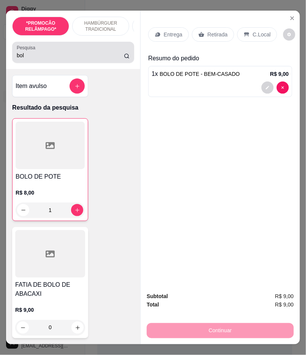
click at [76, 53] on div "bol" at bounding box center [73, 52] width 113 height 15
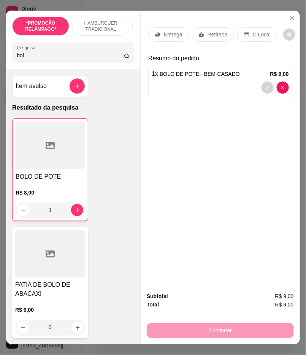
click at [76, 53] on div "bol" at bounding box center [73, 52] width 113 height 15
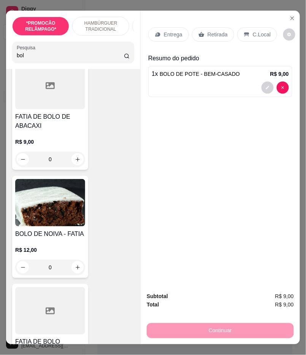
click at [114, 59] on input "bol" at bounding box center [70, 56] width 107 height 8
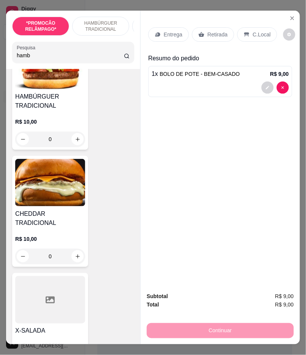
scroll to position [1223, 0]
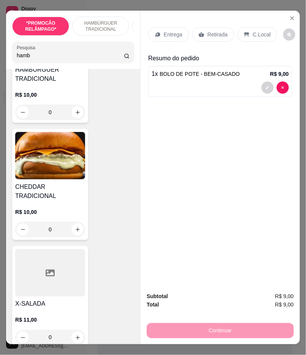
type input "hamb"
click at [289, 17] on icon "Close" at bounding box center [292, 18] width 6 height 6
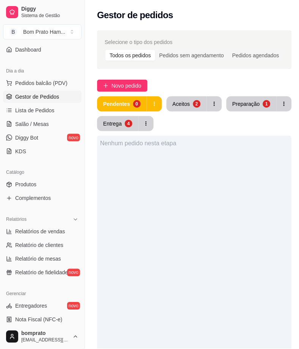
click at [184, 110] on button "Aceitos 2" at bounding box center [187, 103] width 40 height 15
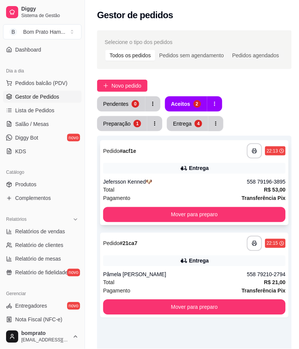
click at [194, 161] on div "**********" at bounding box center [194, 182] width 189 height 85
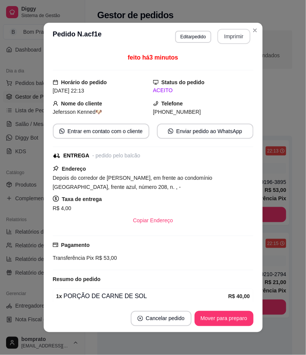
scroll to position [2, 0]
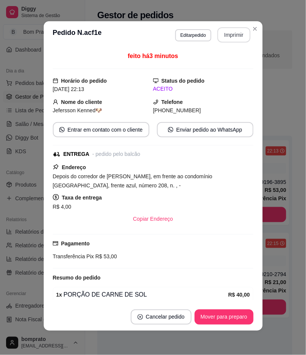
click at [240, 38] on button "Imprimir" at bounding box center [233, 34] width 33 height 15
click at [223, 321] on button "Mover para preparo" at bounding box center [223, 317] width 59 height 15
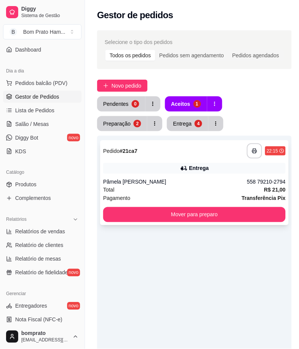
click at [268, 156] on div "**********" at bounding box center [266, 151] width 39 height 15
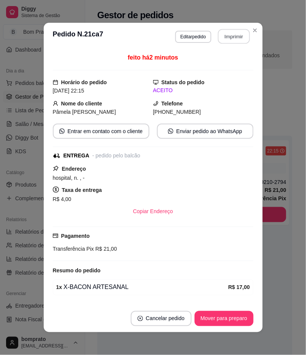
click at [230, 35] on button "Imprimir" at bounding box center [234, 36] width 32 height 15
click at [222, 316] on button "Mover para preparo" at bounding box center [223, 318] width 59 height 15
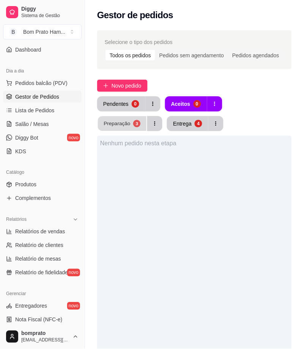
click at [131, 120] on div "Preparação" at bounding box center [117, 123] width 27 height 7
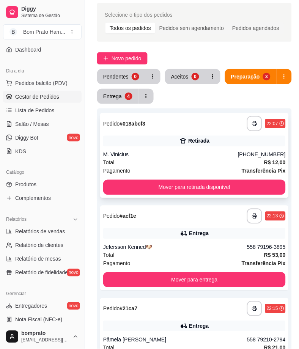
scroll to position [84, 0]
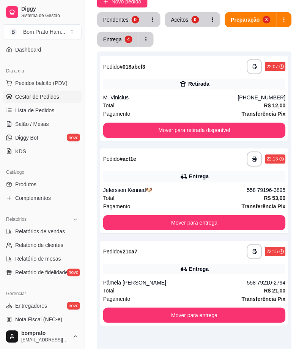
click at [116, 31] on div "Pendentes 0 Aceitos 0 Preparação 3 Entrega 4" at bounding box center [194, 29] width 195 height 35
click at [122, 38] on div "Entrega" at bounding box center [113, 39] width 18 height 7
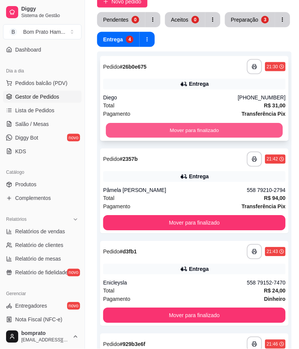
click at [203, 125] on button "Mover para finalizado" at bounding box center [194, 130] width 177 height 15
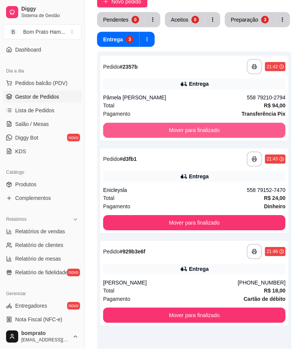
click at [203, 126] on button "Mover para finalizado" at bounding box center [194, 130] width 183 height 15
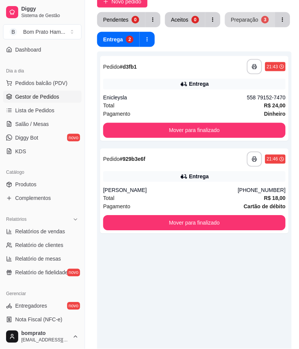
click at [242, 23] on div "Preparação" at bounding box center [244, 20] width 27 height 8
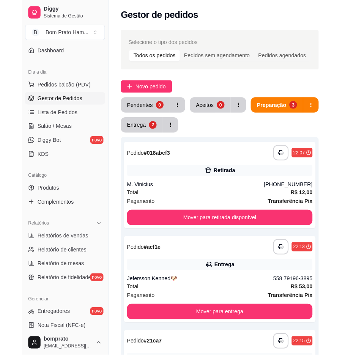
scroll to position [0, 0]
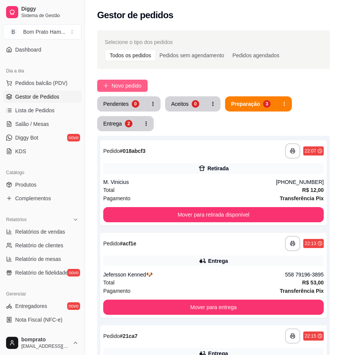
click at [138, 84] on span "Novo pedido" at bounding box center [127, 86] width 30 height 8
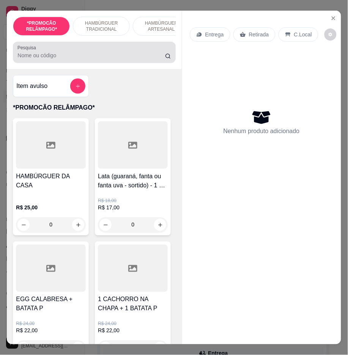
click at [112, 58] on input "Pesquisa" at bounding box center [91, 56] width 148 height 8
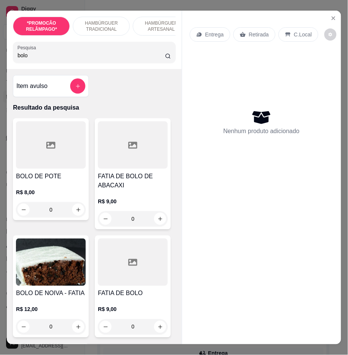
type input "bolo"
click at [74, 215] on div "0" at bounding box center [51, 209] width 70 height 15
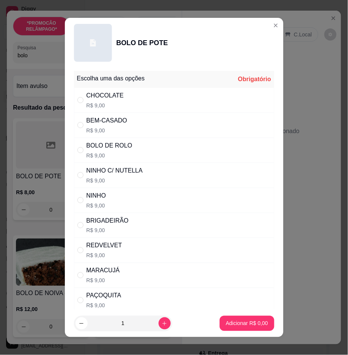
drag, startPoint x: 251, startPoint y: 117, endPoint x: 253, endPoint y: 158, distance: 41.4
click at [251, 118] on div "BEM-CASADO R$ 9,00" at bounding box center [174, 125] width 200 height 25
radio input "true"
click at [244, 330] on button "Adicionar R$ 9,00" at bounding box center [247, 324] width 53 height 15
type input "1"
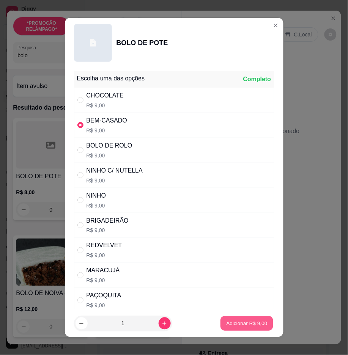
type input "1"
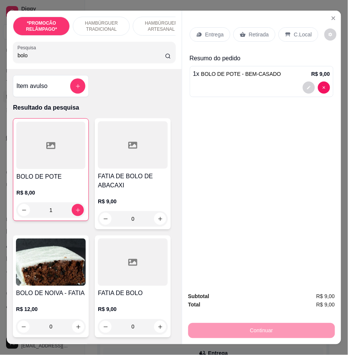
click at [118, 58] on input "bolo" at bounding box center [91, 56] width 148 height 8
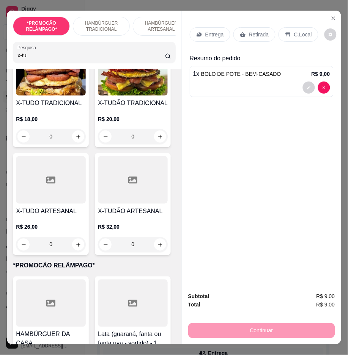
scroll to position [84, 0]
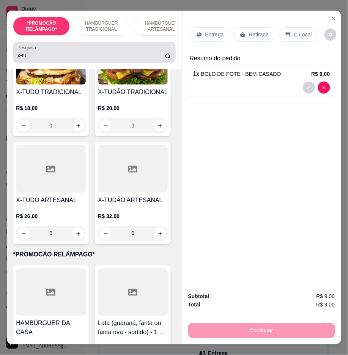
click at [85, 63] on div "Pesquisa x-tu" at bounding box center [94, 52] width 163 height 21
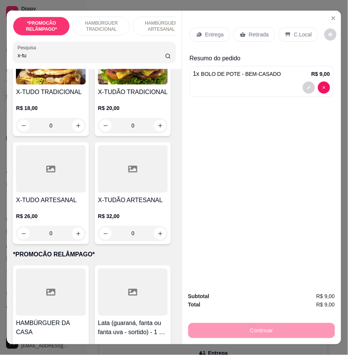
click at [85, 63] on div "Pesquisa x-tu" at bounding box center [94, 52] width 163 height 21
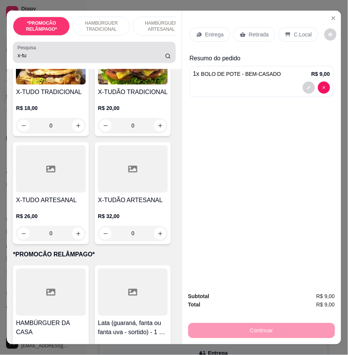
click at [85, 63] on div "Pesquisa x-tu" at bounding box center [94, 52] width 163 height 21
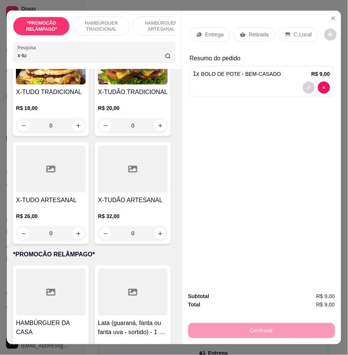
click at [86, 58] on input "x-tu" at bounding box center [91, 56] width 148 height 8
click at [80, 58] on input "x-tu" at bounding box center [91, 56] width 148 height 8
click at [78, 58] on input "x-tu" at bounding box center [91, 56] width 148 height 8
click at [77, 58] on input "x-tu" at bounding box center [91, 56] width 148 height 8
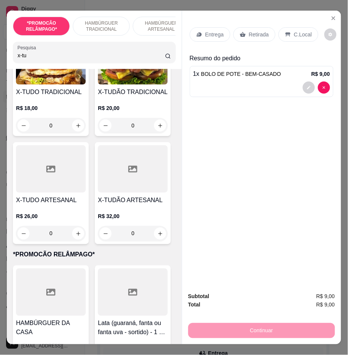
click at [77, 58] on input "x-tu" at bounding box center [91, 56] width 148 height 8
click at [32, 60] on div "x-tu" at bounding box center [93, 52] width 153 height 15
drag, startPoint x: 32, startPoint y: 63, endPoint x: 27, endPoint y: 63, distance: 5.7
click at [30, 60] on div "x-tu" at bounding box center [93, 52] width 153 height 15
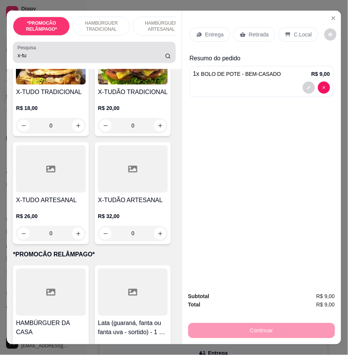
click at [25, 60] on div "x-tu" at bounding box center [93, 52] width 153 height 15
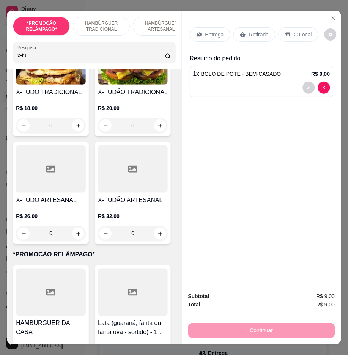
click at [24, 60] on div "x-tu" at bounding box center [93, 52] width 153 height 15
type input "x"
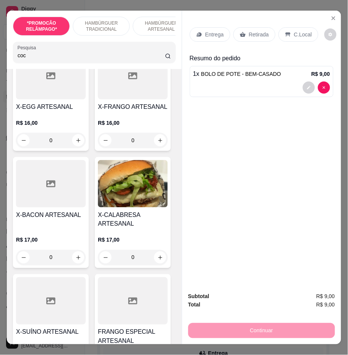
scroll to position [1852, 0]
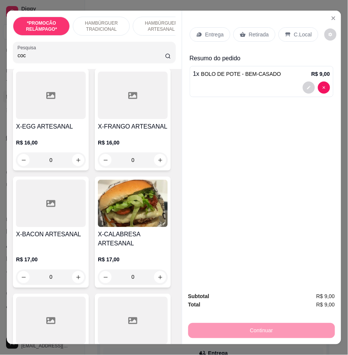
type input "coc"
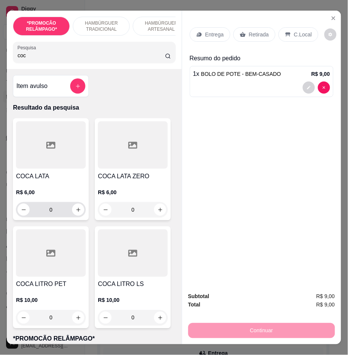
click at [81, 215] on div "0" at bounding box center [51, 209] width 70 height 15
click at [73, 213] on button "increase-product-quantity" at bounding box center [79, 210] width 12 height 12
type input "1"
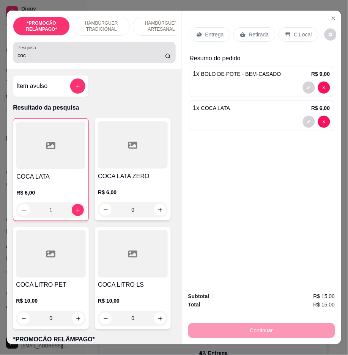
click at [107, 60] on div "coc" at bounding box center [93, 52] width 153 height 15
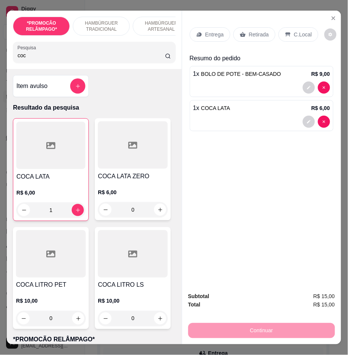
click at [219, 31] on p "Entrega" at bounding box center [214, 35] width 19 height 8
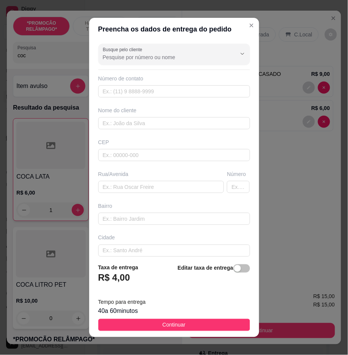
drag, startPoint x: 210, startPoint y: 98, endPoint x: 252, endPoint y: 85, distance: 44.8
click at [211, 96] on div "Busque pelo cliente Número de contato Nome do cliente CEP Rua/[GEOGRAPHIC_DATA]" at bounding box center [174, 149] width 170 height 217
drag, startPoint x: 217, startPoint y: 93, endPoint x: 123, endPoint y: 86, distance: 94.1
drag, startPoint x: 227, startPoint y: 92, endPoint x: 169, endPoint y: 88, distance: 58.2
click at [169, 87] on input "text" at bounding box center [174, 91] width 152 height 12
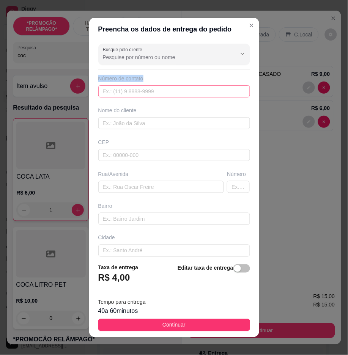
click at [169, 90] on input "text" at bounding box center [174, 91] width 152 height 12
click at [179, 92] on input "text" at bounding box center [174, 91] width 152 height 12
paste input "558 79104-3923"
type input "558 79104-3923"
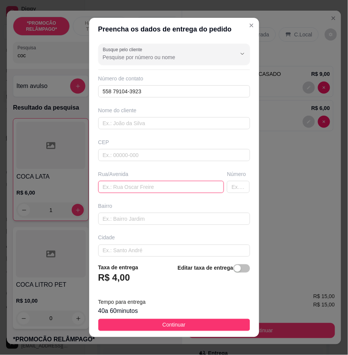
paste input "Travessa imaculada Conceição"
type input "Travessa imaculada Conceição"
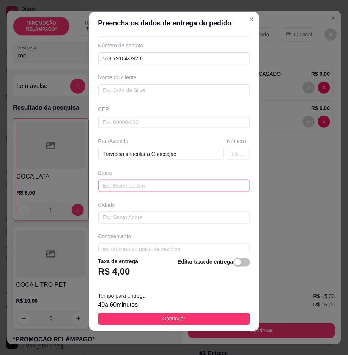
scroll to position [39, 0]
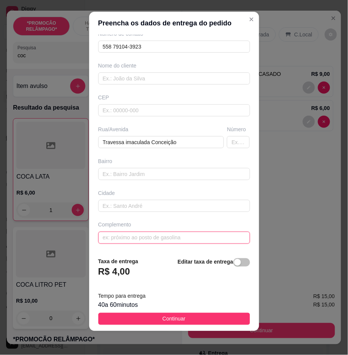
paste input "Por trás do minas água"
click at [192, 240] on input "Por trás do minas água" at bounding box center [174, 238] width 152 height 12
paste input "Casa de porta branca número 100"
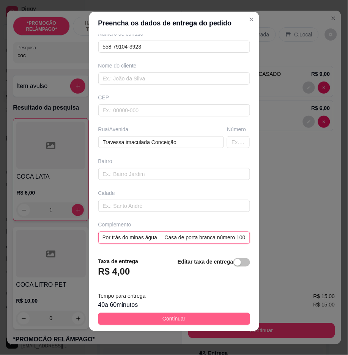
type input "Por trás do minas água Casa de porta branca número 100"
click at [210, 320] on button "Continuar" at bounding box center [174, 319] width 152 height 12
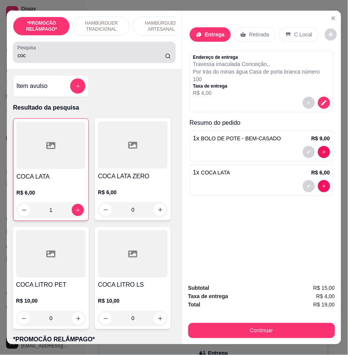
click at [125, 51] on div "coc" at bounding box center [93, 52] width 153 height 15
click at [125, 55] on div "coc" at bounding box center [93, 52] width 153 height 15
click at [127, 55] on input "coc" at bounding box center [91, 56] width 148 height 8
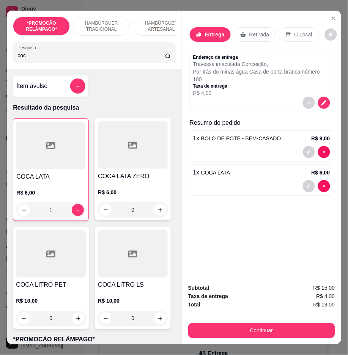
click at [127, 59] on input "coc" at bounding box center [91, 56] width 148 height 8
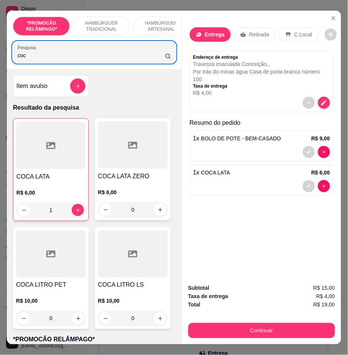
click at [50, 60] on div "coc" at bounding box center [93, 52] width 153 height 15
click at [50, 59] on input "coc" at bounding box center [91, 56] width 148 height 8
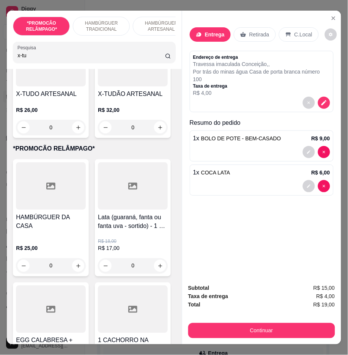
scroll to position [211, 0]
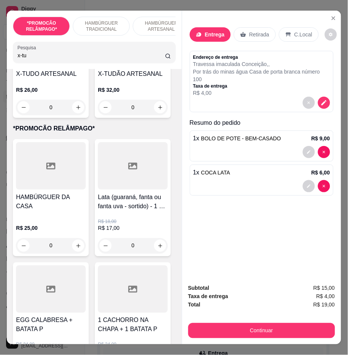
type input "x-tu"
click at [73, 115] on div "0" at bounding box center [51, 107] width 70 height 15
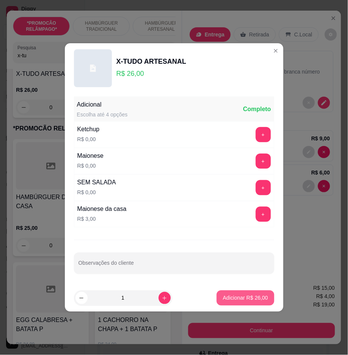
click at [237, 302] on p "Adicionar R$ 26,00" at bounding box center [245, 299] width 45 height 8
type input "1"
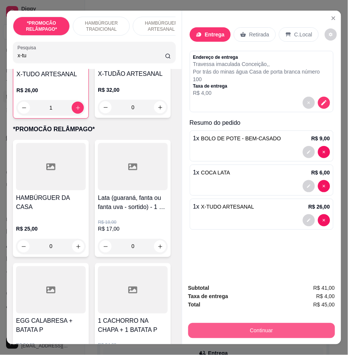
click at [271, 327] on button "Continuar" at bounding box center [261, 330] width 147 height 15
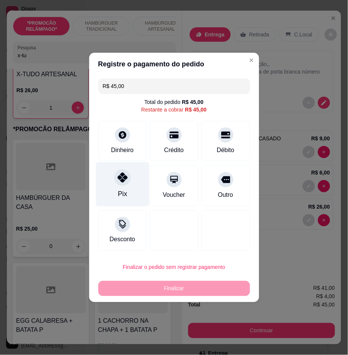
click at [121, 191] on div "Pix" at bounding box center [122, 194] width 9 height 10
type input "R$ 0,00"
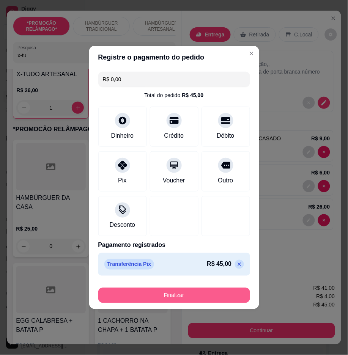
click at [197, 292] on button "Finalizar" at bounding box center [174, 295] width 152 height 15
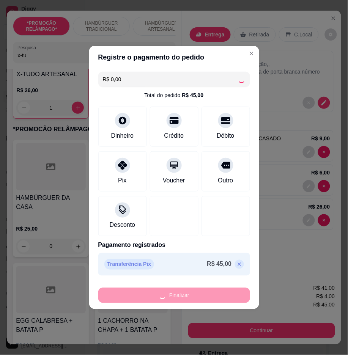
type input "0"
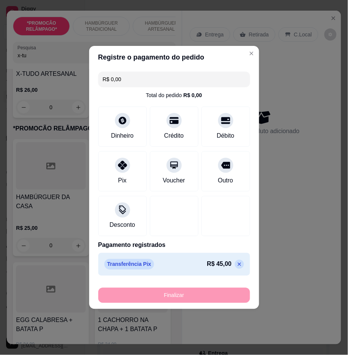
type input "-R$ 45,00"
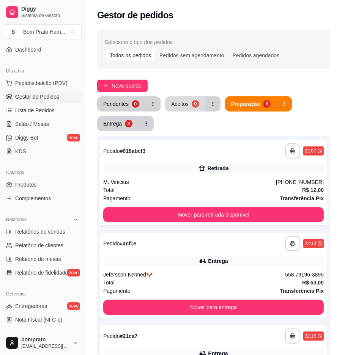
click at [188, 100] on button "Aceitos 0" at bounding box center [185, 103] width 40 height 15
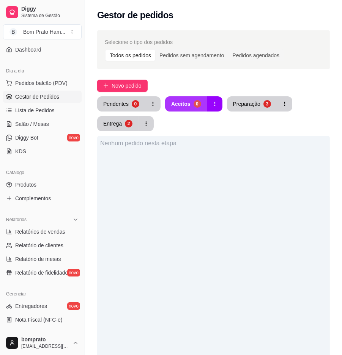
click at [202, 103] on button "Aceitos 0" at bounding box center [186, 103] width 42 height 15
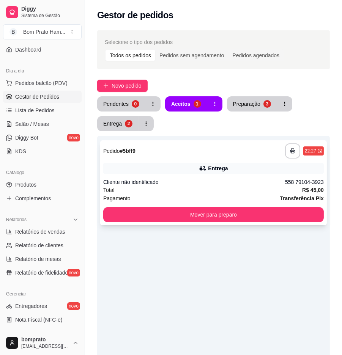
click at [218, 154] on div "**********" at bounding box center [213, 151] width 221 height 15
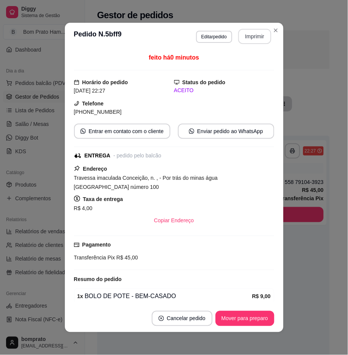
click at [248, 35] on button "Imprimir" at bounding box center [254, 36] width 33 height 15
click at [263, 323] on button "Mover para preparo" at bounding box center [245, 318] width 59 height 15
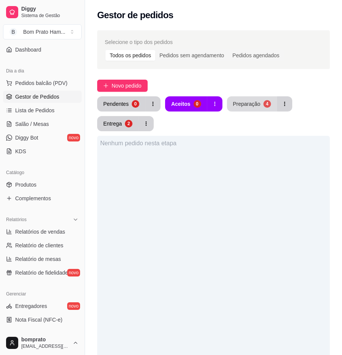
click at [230, 101] on button "Preparação 4" at bounding box center [252, 103] width 50 height 15
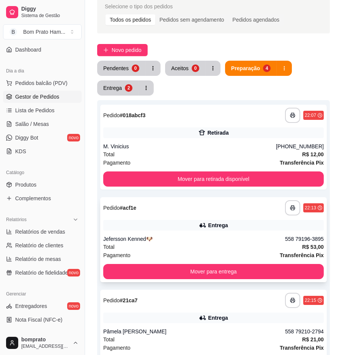
scroll to position [126, 0]
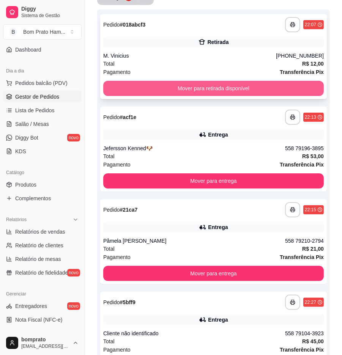
click at [251, 90] on button "Mover para retirada disponível" at bounding box center [213, 88] width 221 height 15
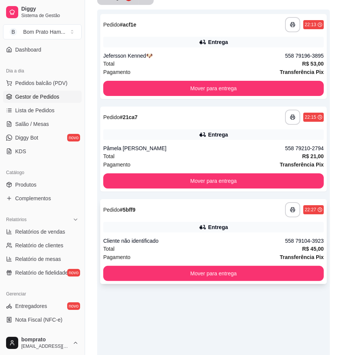
click at [268, 242] on div "Cliente não identificado" at bounding box center [194, 241] width 182 height 8
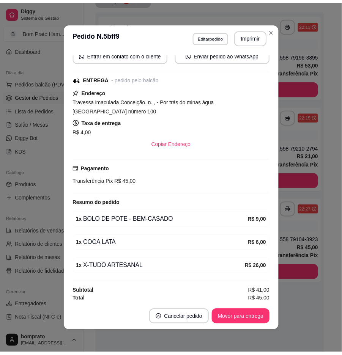
scroll to position [80, 0]
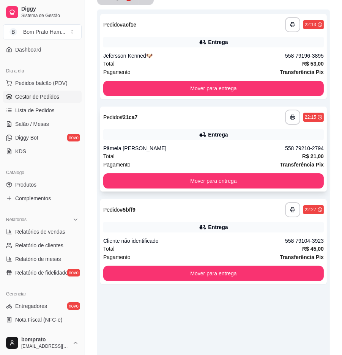
click at [261, 164] on div "Pagamento Transferência Pix" at bounding box center [213, 165] width 221 height 8
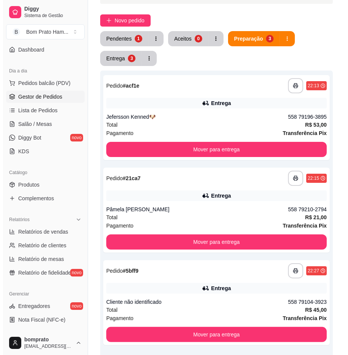
scroll to position [0, 0]
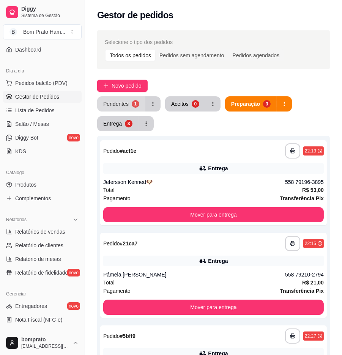
click at [118, 97] on button "Pendentes 1" at bounding box center [121, 103] width 48 height 15
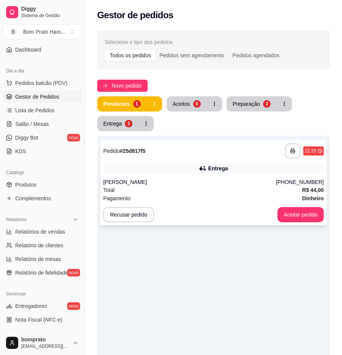
click at [189, 160] on div "**********" at bounding box center [213, 182] width 227 height 85
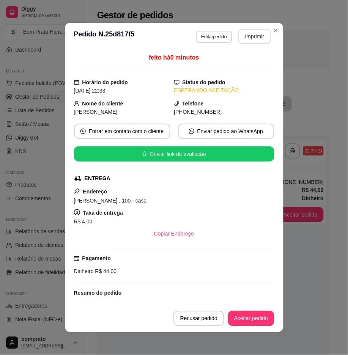
click at [251, 40] on button "Imprimir" at bounding box center [254, 36] width 33 height 15
click at [256, 320] on button "Aceitar pedido" at bounding box center [251, 318] width 46 height 15
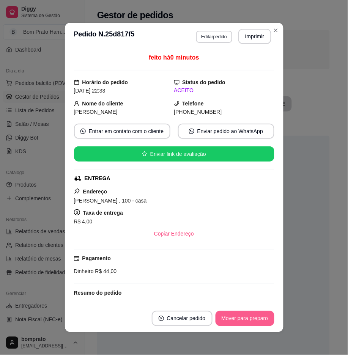
click at [254, 320] on button "Mover para preparo" at bounding box center [245, 318] width 59 height 15
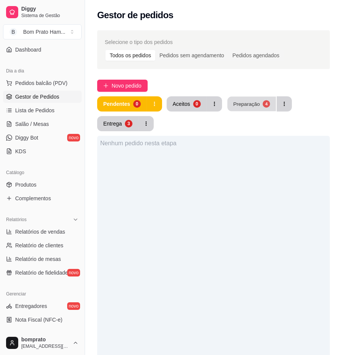
click at [253, 103] on div "Preparação" at bounding box center [246, 103] width 27 height 7
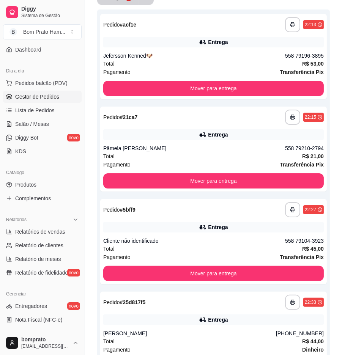
scroll to position [84, 0]
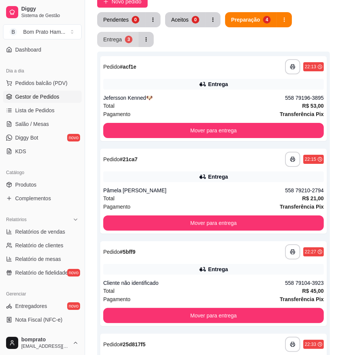
click at [125, 43] on button "Entrega 3" at bounding box center [117, 39] width 41 height 15
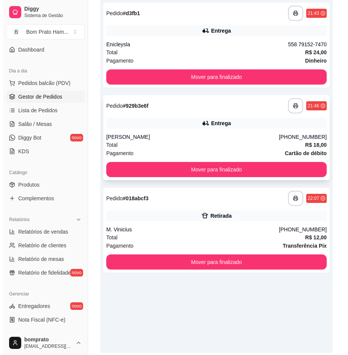
scroll to position [124, 0]
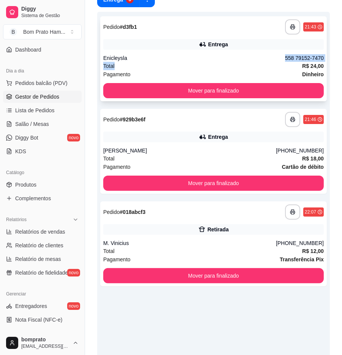
click at [172, 58] on div "**********" at bounding box center [213, 58] width 227 height 85
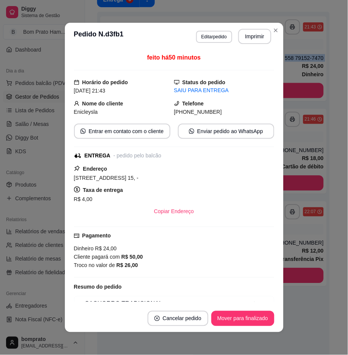
click at [252, 38] on button "Imprimir" at bounding box center [254, 36] width 33 height 15
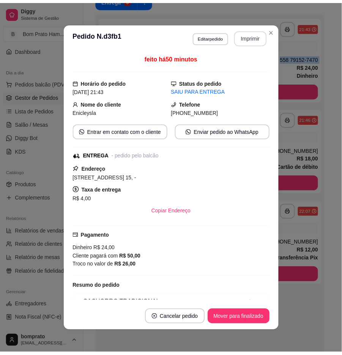
scroll to position [0, 0]
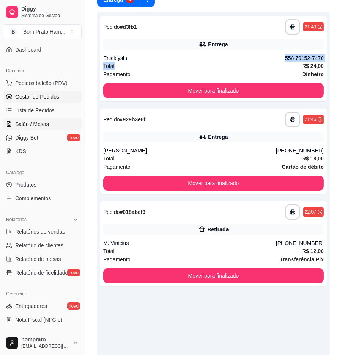
click at [38, 126] on span "Salão / Mesas" at bounding box center [32, 124] width 34 height 8
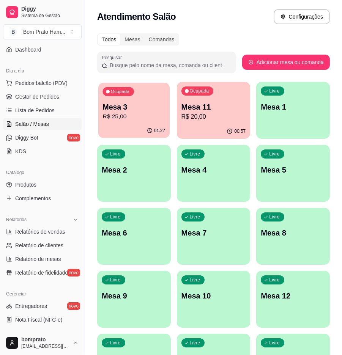
click at [139, 108] on p "Mesa 3" at bounding box center [134, 107] width 63 height 10
click at [240, 99] on div "Ocupada Mesa 11 R$ 20,00" at bounding box center [214, 103] width 74 height 42
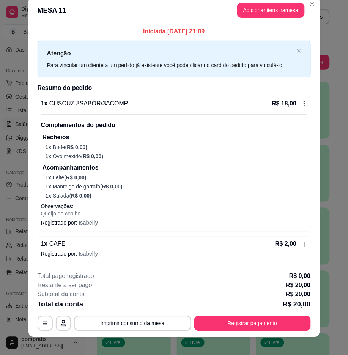
scroll to position [17, 0]
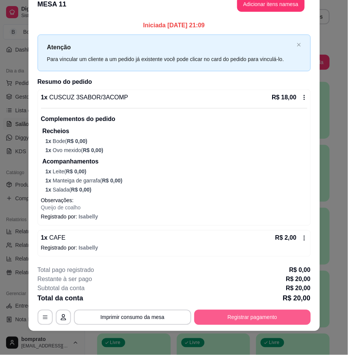
click at [244, 319] on button "Registrar pagamento" at bounding box center [252, 317] width 117 height 15
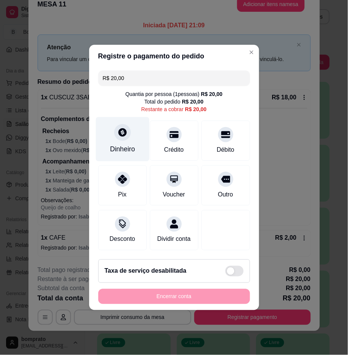
click at [123, 144] on div "Dinheiro" at bounding box center [122, 149] width 25 height 10
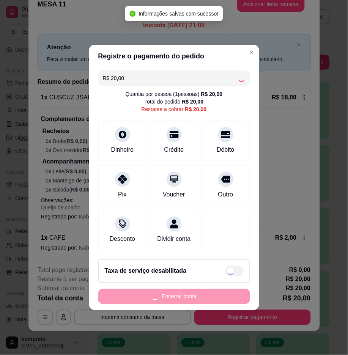
type input "R$ 0,00"
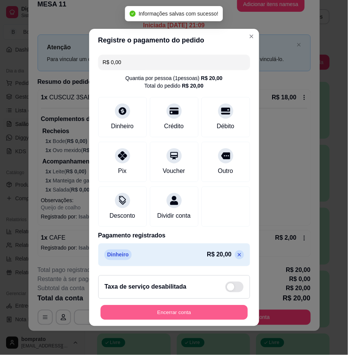
click at [229, 312] on button "Encerrar conta" at bounding box center [174, 313] width 147 height 15
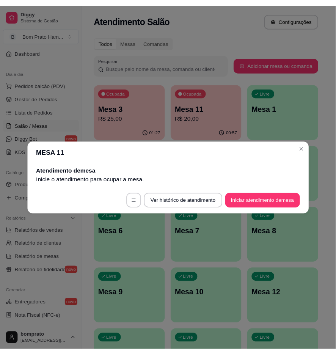
scroll to position [0, 0]
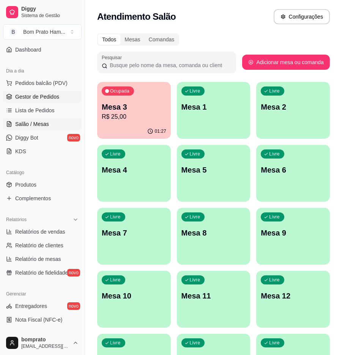
click at [39, 93] on span "Gestor de Pedidos" at bounding box center [37, 97] width 44 height 8
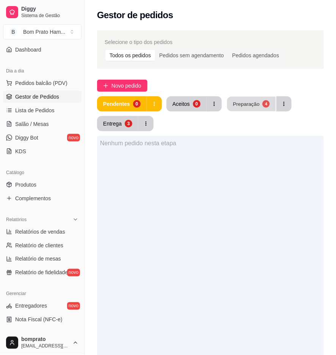
click at [257, 108] on button "Preparação 4" at bounding box center [251, 104] width 49 height 15
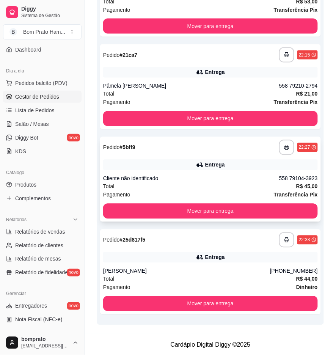
scroll to position [147, 0]
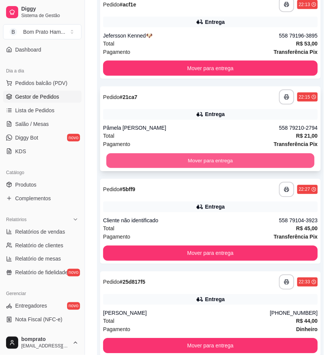
click at [271, 162] on button "Mover para entrega" at bounding box center [210, 161] width 208 height 15
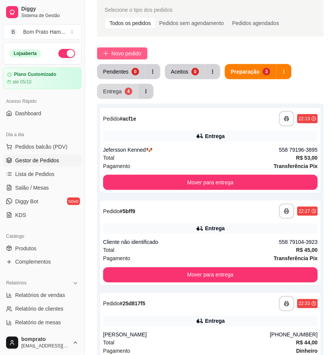
scroll to position [20, 0]
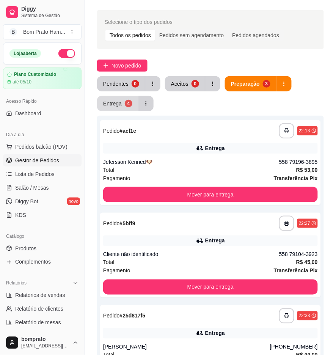
click at [131, 102] on button "Entrega 4" at bounding box center [117, 103] width 41 height 15
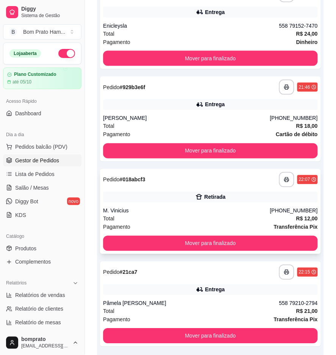
scroll to position [147, 0]
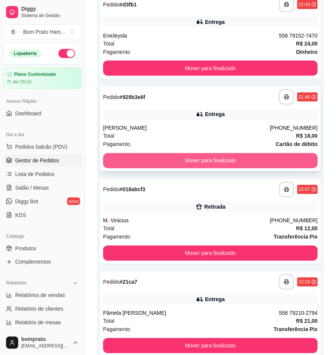
click at [215, 161] on button "Mover para finalizado" at bounding box center [210, 160] width 215 height 15
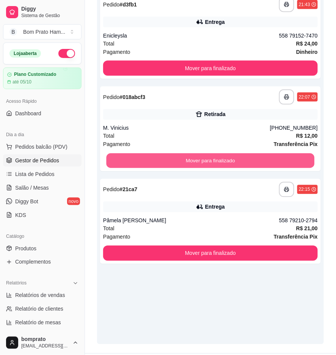
click at [215, 161] on button "Mover para finalizado" at bounding box center [210, 161] width 208 height 15
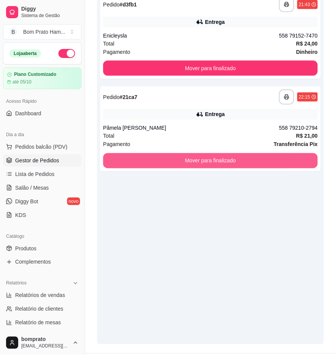
click at [215, 161] on button "Mover para finalizado" at bounding box center [210, 160] width 215 height 15
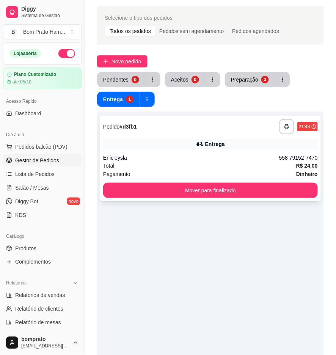
scroll to position [20, 0]
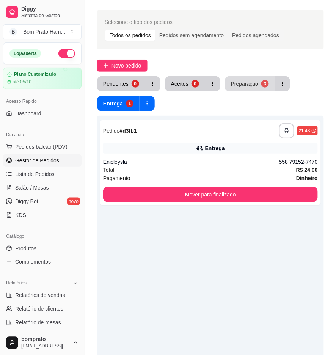
click at [268, 87] on button "Preparação 3" at bounding box center [250, 83] width 50 height 15
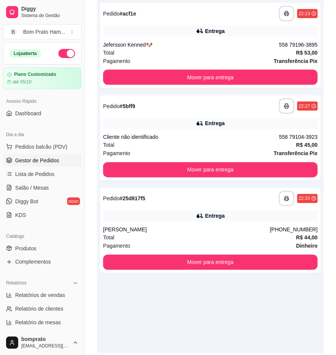
scroll to position [82, 0]
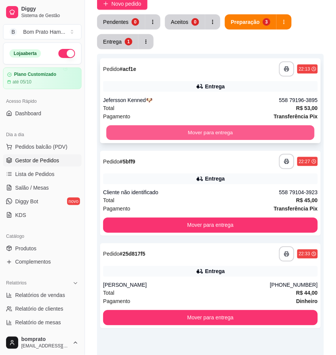
click at [238, 128] on button "Mover para entrega" at bounding box center [210, 133] width 208 height 15
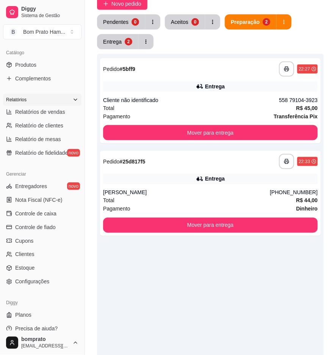
scroll to position [191, 0]
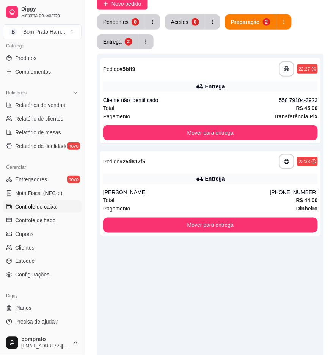
drag, startPoint x: 54, startPoint y: 200, endPoint x: 63, endPoint y: 206, distance: 10.5
click at [54, 201] on link "Controle de caixa" at bounding box center [42, 207] width 79 height 12
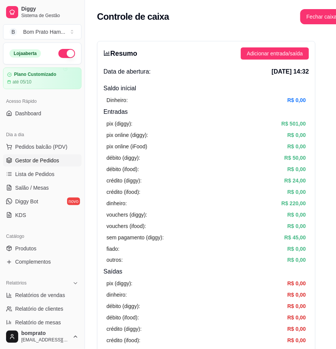
drag, startPoint x: 66, startPoint y: 160, endPoint x: 342, endPoint y: 144, distance: 276.5
click at [66, 160] on link "Gestor de Pedidos" at bounding box center [42, 161] width 79 height 12
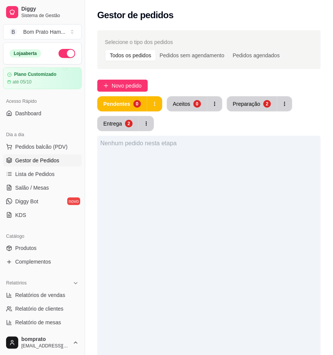
click at [255, 94] on div "Selecione o tipo dos pedidos Todos os pedidos Pedidos sem agendamento Pedidos a…" at bounding box center [209, 263] width 248 height 475
click at [253, 101] on div "Preparação" at bounding box center [246, 103] width 27 height 7
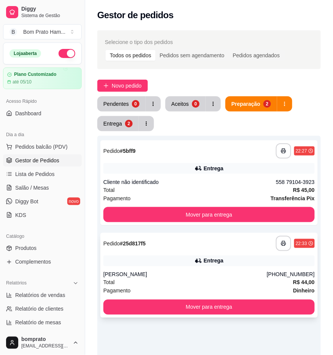
drag, startPoint x: 285, startPoint y: 272, endPoint x: 300, endPoint y: 276, distance: 15.2
click at [300, 276] on div "[PHONE_NUMBER]" at bounding box center [291, 275] width 48 height 8
click at [62, 167] on ul "Pedidos balcão (PDV) Gestor de Pedidos Lista de Pedidos Salão / Mesas Diggy Bot…" at bounding box center [42, 181] width 79 height 80
click at [61, 173] on link "Lista de Pedidos" at bounding box center [42, 174] width 79 height 12
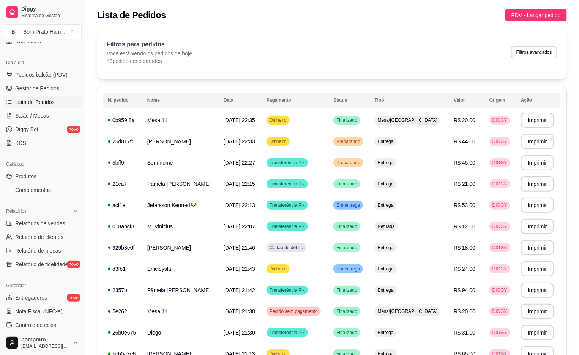
scroll to position [64, 0]
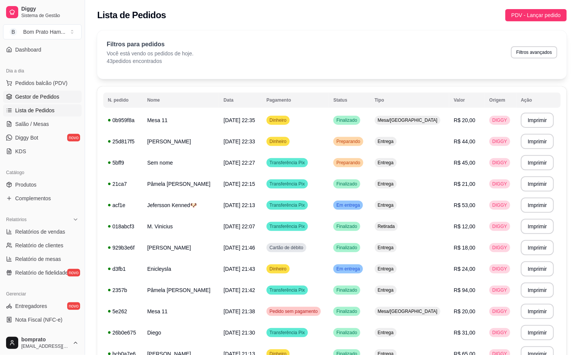
click at [52, 95] on span "Gestor de Pedidos" at bounding box center [37, 97] width 44 height 8
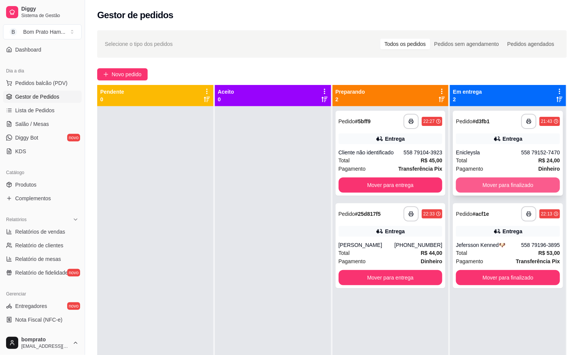
click at [313, 187] on button "Mover para finalizado" at bounding box center [508, 185] width 104 height 15
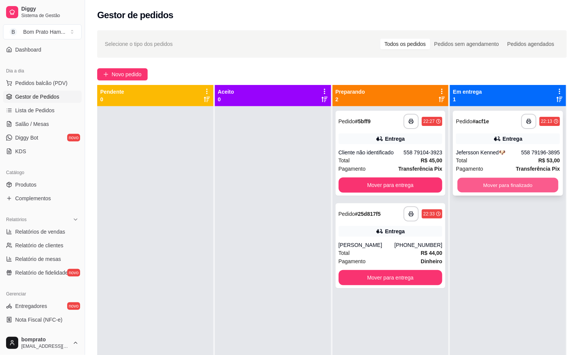
click at [313, 185] on button "Mover para finalizado" at bounding box center [508, 185] width 101 height 15
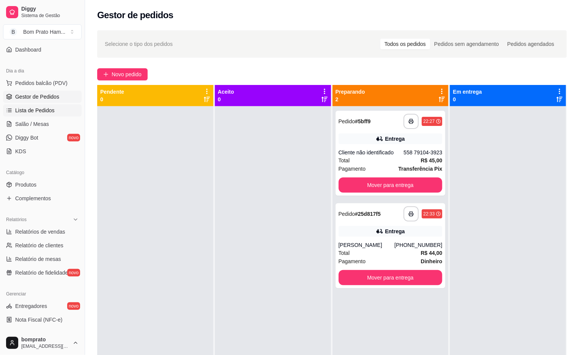
click at [58, 115] on link "Lista de Pedidos" at bounding box center [42, 110] width 79 height 12
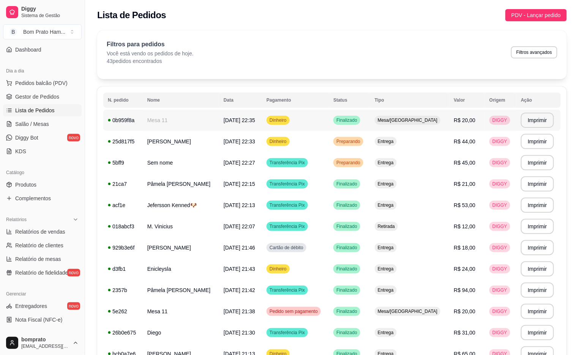
click at [288, 120] on span "Dinheiro" at bounding box center [278, 120] width 20 height 6
click at [262, 139] on td "[DATE] 22:33" at bounding box center [240, 141] width 43 height 21
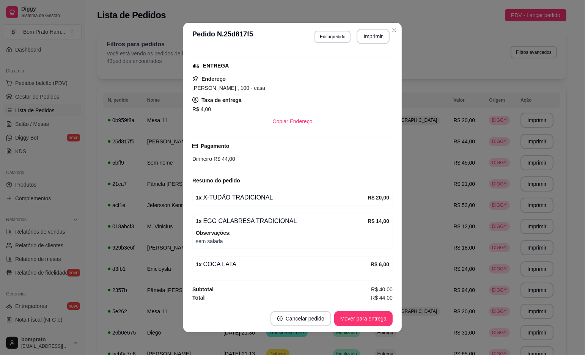
scroll to position [2, 0]
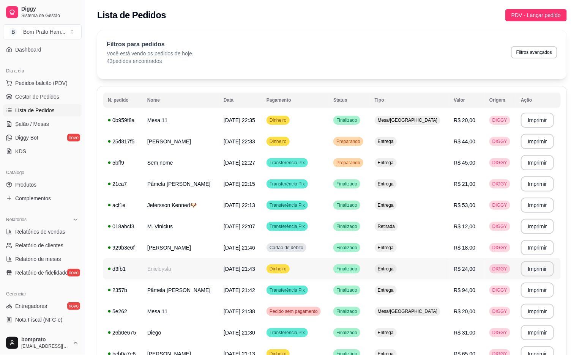
click at [313, 267] on span "R$ 24,00" at bounding box center [465, 269] width 22 height 6
click at [313, 246] on td "Cartão de débito" at bounding box center [295, 247] width 67 height 21
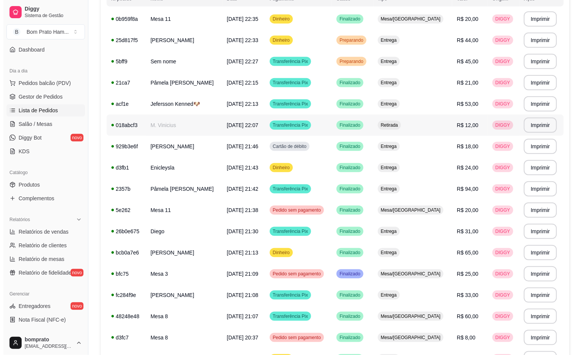
scroll to position [126, 0]
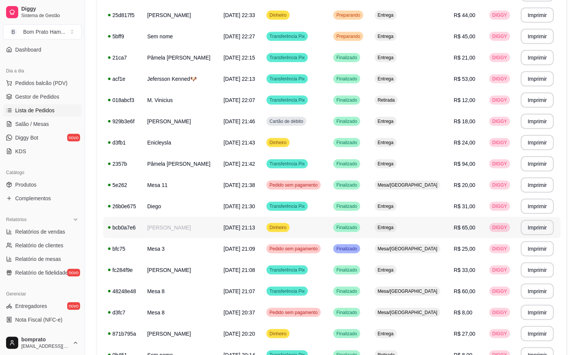
click at [306, 235] on td "Dinheiro" at bounding box center [295, 227] width 67 height 21
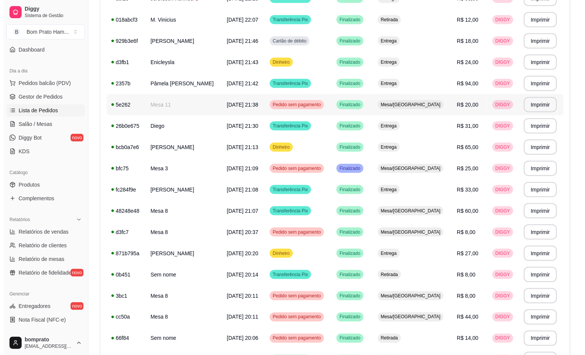
scroll to position [211, 0]
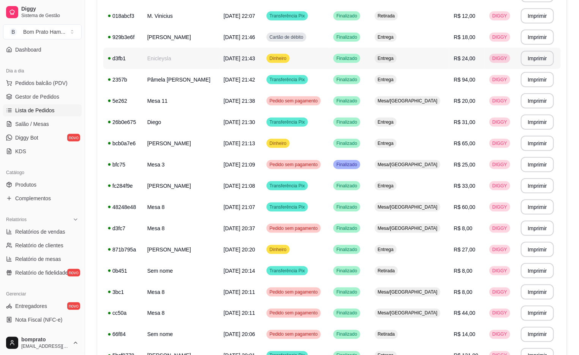
click at [313, 64] on td "Dinheiro" at bounding box center [295, 58] width 67 height 21
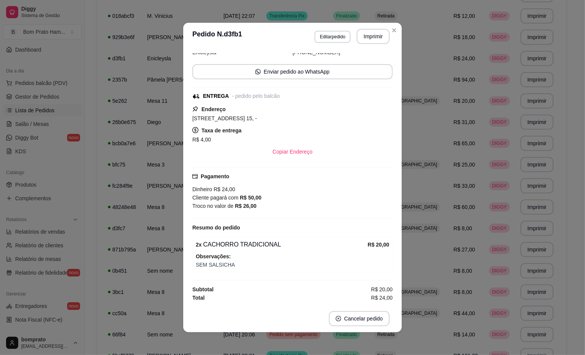
scroll to position [43, 0]
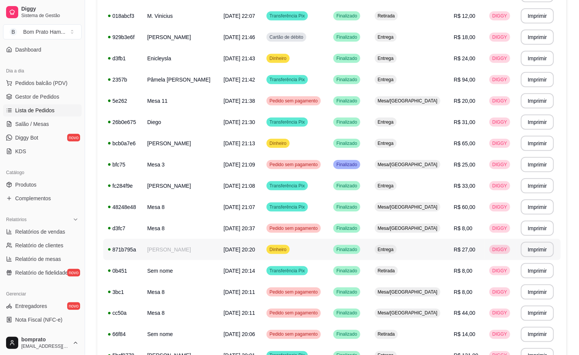
click at [313, 252] on td "Dinheiro" at bounding box center [295, 249] width 67 height 21
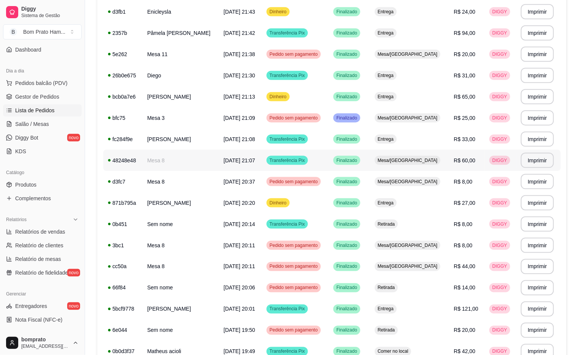
scroll to position [337, 0]
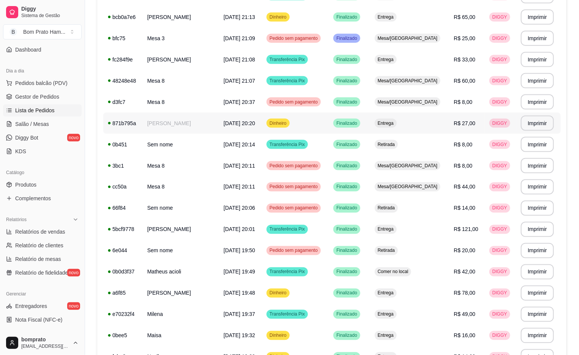
click at [313, 126] on td "Finalizado" at bounding box center [349, 123] width 41 height 21
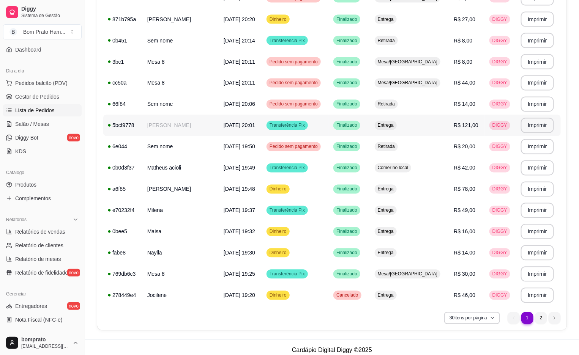
scroll to position [447, 0]
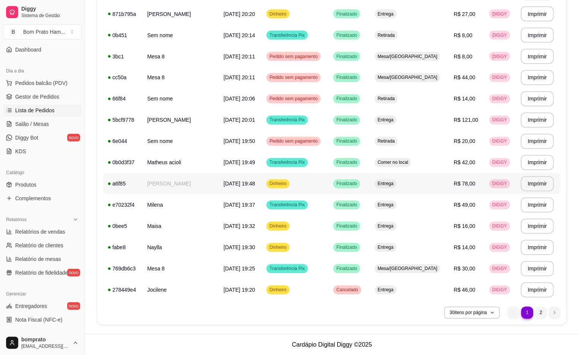
click at [313, 189] on td "Finalizado" at bounding box center [349, 184] width 41 height 21
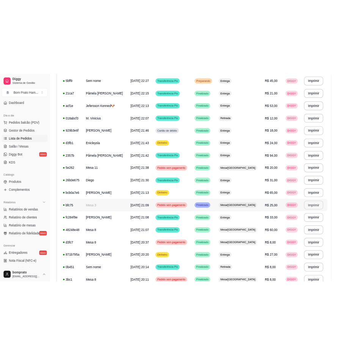
scroll to position [0, 0]
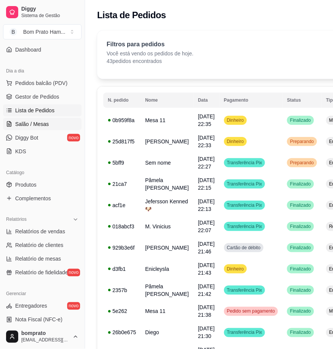
click at [47, 120] on span "Salão / Mesas" at bounding box center [32, 124] width 34 height 8
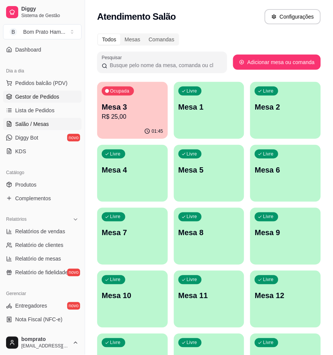
click at [58, 96] on link "Gestor de Pedidos" at bounding box center [42, 97] width 79 height 12
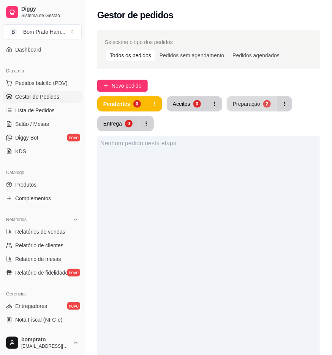
click at [234, 99] on button "Preparação 2" at bounding box center [252, 103] width 50 height 15
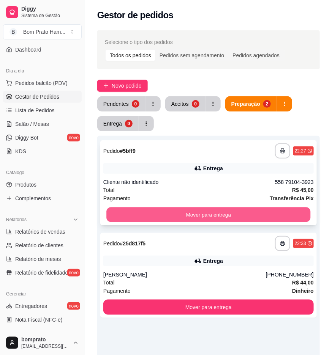
click at [240, 213] on button "Mover para entrega" at bounding box center [208, 215] width 204 height 15
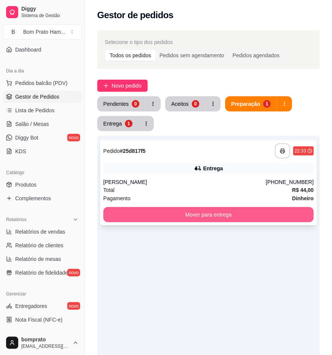
click at [240, 215] on button "Mover para entrega" at bounding box center [208, 214] width 210 height 15
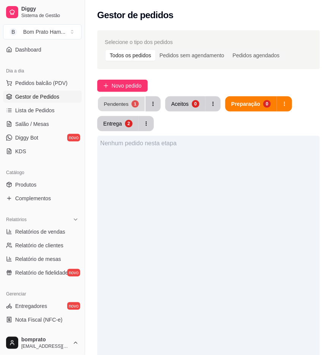
click at [142, 103] on button "Pendentes 1" at bounding box center [121, 104] width 47 height 15
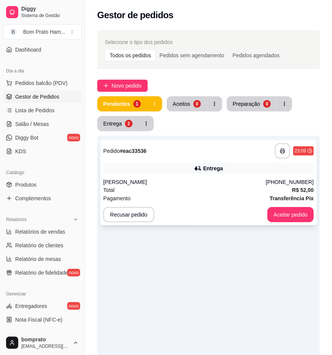
click at [202, 181] on div "[PERSON_NAME]" at bounding box center [184, 182] width 163 height 8
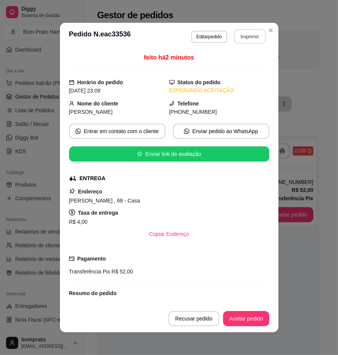
click at [237, 39] on button "Imprimir" at bounding box center [250, 36] width 32 height 15
click at [251, 321] on button "Aceitar pedido" at bounding box center [246, 318] width 46 height 15
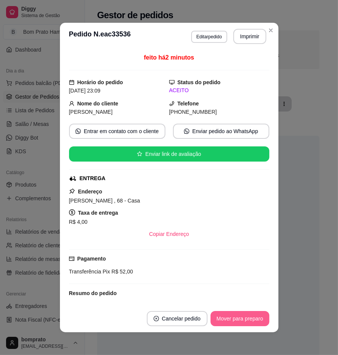
click at [248, 316] on button "Mover para preparo" at bounding box center [240, 318] width 59 height 15
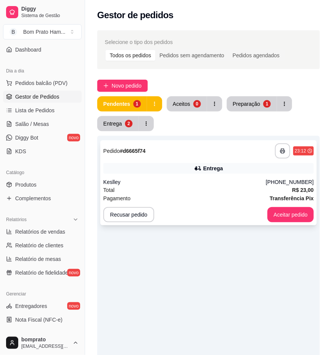
click at [260, 177] on div "**********" at bounding box center [208, 182] width 216 height 85
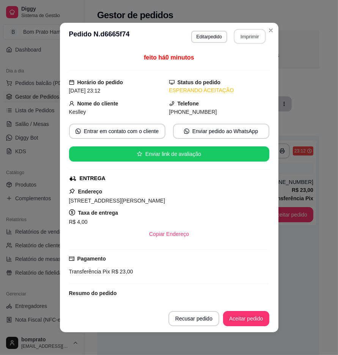
click at [248, 32] on button "Imprimir" at bounding box center [250, 36] width 32 height 15
click at [240, 317] on button "Aceitar pedido" at bounding box center [246, 318] width 46 height 15
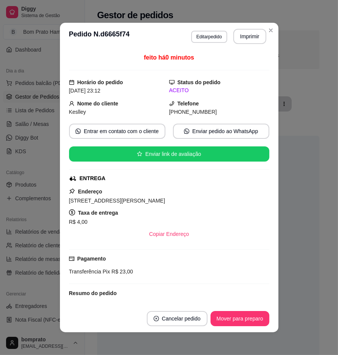
click at [235, 310] on footer "Cancelar pedido Mover para preparo" at bounding box center [169, 318] width 219 height 27
click at [235, 314] on button "Mover para preparo" at bounding box center [240, 318] width 59 height 15
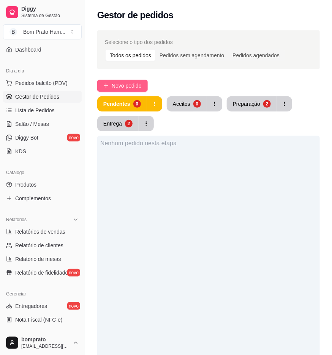
click at [119, 79] on div "Selecione o tipo dos pedidos Todos os pedidos Pedidos sem agendamento Pedidos a…" at bounding box center [208, 263] width 247 height 475
click at [121, 84] on span "Novo pedido" at bounding box center [127, 86] width 30 height 8
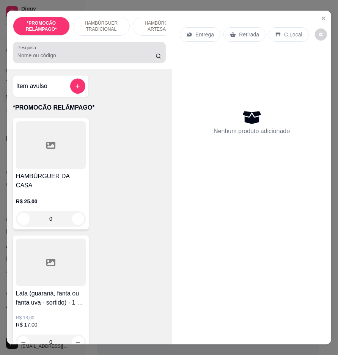
click at [85, 49] on div at bounding box center [89, 52] width 144 height 15
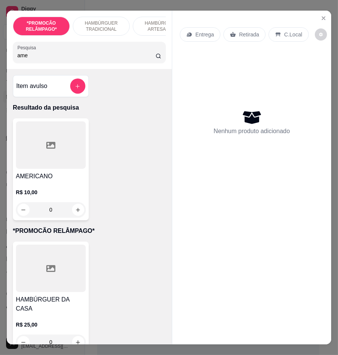
type input "ame"
click at [70, 211] on div "0" at bounding box center [51, 209] width 70 height 15
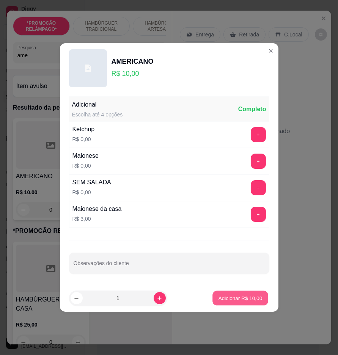
click at [213, 303] on button "Adicionar R$ 10,00" at bounding box center [241, 298] width 56 height 15
type input "1"
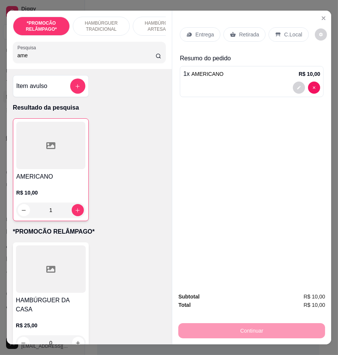
click at [208, 34] on p "Entrega" at bounding box center [205, 35] width 19 height 8
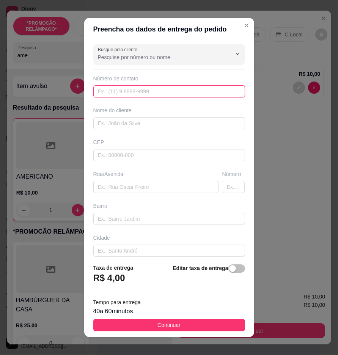
paste input "558 79253-4540"
type input "558 79253-4540"
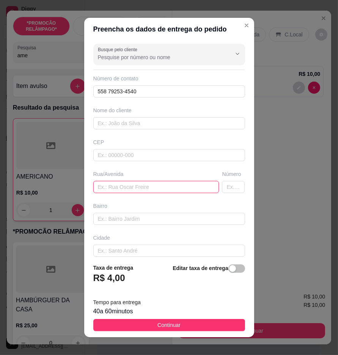
click at [142, 188] on input "text" at bounding box center [156, 187] width 126 height 12
paste input "rua [PERSON_NAME]"
type input "rua [PERSON_NAME]"
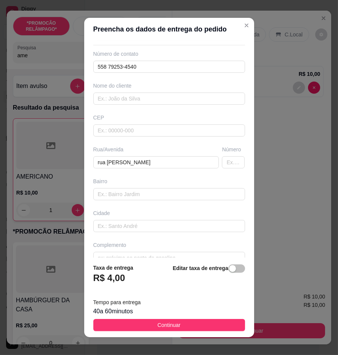
scroll to position [39, 0]
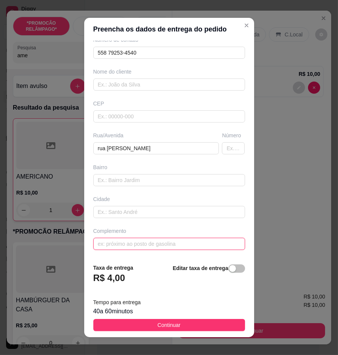
click at [192, 249] on input "text" at bounding box center [169, 244] width 152 height 12
paste input "por tras das casas abandonadas do juiz"
type input "por tras das casas abandonadas do juiz"
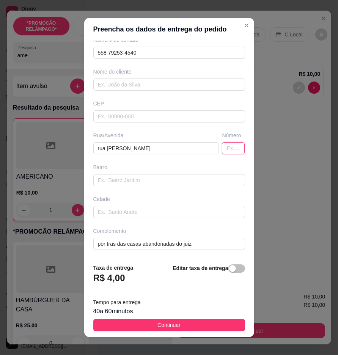
click at [222, 147] on input "text" at bounding box center [233, 148] width 23 height 12
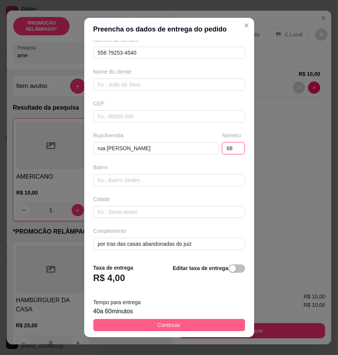
type input "68"
click at [191, 328] on button "Continuar" at bounding box center [169, 325] width 152 height 12
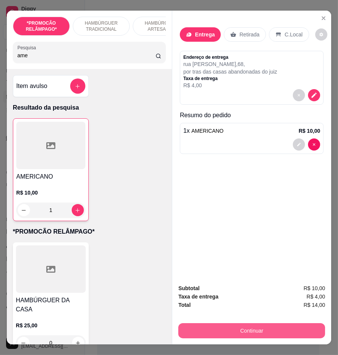
click at [213, 326] on button "Continuar" at bounding box center [251, 330] width 147 height 15
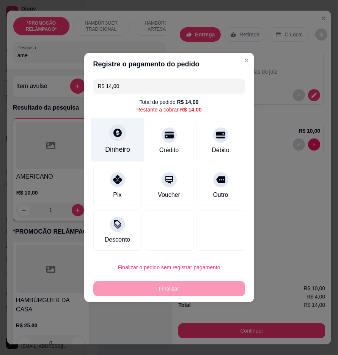
click at [115, 150] on div "Dinheiro" at bounding box center [117, 150] width 25 height 10
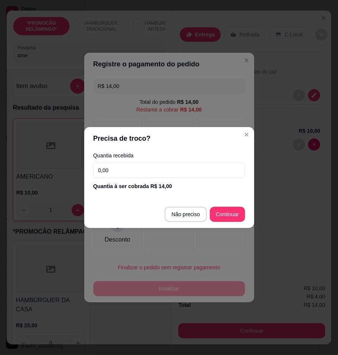
click at [199, 168] on input "0,00" at bounding box center [169, 170] width 152 height 15
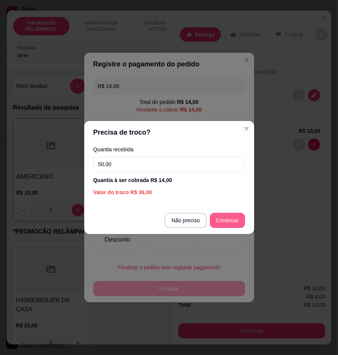
type input "50,00"
type input "R$ 0,00"
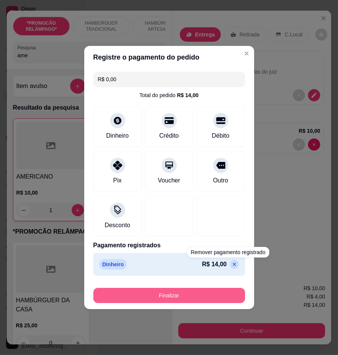
click at [202, 297] on button "Finalizar" at bounding box center [169, 295] width 152 height 15
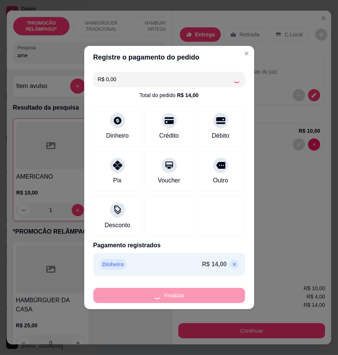
type input "0"
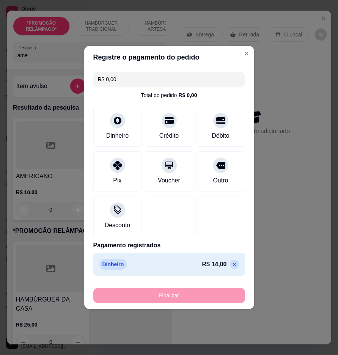
type input "-R$ 14,00"
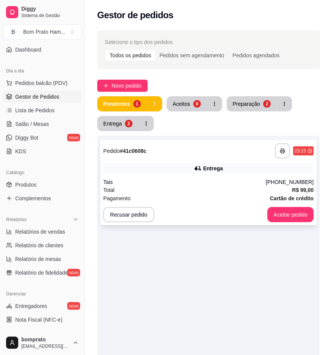
click at [211, 196] on div "Pagamento Cartão de crédito" at bounding box center [208, 198] width 210 height 8
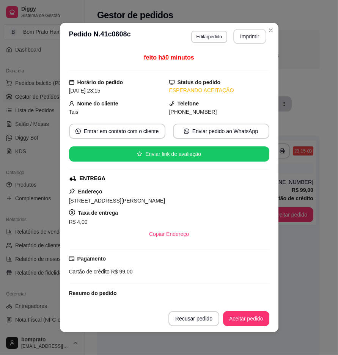
click at [241, 41] on button "Imprimir" at bounding box center [250, 36] width 33 height 15
click at [234, 327] on button "Aceitar pedido" at bounding box center [246, 319] width 45 height 15
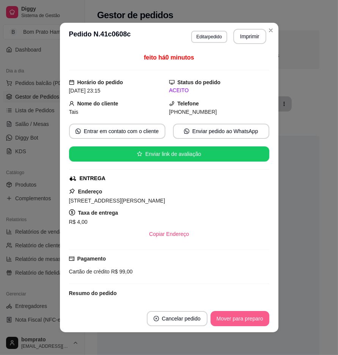
click at [221, 317] on button "Mover para preparo" at bounding box center [240, 318] width 59 height 15
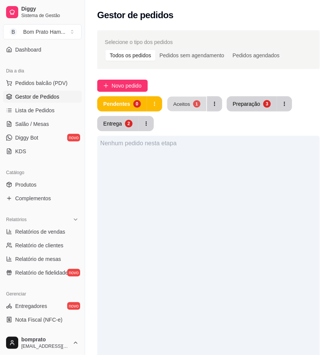
click at [191, 107] on button "Aceitos 1" at bounding box center [186, 104] width 39 height 15
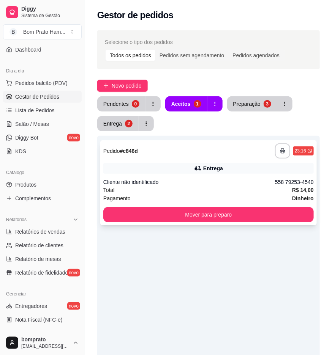
click at [255, 168] on div "Entrega" at bounding box center [208, 168] width 210 height 11
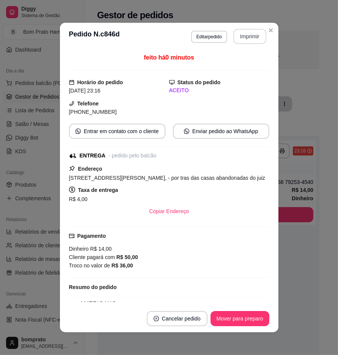
click at [251, 39] on button "Imprimir" at bounding box center [250, 36] width 33 height 15
click at [228, 320] on button "Mover para preparo" at bounding box center [240, 318] width 59 height 15
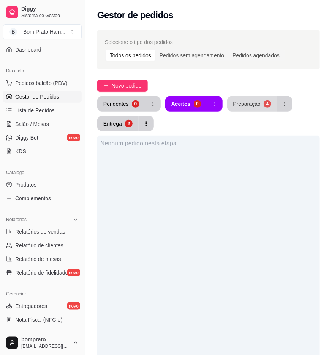
click at [254, 101] on div "Preparação" at bounding box center [246, 104] width 27 height 8
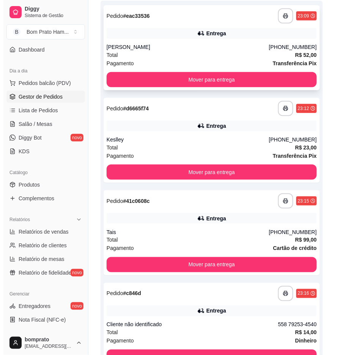
scroll to position [189, 0]
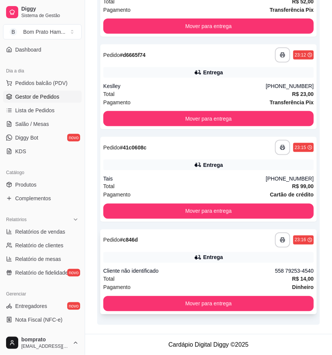
click at [251, 268] on div "Cliente não identificado" at bounding box center [189, 272] width 172 height 8
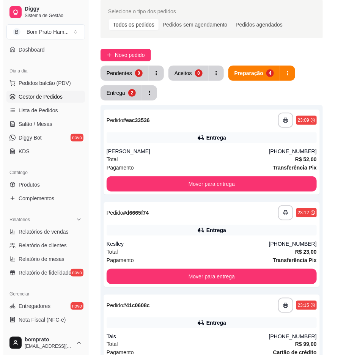
scroll to position [0, 0]
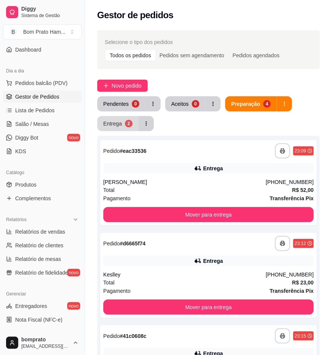
click at [116, 124] on div "Entrega" at bounding box center [112, 124] width 19 height 8
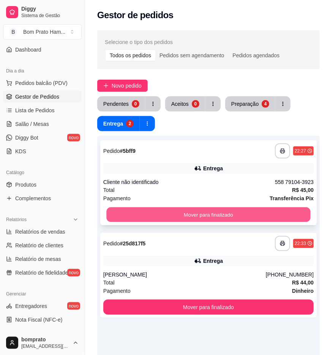
click at [230, 218] on button "Mover para finalizado" at bounding box center [208, 215] width 204 height 15
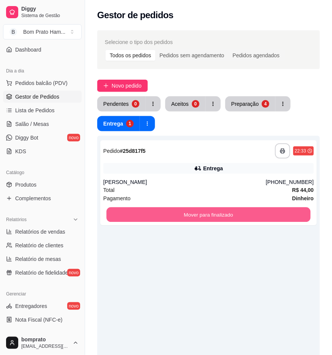
click at [235, 216] on button "Mover para finalizado" at bounding box center [208, 215] width 204 height 15
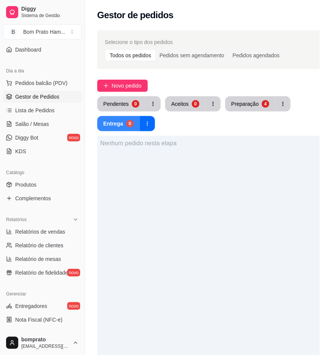
click at [121, 114] on div "Pendentes 0 Aceitos 0 Preparação 4 Entrega 0" at bounding box center [208, 113] width 222 height 35
click at [122, 104] on div "Pendentes" at bounding box center [115, 104] width 25 height 8
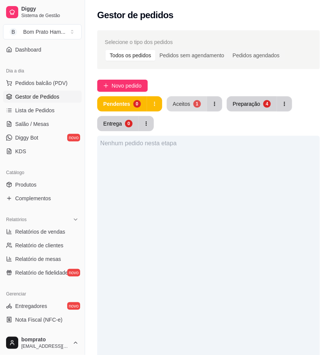
click at [193, 105] on div "1" at bounding box center [197, 104] width 8 height 8
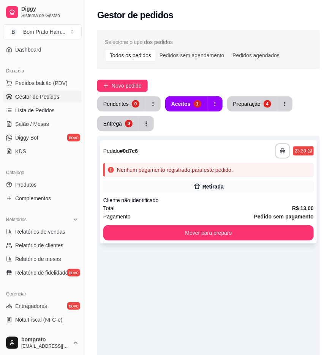
click at [177, 183] on div "Retirada" at bounding box center [208, 186] width 210 height 11
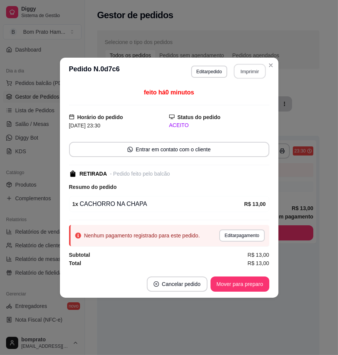
click at [255, 67] on button "Imprimir" at bounding box center [250, 71] width 32 height 15
click at [260, 292] on footer "Cancelar pedido Mover para preparo" at bounding box center [169, 284] width 219 height 27
click at [260, 281] on button "Mover para preparo" at bounding box center [240, 284] width 59 height 15
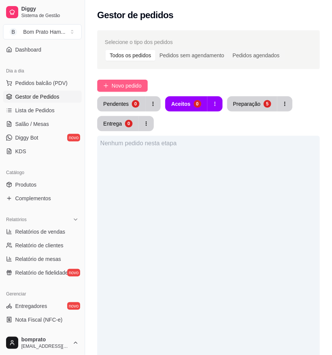
click at [145, 86] on button "Novo pedido" at bounding box center [122, 86] width 50 height 12
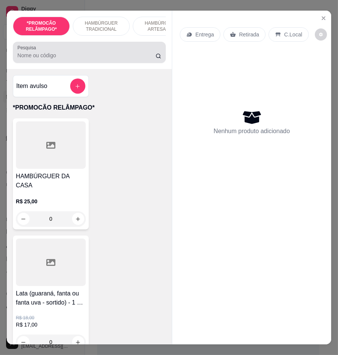
click at [77, 52] on div at bounding box center [89, 52] width 144 height 15
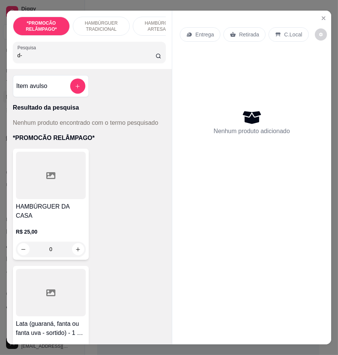
type input "d"
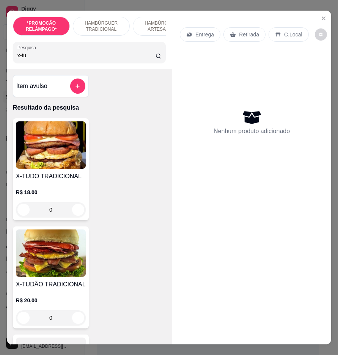
type input "x-tu"
click at [71, 211] on div "0" at bounding box center [51, 209] width 70 height 15
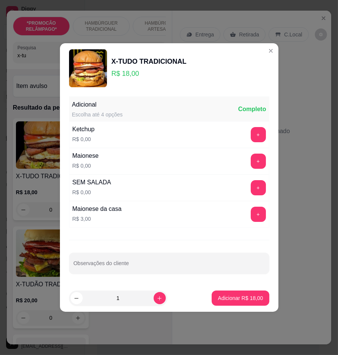
click at [249, 286] on footer "1 Adicionar R$ 18,00" at bounding box center [169, 298] width 219 height 27
click at [229, 298] on p "Adicionar R$ 18,00" at bounding box center [241, 298] width 44 height 7
type input "1"
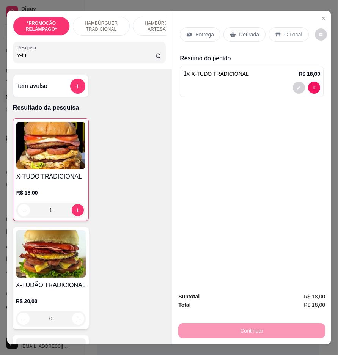
click at [203, 27] on div "Entrega" at bounding box center [200, 34] width 41 height 14
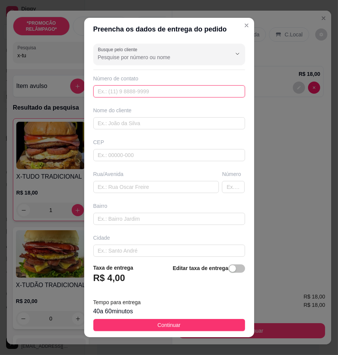
paste input "558 79155-5459"
type input "558 79155-5459"
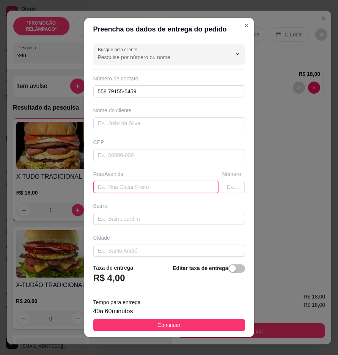
paste input "ferro novo Quinta rua Número 9"
type input "ferro novo Quinta rua Número 9"
click at [218, 318] on footer "Taxa de entrega R$ 4,00 Editar taxa de entrega Tempo para entrega 40 a 60 minut…" at bounding box center [169, 298] width 170 height 80
click at [226, 325] on button "Continuar" at bounding box center [169, 325] width 152 height 12
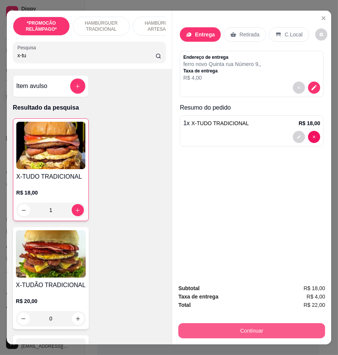
click at [255, 323] on button "Continuar" at bounding box center [251, 330] width 147 height 15
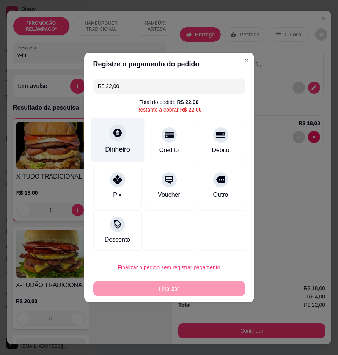
click at [129, 142] on div "Dinheiro" at bounding box center [118, 140] width 54 height 44
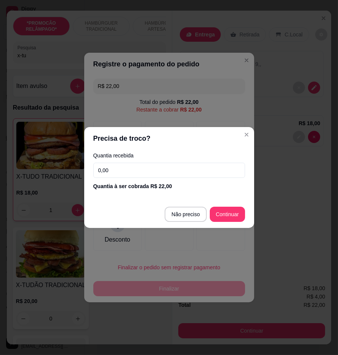
click at [245, 212] on footer "Não preciso Continuar" at bounding box center [169, 214] width 170 height 27
type input "R$ 0,00"
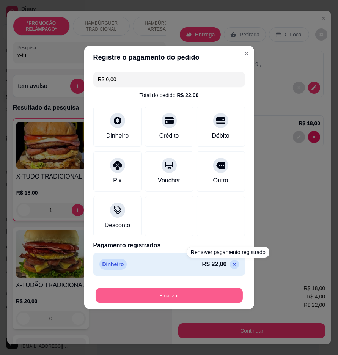
click at [224, 298] on button "Finalizar" at bounding box center [169, 296] width 147 height 15
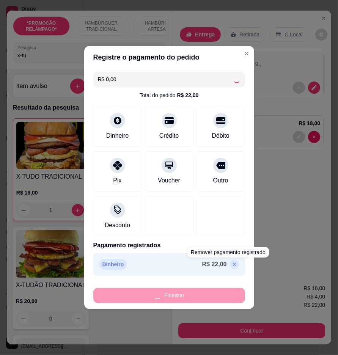
type input "0"
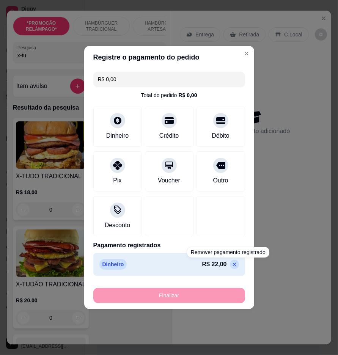
type input "-R$ 22,00"
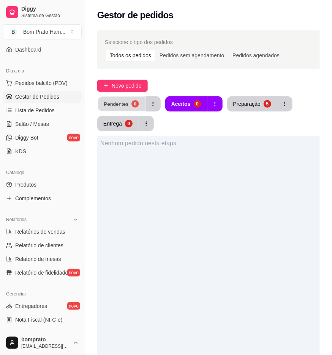
click at [131, 104] on div "0" at bounding box center [134, 103] width 7 height 7
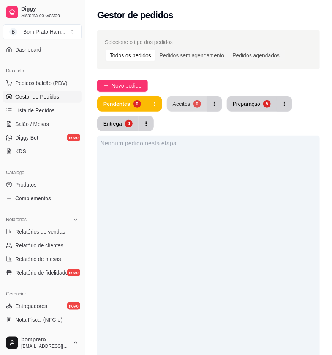
click at [202, 104] on button "Aceitos 0" at bounding box center [187, 103] width 40 height 15
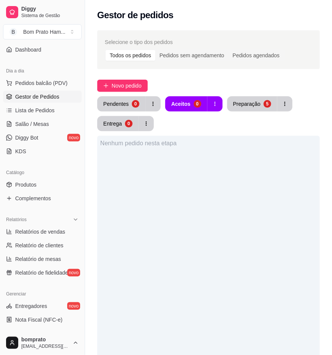
click at [198, 108] on button "Aceitos 0" at bounding box center [186, 103] width 42 height 15
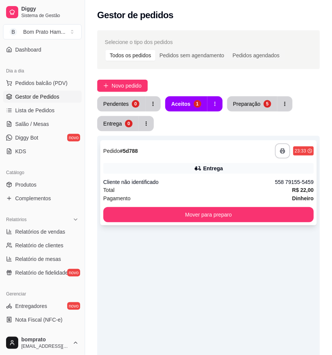
click at [211, 165] on div "Entrega" at bounding box center [213, 169] width 20 height 8
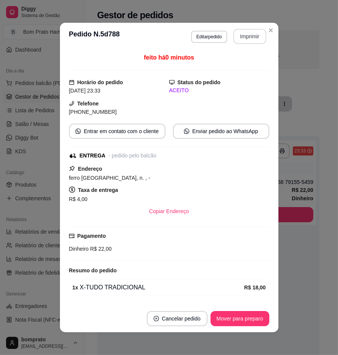
click at [240, 39] on button "Imprimir" at bounding box center [250, 36] width 33 height 15
click at [231, 317] on button "Mover para preparo" at bounding box center [240, 318] width 59 height 15
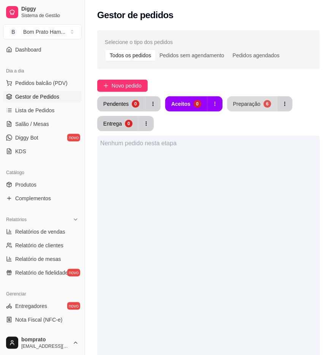
drag, startPoint x: 253, startPoint y: 112, endPoint x: 254, endPoint y: 96, distance: 15.3
click at [254, 96] on div "Pendentes 0 Aceitos 0 Preparação 6 Entrega 0" at bounding box center [208, 113] width 222 height 35
click at [254, 97] on button "Preparação 6" at bounding box center [252, 104] width 49 height 15
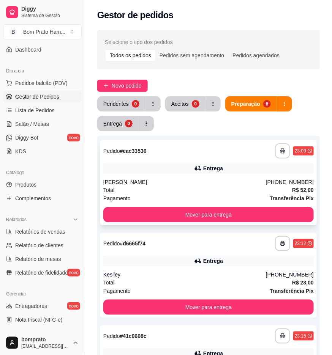
click at [229, 177] on div "**********" at bounding box center [208, 182] width 216 height 85
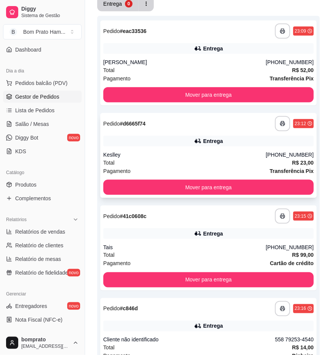
scroll to position [126, 0]
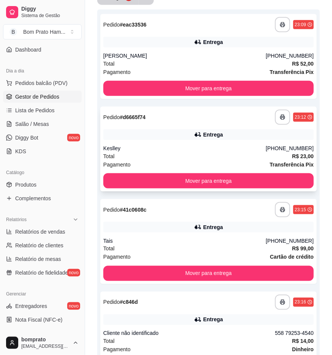
click at [270, 154] on div "Total R$ 23,00" at bounding box center [208, 156] width 210 height 8
click at [243, 232] on div "Entrega" at bounding box center [208, 227] width 210 height 11
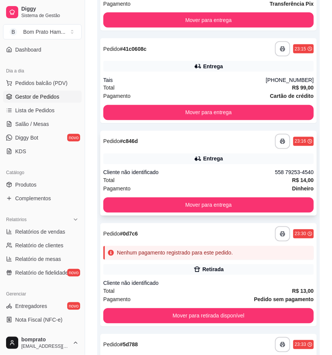
scroll to position [295, 0]
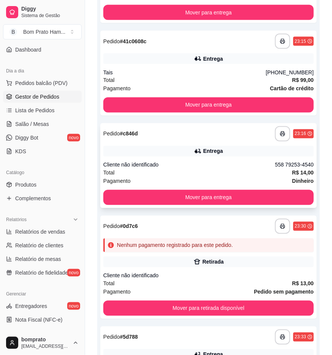
click at [220, 164] on div "Cliente não identificado" at bounding box center [189, 165] width 172 height 8
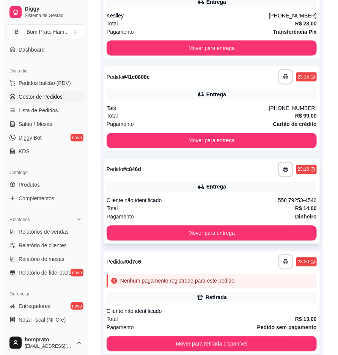
scroll to position [126, 0]
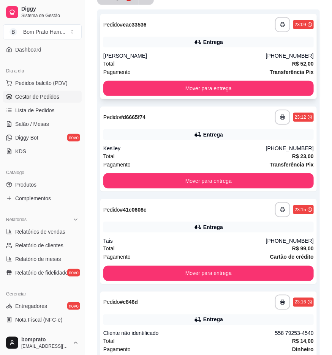
click at [226, 34] on div "**********" at bounding box center [208, 56] width 216 height 85
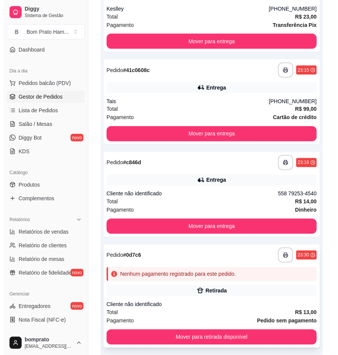
scroll to position [295, 0]
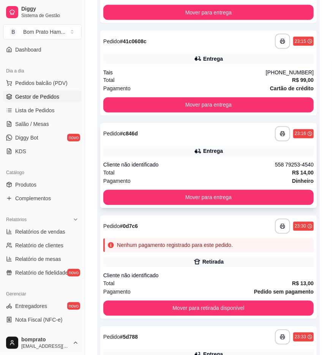
click at [238, 157] on div "**********" at bounding box center [208, 165] width 216 height 85
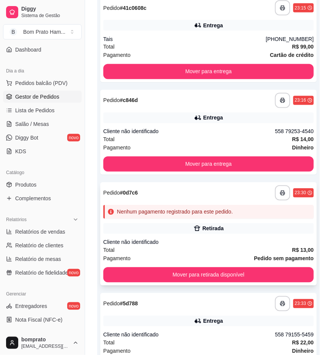
scroll to position [392, 0]
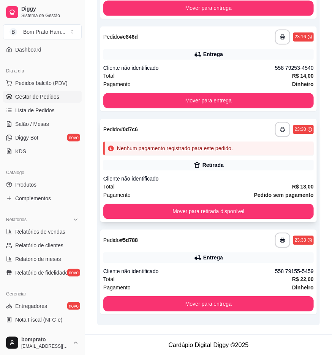
click at [289, 140] on div "**********" at bounding box center [208, 170] width 216 height 103
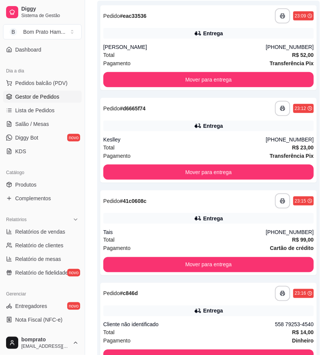
scroll to position [13, 0]
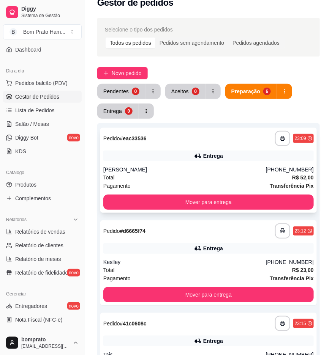
click at [244, 176] on div "Total R$ 52,00" at bounding box center [208, 178] width 210 height 8
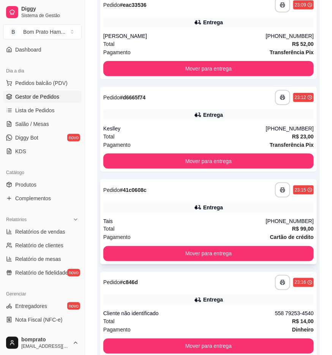
scroll to position [181, 0]
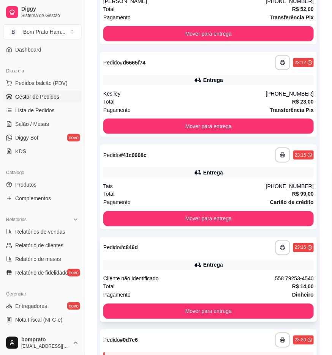
click at [195, 249] on div "**********" at bounding box center [208, 247] width 210 height 15
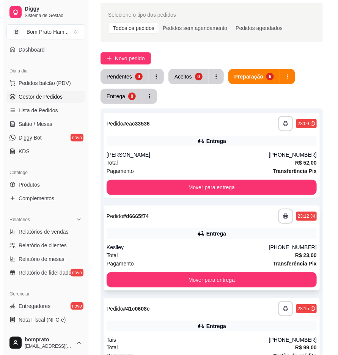
scroll to position [42, 0]
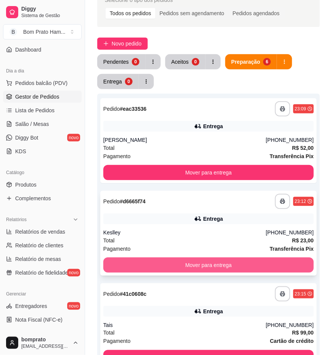
click at [226, 258] on button "Mover para entrega" at bounding box center [208, 265] width 210 height 15
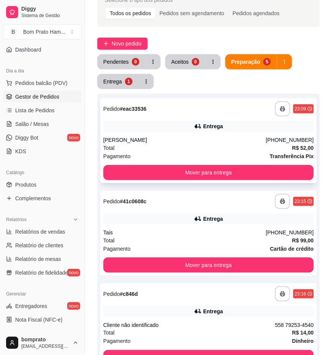
click at [225, 152] on div "Pagamento Transferência Pix" at bounding box center [208, 156] width 210 height 8
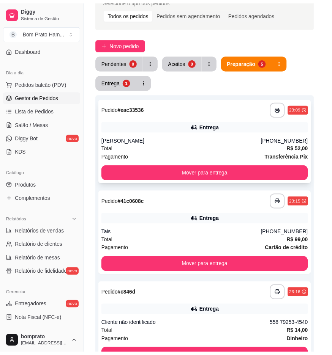
scroll to position [124, 0]
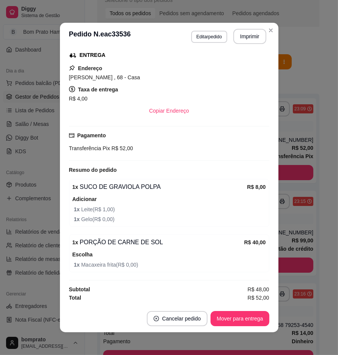
click at [271, 198] on div "feito há 29 minutos Horário do pedido [DATE] 23:09 Status do pedido PREPARANDO …" at bounding box center [169, 177] width 219 height 255
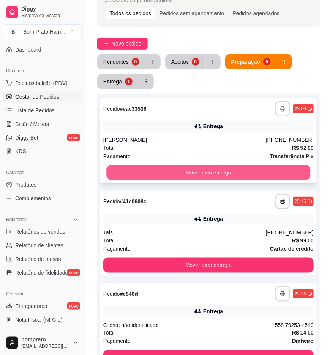
click at [263, 172] on button "Mover para entrega" at bounding box center [208, 173] width 204 height 15
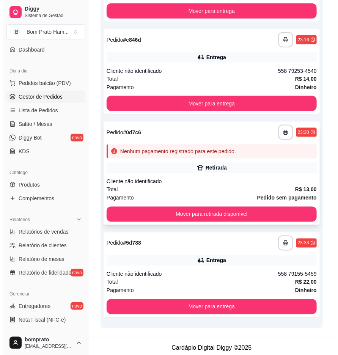
scroll to position [207, 0]
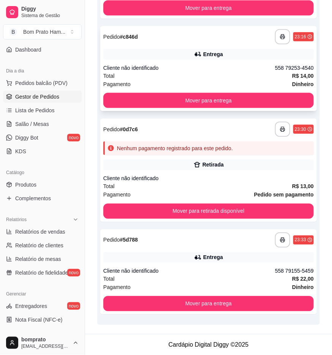
click at [229, 70] on div "Cliente não identificado" at bounding box center [189, 68] width 172 height 8
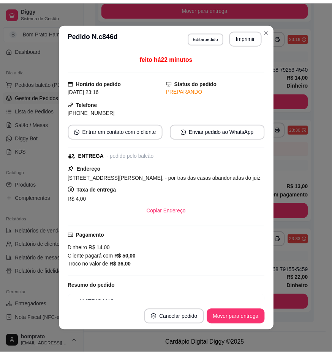
scroll to position [40, 0]
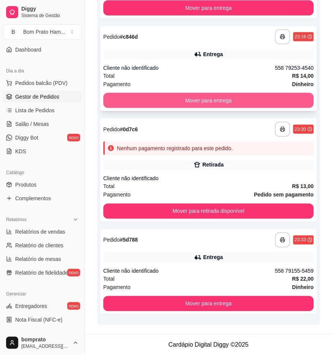
click at [268, 93] on button "Mover para entrega" at bounding box center [208, 100] width 210 height 15
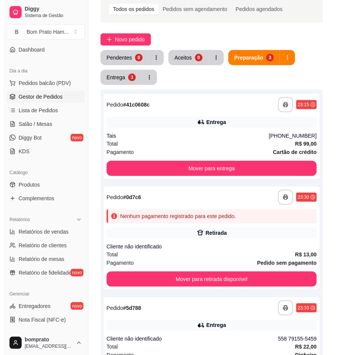
scroll to position [40, 0]
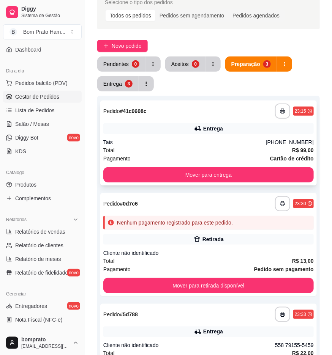
click at [246, 125] on div "Entrega" at bounding box center [208, 128] width 210 height 11
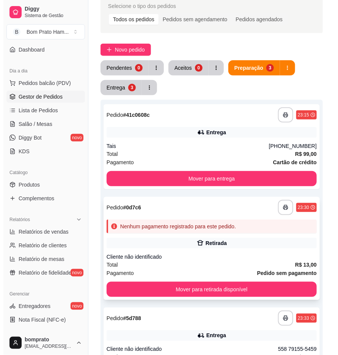
scroll to position [0, 0]
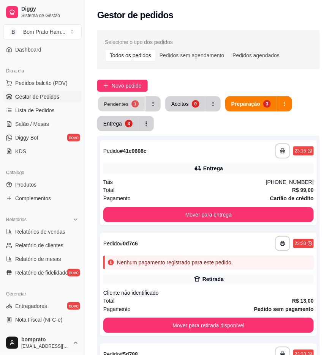
click at [139, 105] on button "Pendentes 1" at bounding box center [121, 104] width 47 height 15
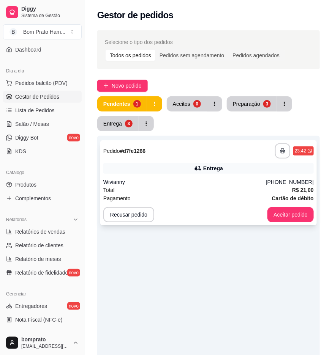
drag, startPoint x: 179, startPoint y: 210, endPoint x: 182, endPoint y: 195, distance: 15.1
click at [182, 195] on div "**********" at bounding box center [208, 182] width 216 height 85
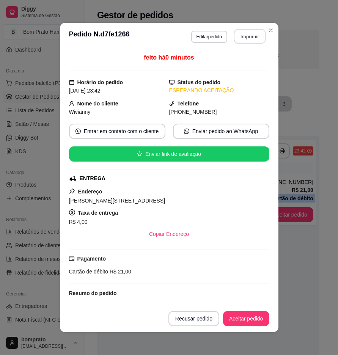
click at [235, 32] on button "Imprimir" at bounding box center [250, 36] width 32 height 15
click at [244, 327] on footer "Recusar pedido Aceitar pedido" at bounding box center [169, 318] width 219 height 27
click at [240, 319] on button "Aceitar pedido" at bounding box center [246, 318] width 46 height 15
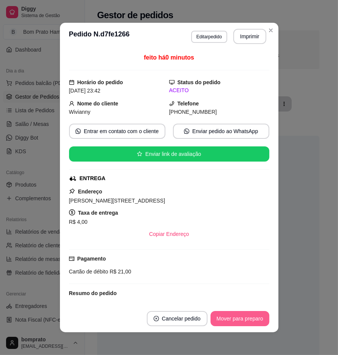
click at [234, 317] on button "Mover para preparo" at bounding box center [240, 318] width 59 height 15
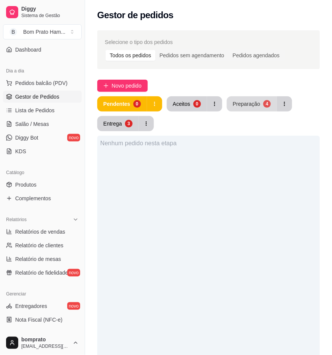
click at [260, 103] on button "Preparação 4" at bounding box center [252, 103] width 50 height 15
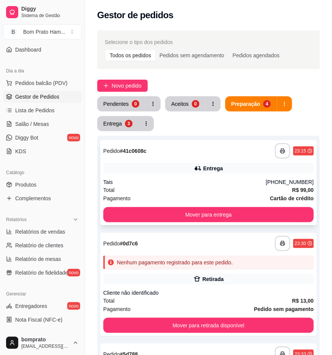
click at [204, 167] on div "Entrega" at bounding box center [213, 169] width 20 height 8
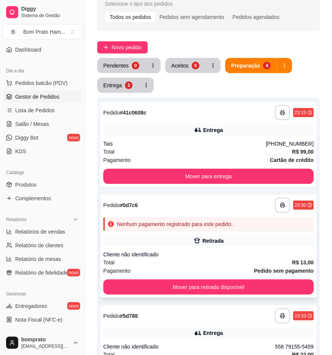
scroll to position [0, 0]
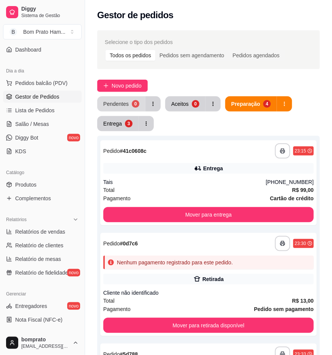
click at [137, 104] on div "0" at bounding box center [136, 104] width 8 height 8
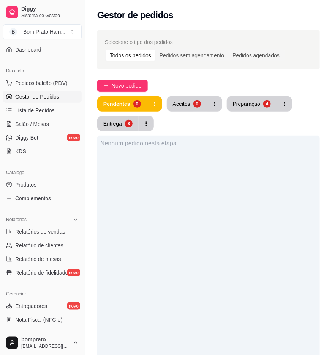
drag, startPoint x: 115, startPoint y: 114, endPoint x: 121, endPoint y: 130, distance: 16.9
click at [116, 118] on div "Pendentes 0 Aceitos 0 Preparação 4 Entrega 3" at bounding box center [208, 113] width 222 height 35
click at [121, 130] on button "Entrega 3" at bounding box center [117, 123] width 41 height 15
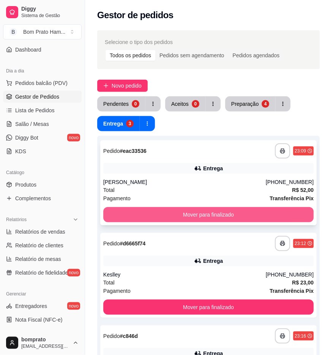
click at [158, 217] on button "Mover para finalizado" at bounding box center [208, 214] width 210 height 15
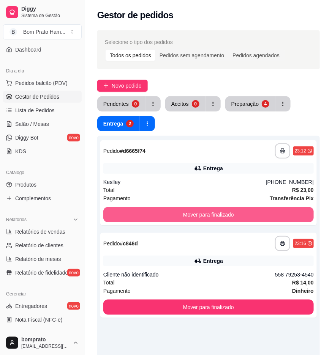
click at [158, 217] on button "Mover para finalizado" at bounding box center [208, 214] width 210 height 15
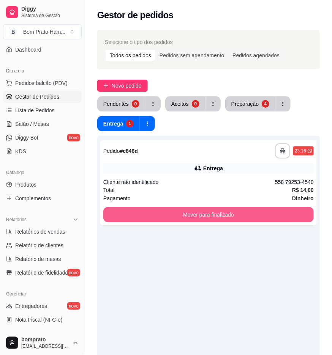
click at [158, 215] on button "Mover para finalizado" at bounding box center [208, 214] width 210 height 15
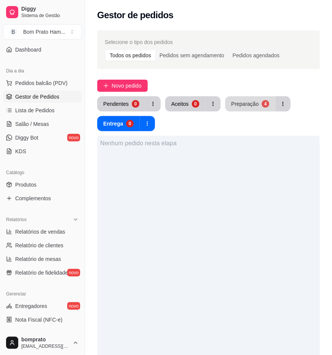
click at [265, 100] on button "Preparação 4" at bounding box center [250, 103] width 50 height 15
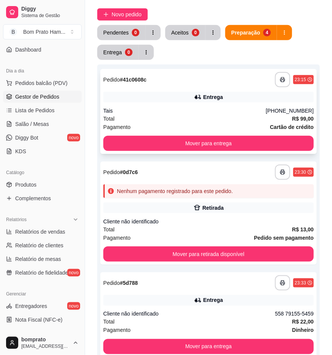
scroll to position [84, 0]
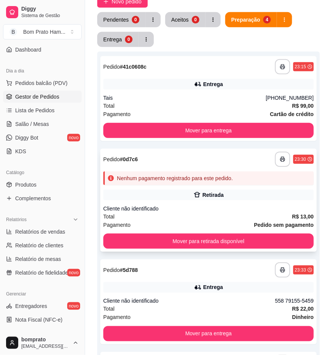
click at [262, 181] on div "Nenhum pagamento registrado para este pedido." at bounding box center [208, 179] width 210 height 14
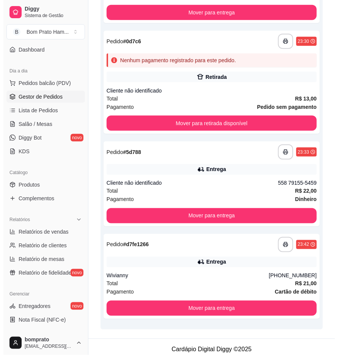
scroll to position [207, 0]
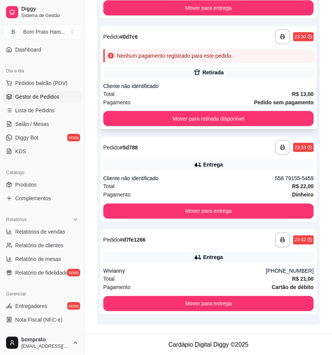
click at [226, 77] on div "**********" at bounding box center [208, 77] width 216 height 103
click at [283, 181] on div "558 79155-5459" at bounding box center [294, 179] width 39 height 8
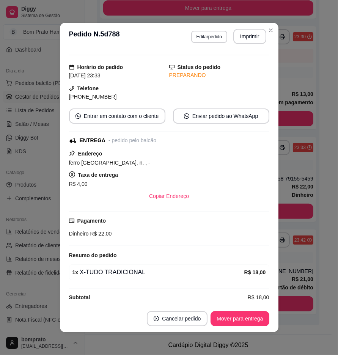
scroll to position [24, 0]
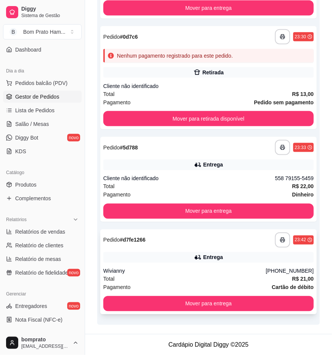
click at [284, 265] on div "**********" at bounding box center [208, 272] width 216 height 85
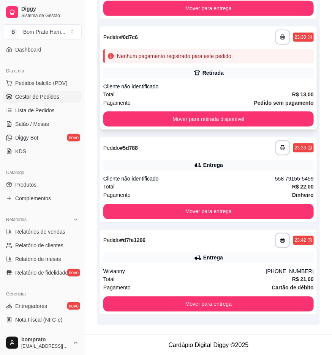
scroll to position [207, 0]
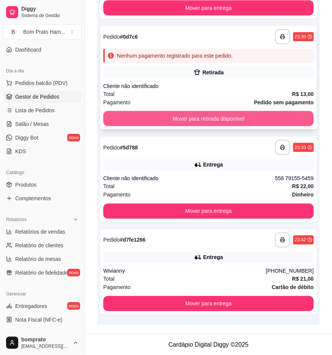
click at [217, 120] on button "Mover para retirada disponível" at bounding box center [208, 118] width 210 height 15
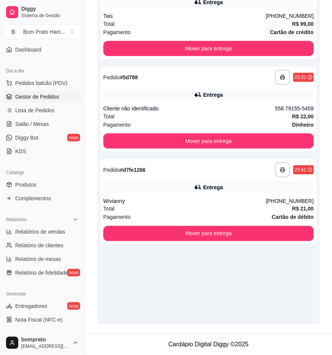
scroll to position [0, 0]
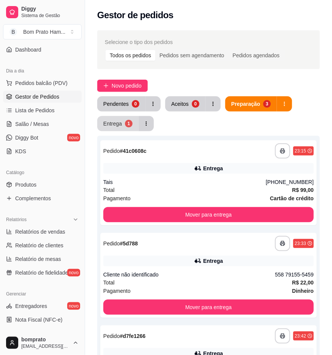
click at [122, 120] on button "Entrega 1" at bounding box center [117, 123] width 41 height 15
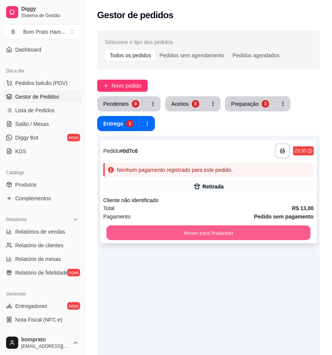
click at [211, 227] on button "Mover para finalizado" at bounding box center [208, 233] width 204 height 15
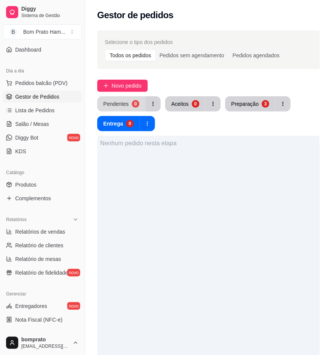
click at [130, 101] on button "Pendentes 0" at bounding box center [121, 103] width 48 height 15
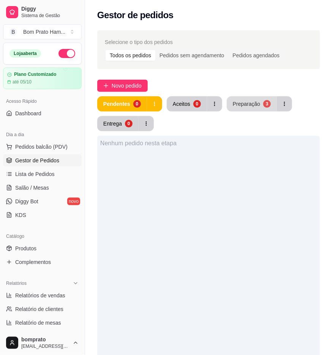
click at [245, 109] on button "Preparação 3" at bounding box center [252, 103] width 50 height 15
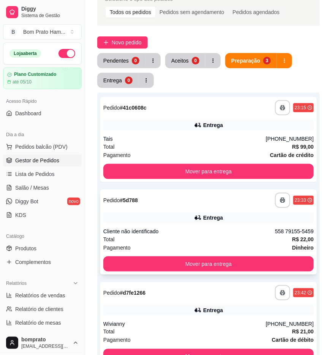
scroll to position [166, 0]
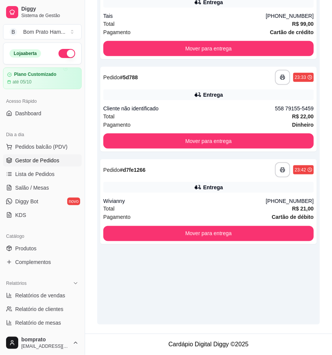
click at [58, 52] on button "button" at bounding box center [66, 53] width 17 height 9
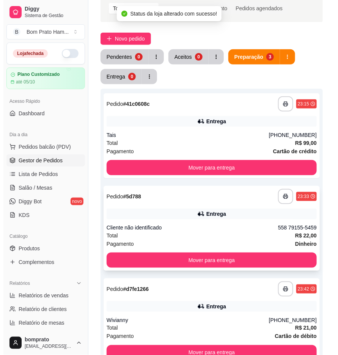
scroll to position [40, 0]
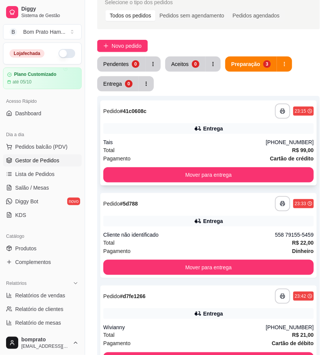
click at [275, 128] on div "Entrega" at bounding box center [208, 128] width 210 height 11
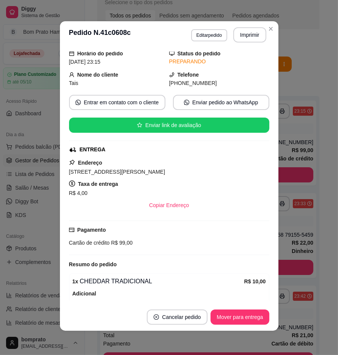
scroll to position [42, 0]
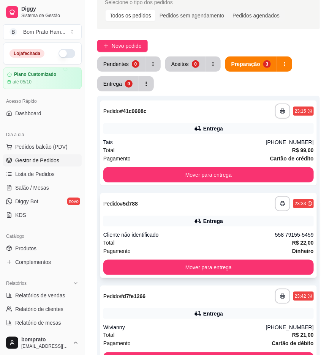
click at [289, 230] on div "**********" at bounding box center [208, 235] width 216 height 85
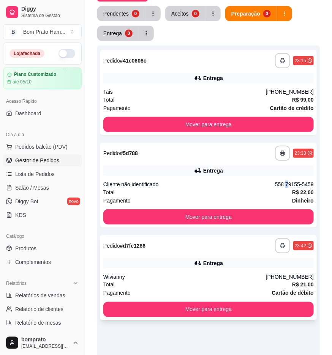
scroll to position [166, 0]
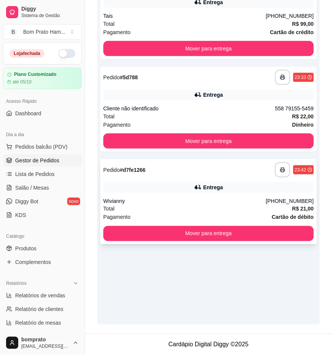
click at [251, 202] on div "Wivianny" at bounding box center [184, 201] width 163 height 8
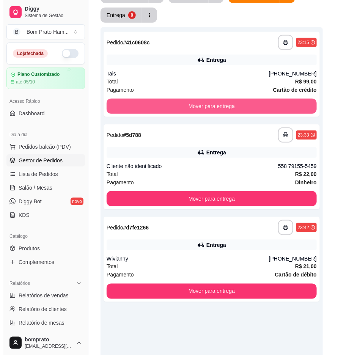
scroll to position [40, 0]
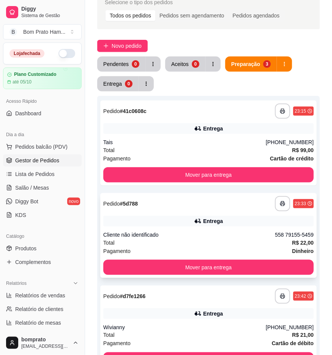
click at [199, 210] on div "**********" at bounding box center [208, 203] width 210 height 15
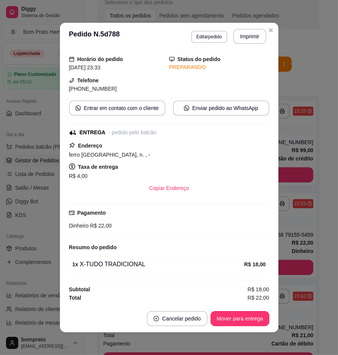
scroll to position [24, 0]
drag, startPoint x: 270, startPoint y: 213, endPoint x: 327, endPoint y: 249, distance: 67.8
click at [270, 213] on div "feito há 39 minutos Horário do pedido [DATE] 23:33 Status do pedido PREPARANDO …" at bounding box center [169, 177] width 219 height 255
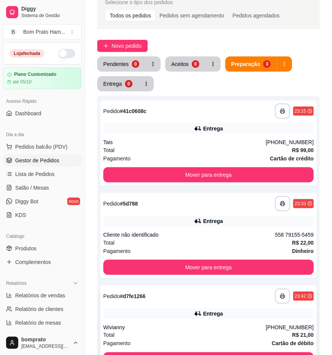
click at [231, 320] on div "**********" at bounding box center [208, 328] width 216 height 85
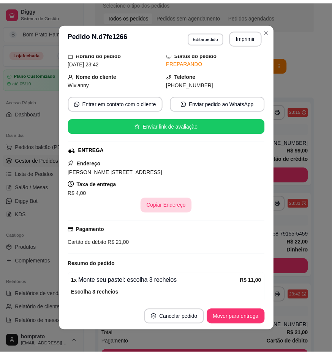
scroll to position [42, 0]
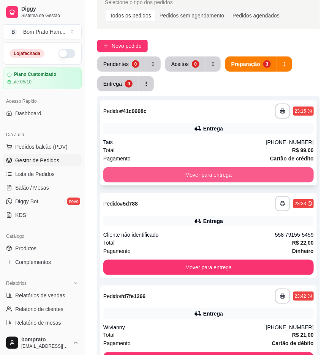
click at [221, 180] on button "Mover para entrega" at bounding box center [208, 174] width 210 height 15
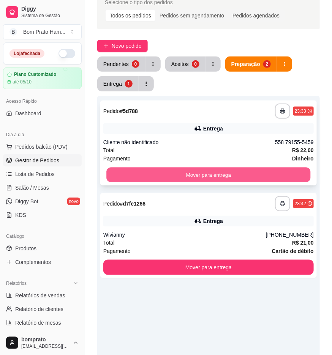
click at [224, 166] on div "**********" at bounding box center [208, 143] width 216 height 85
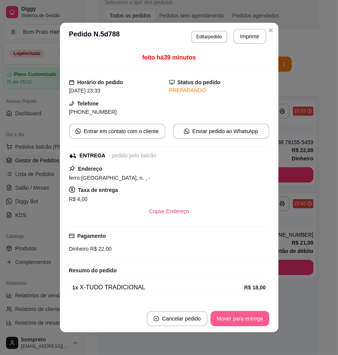
click at [237, 315] on button "Mover para entrega" at bounding box center [240, 318] width 58 height 15
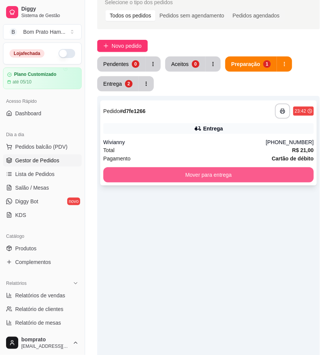
click at [283, 178] on button "Mover para entrega" at bounding box center [208, 174] width 210 height 15
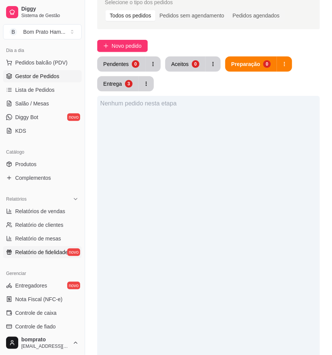
scroll to position [169, 0]
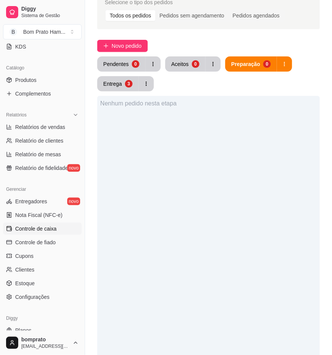
click at [33, 229] on span "Controle de caixa" at bounding box center [35, 229] width 41 height 8
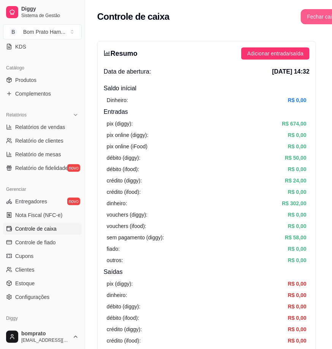
click at [312, 13] on button "Fechar caixa" at bounding box center [322, 16] width 43 height 15
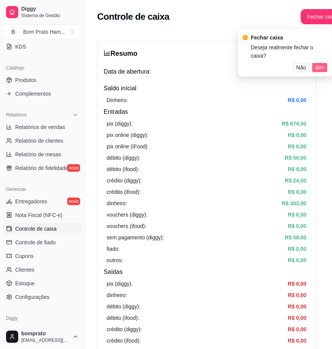
click at [313, 63] on span "Sim" at bounding box center [319, 67] width 9 height 8
